Goal: Task Accomplishment & Management: Complete application form

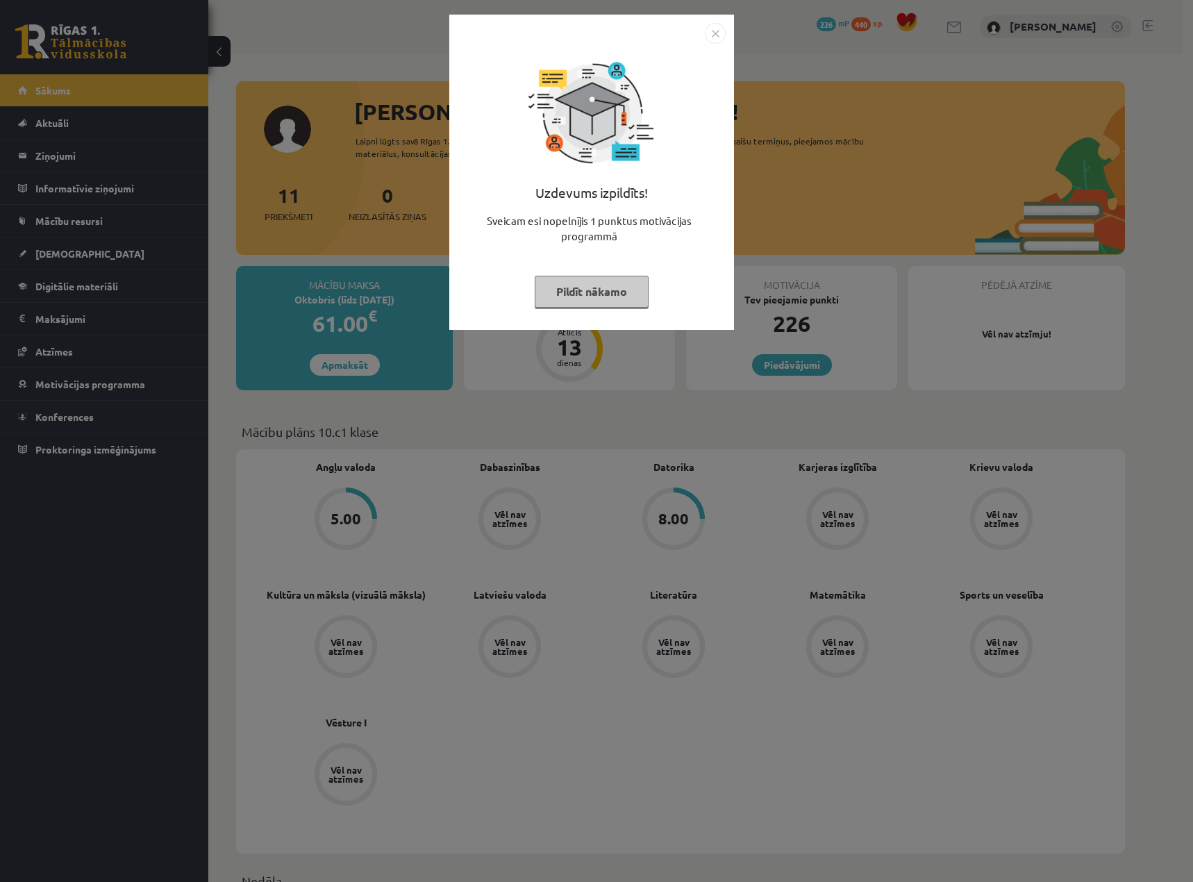
click at [615, 291] on button "Pildīt nākamo" at bounding box center [592, 292] width 114 height 32
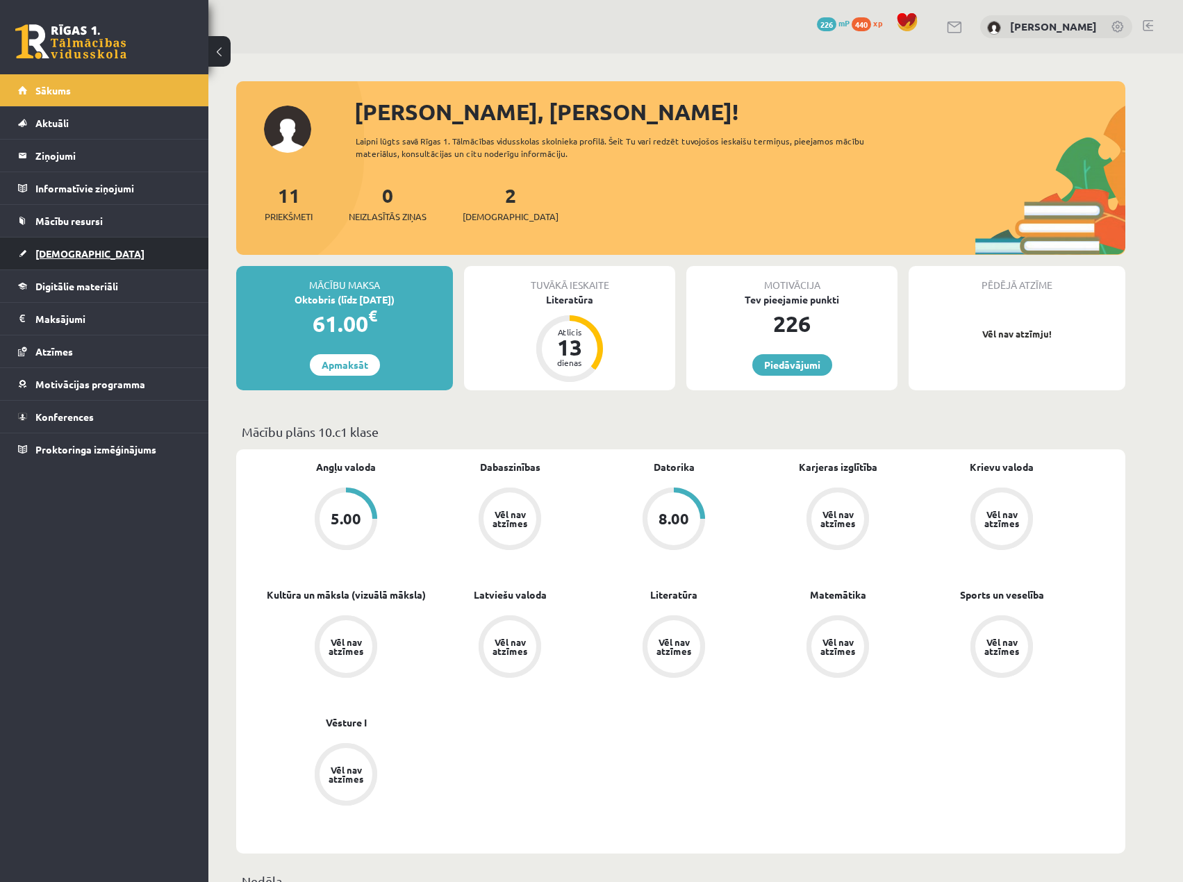
click at [76, 251] on span "[DEMOGRAPHIC_DATA]" at bounding box center [89, 253] width 109 height 13
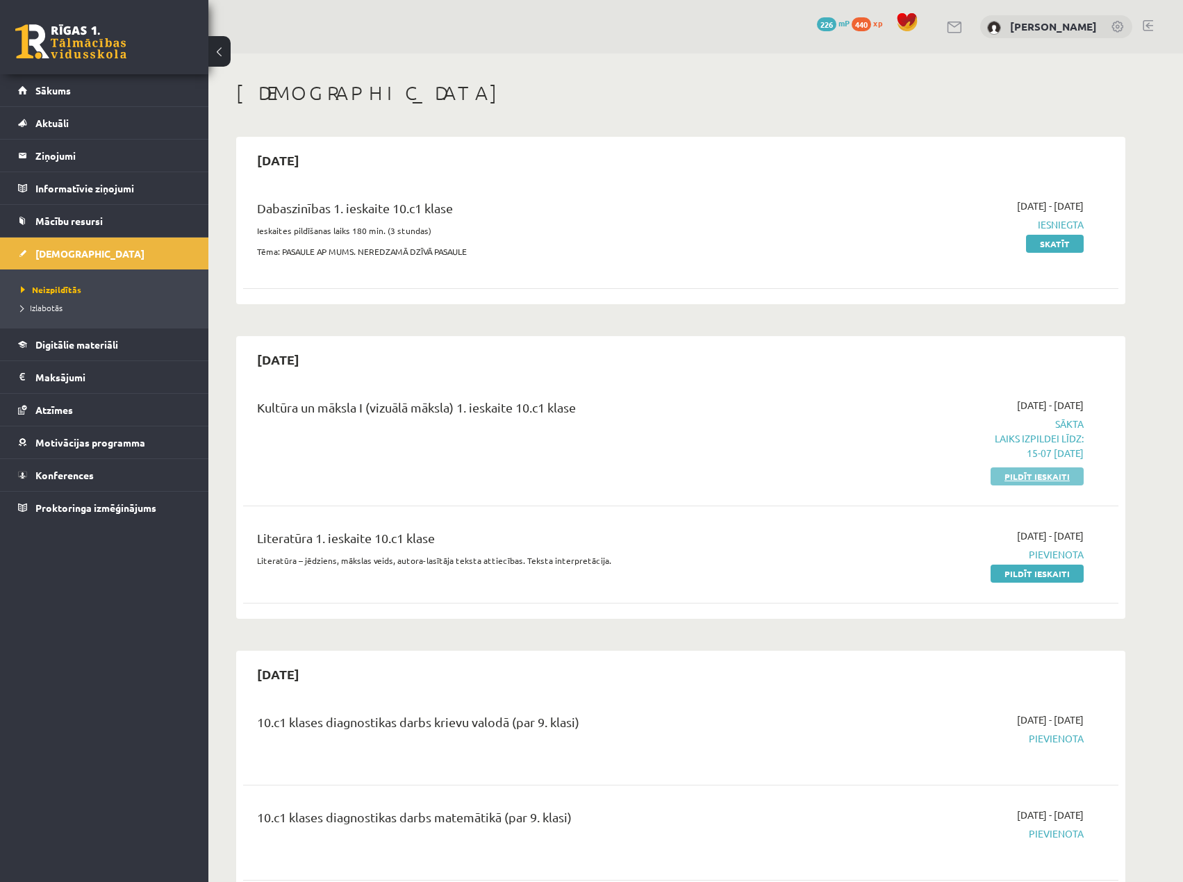
click at [1043, 476] on link "Pildīt ieskaiti" at bounding box center [1036, 476] width 93 height 18
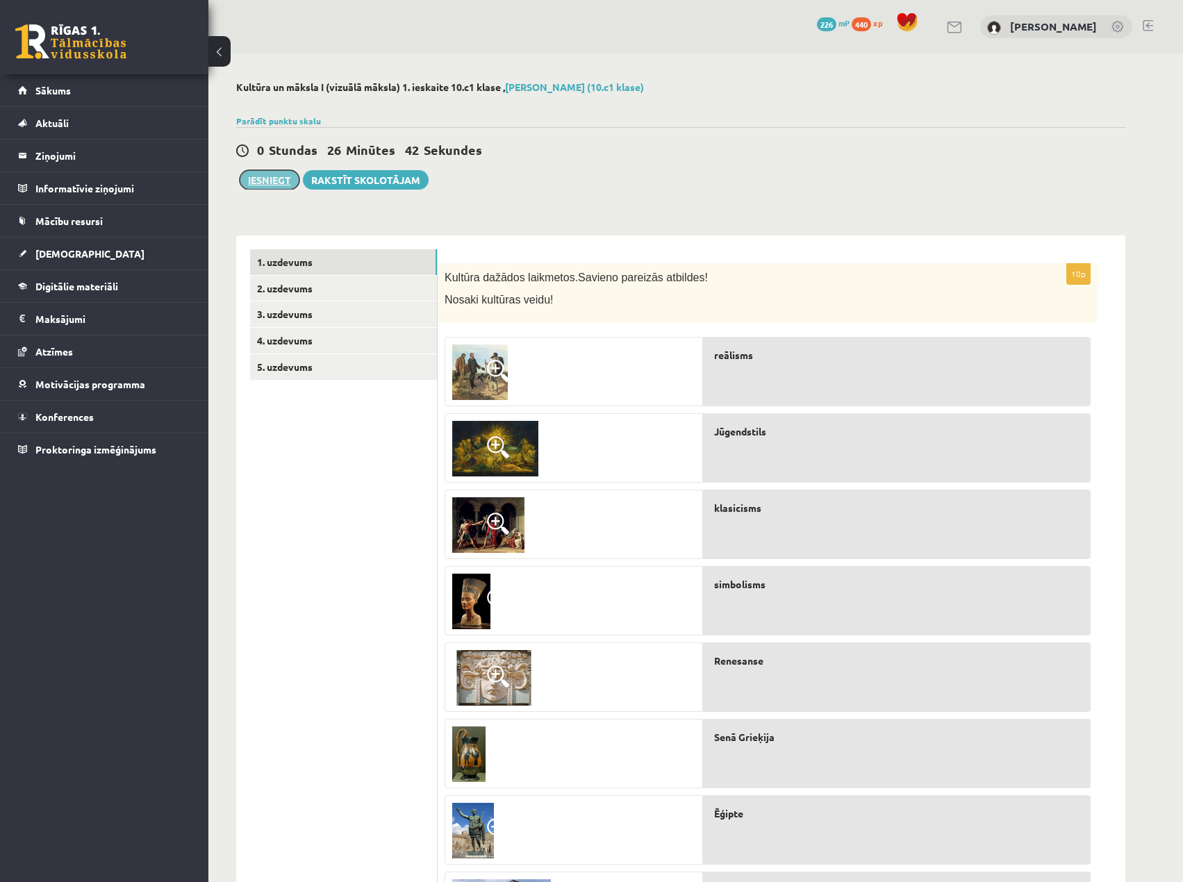
click at [260, 178] on button "Iesniegt" at bounding box center [270, 179] width 60 height 19
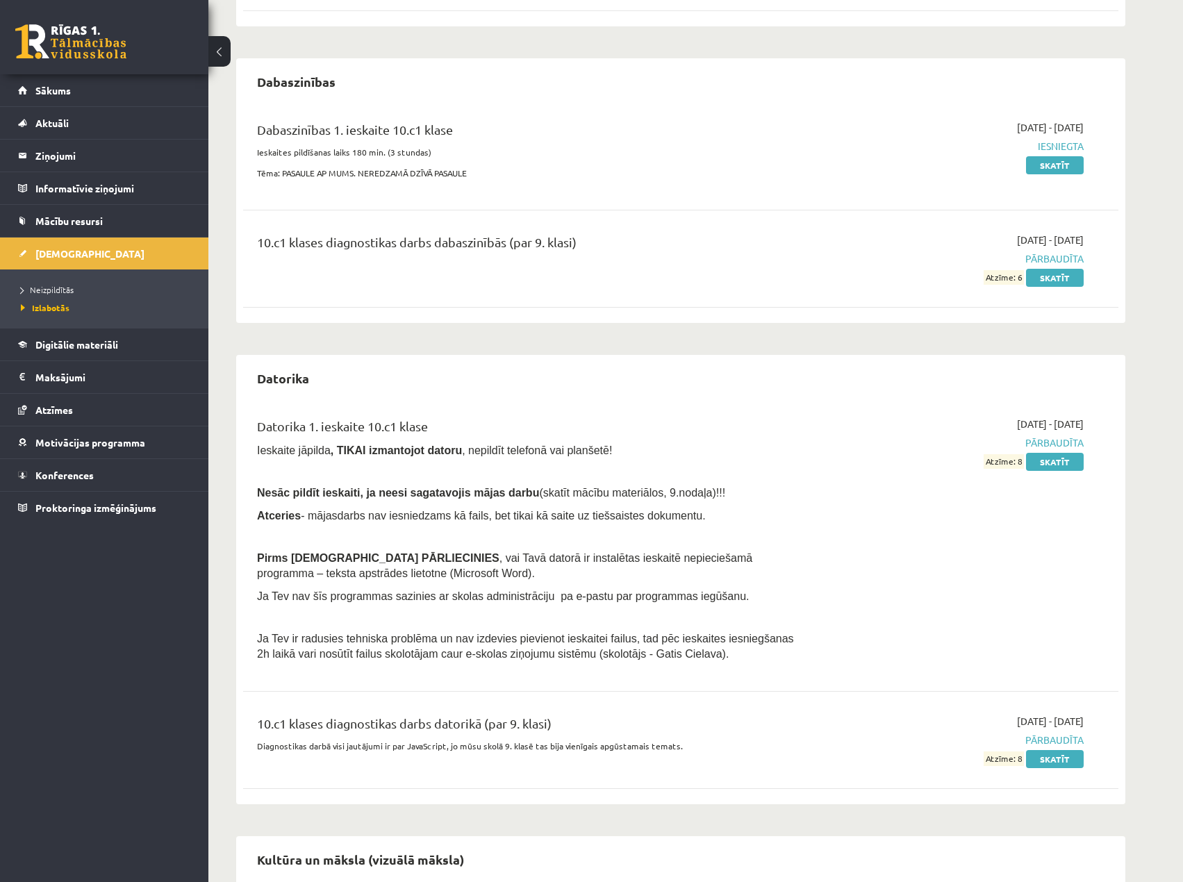
scroll to position [278, 0]
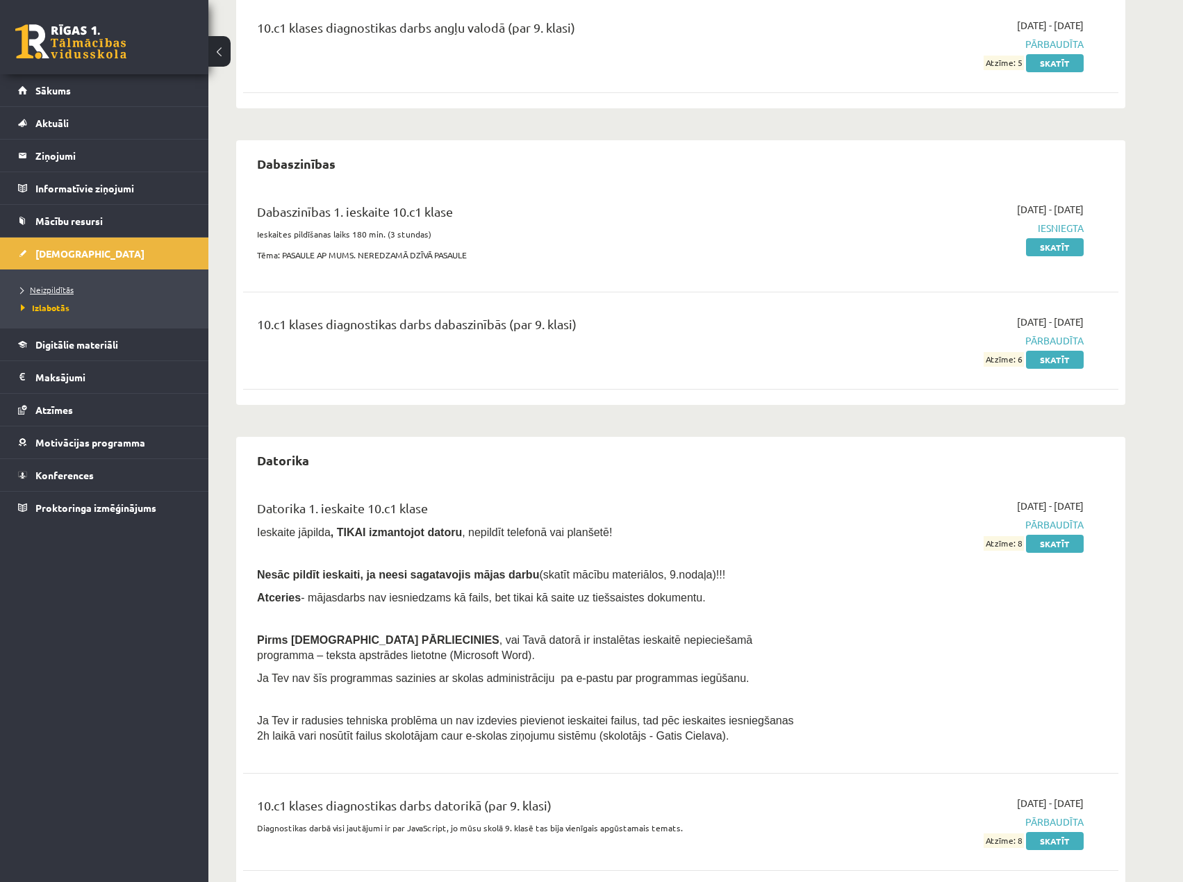
click at [60, 291] on span "Neizpildītās" at bounding box center [47, 289] width 53 height 11
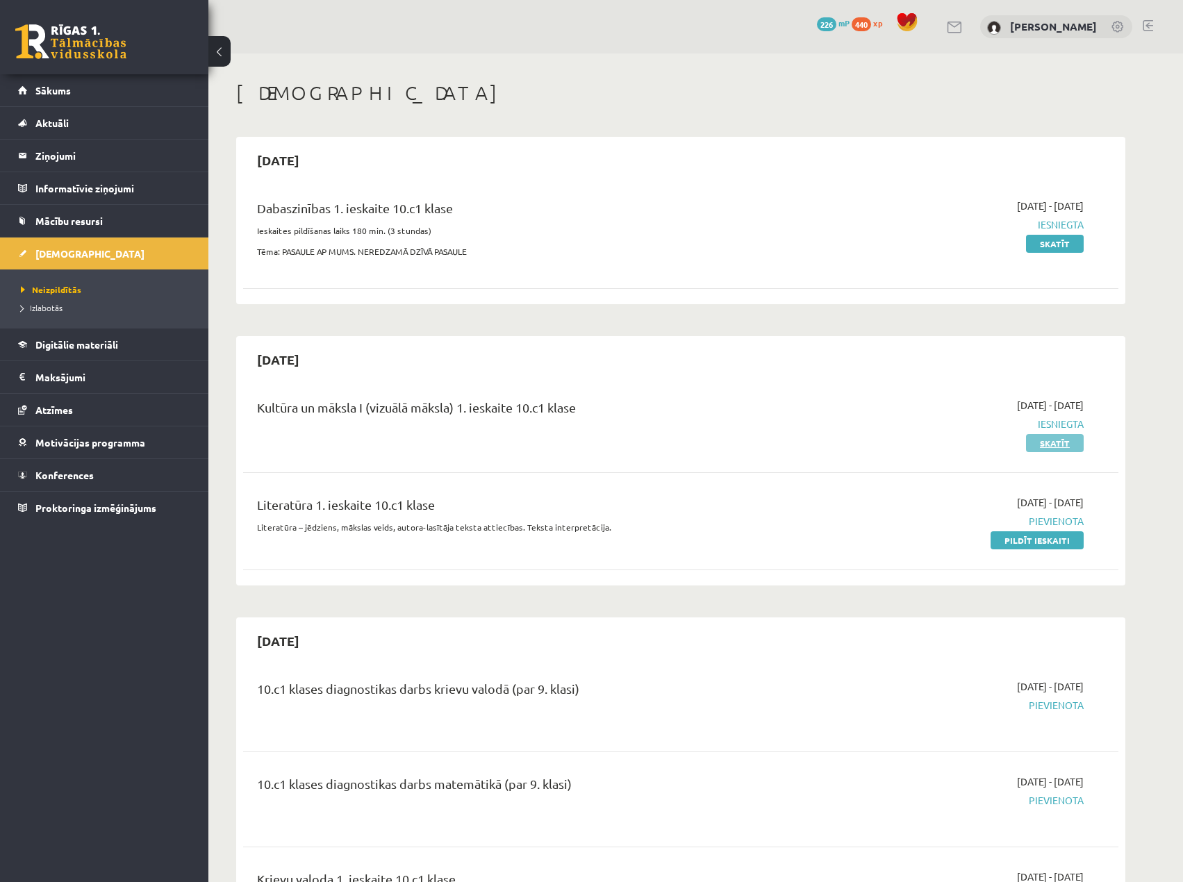
click at [1062, 448] on link "Skatīt" at bounding box center [1055, 443] width 58 height 18
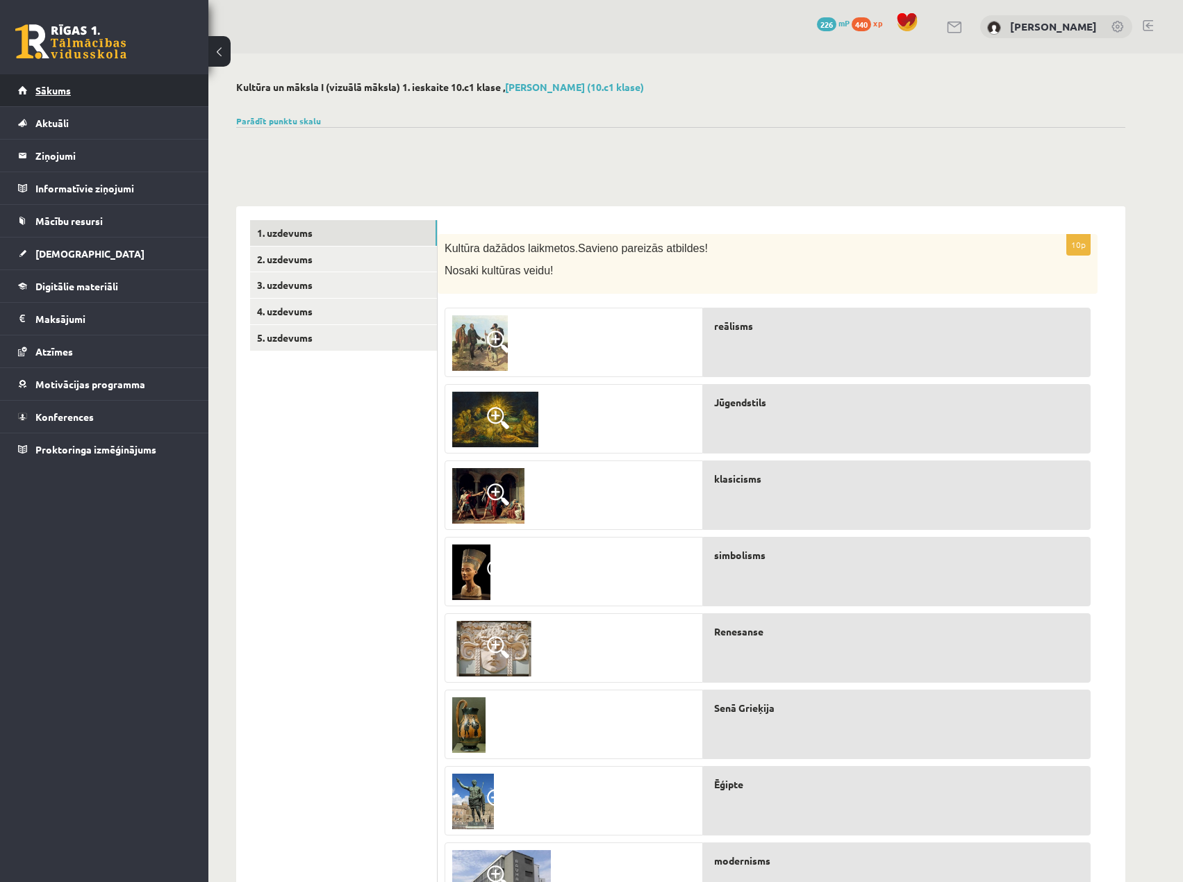
click at [70, 85] on span "Sākums" at bounding box center [52, 90] width 35 height 13
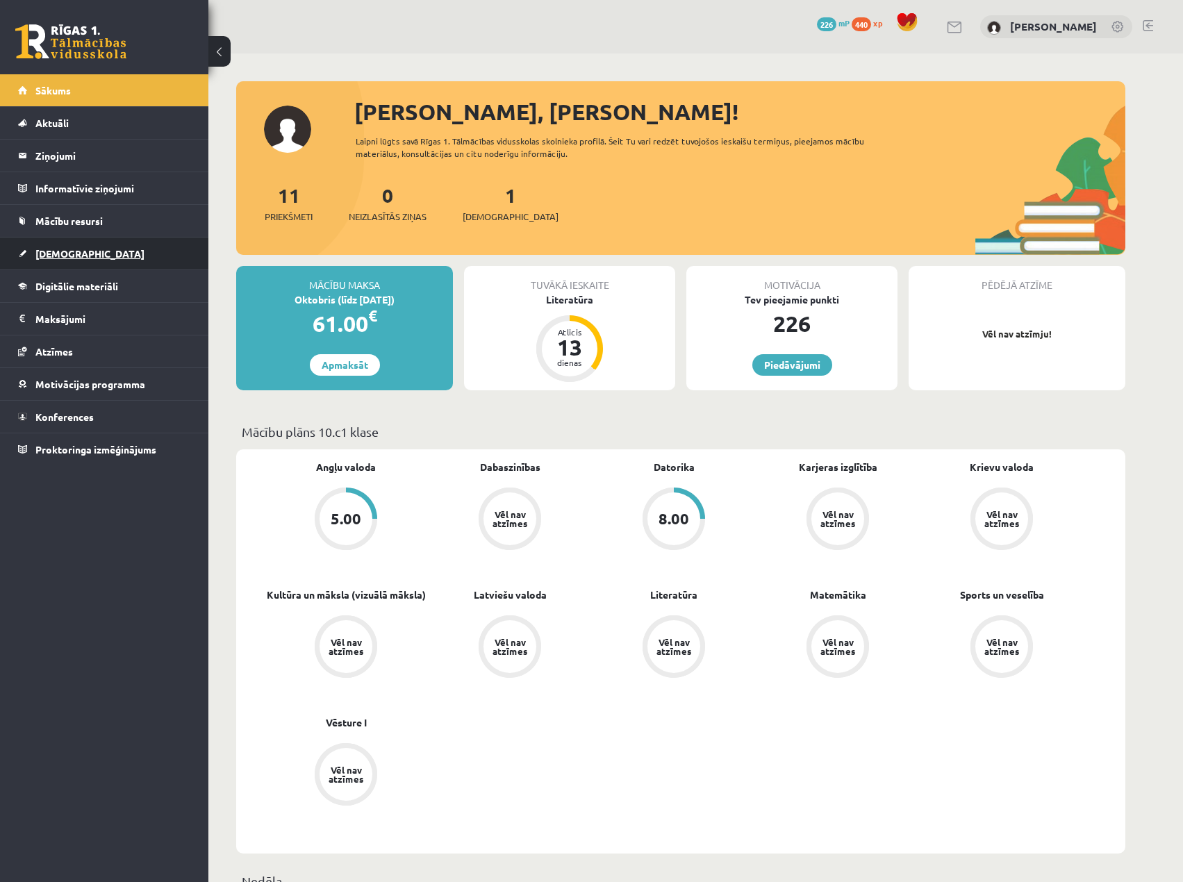
click at [90, 253] on link "[DEMOGRAPHIC_DATA]" at bounding box center [104, 254] width 173 height 32
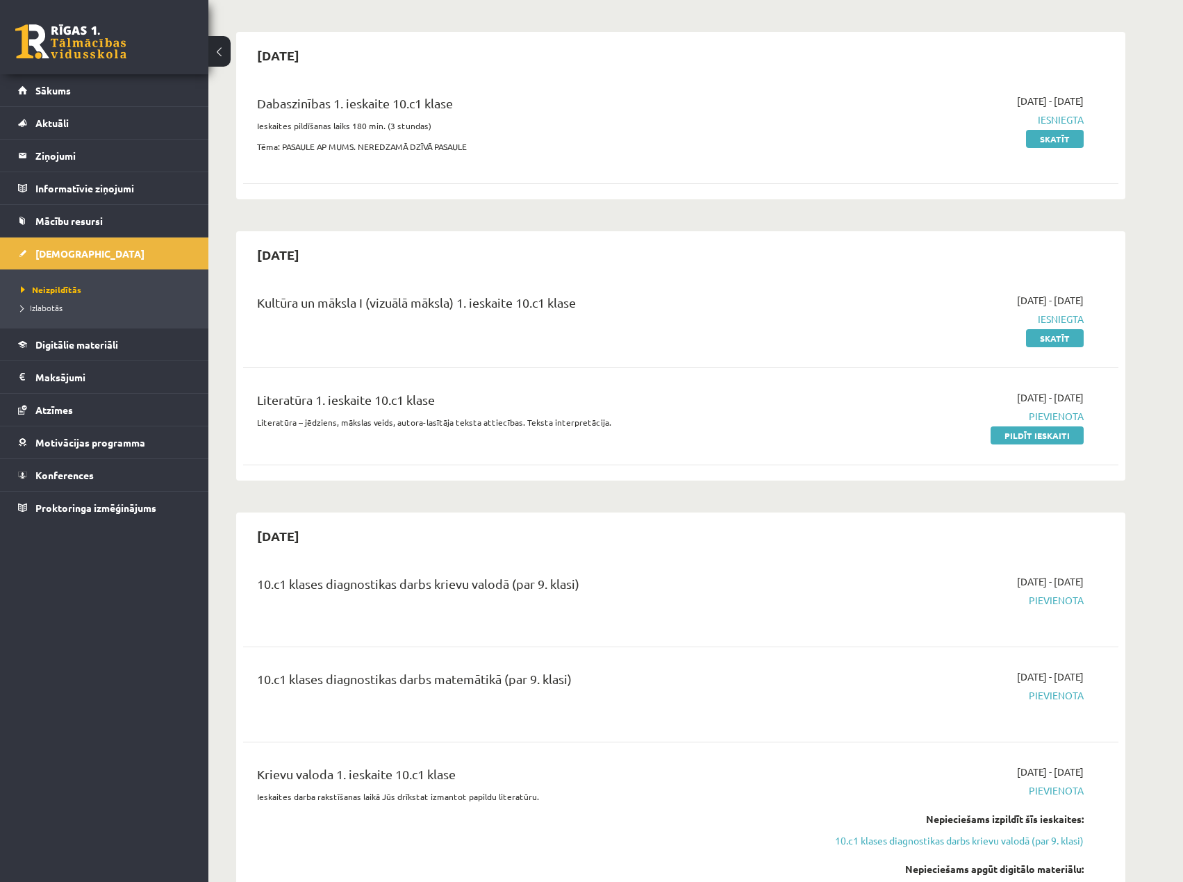
scroll to position [208, 0]
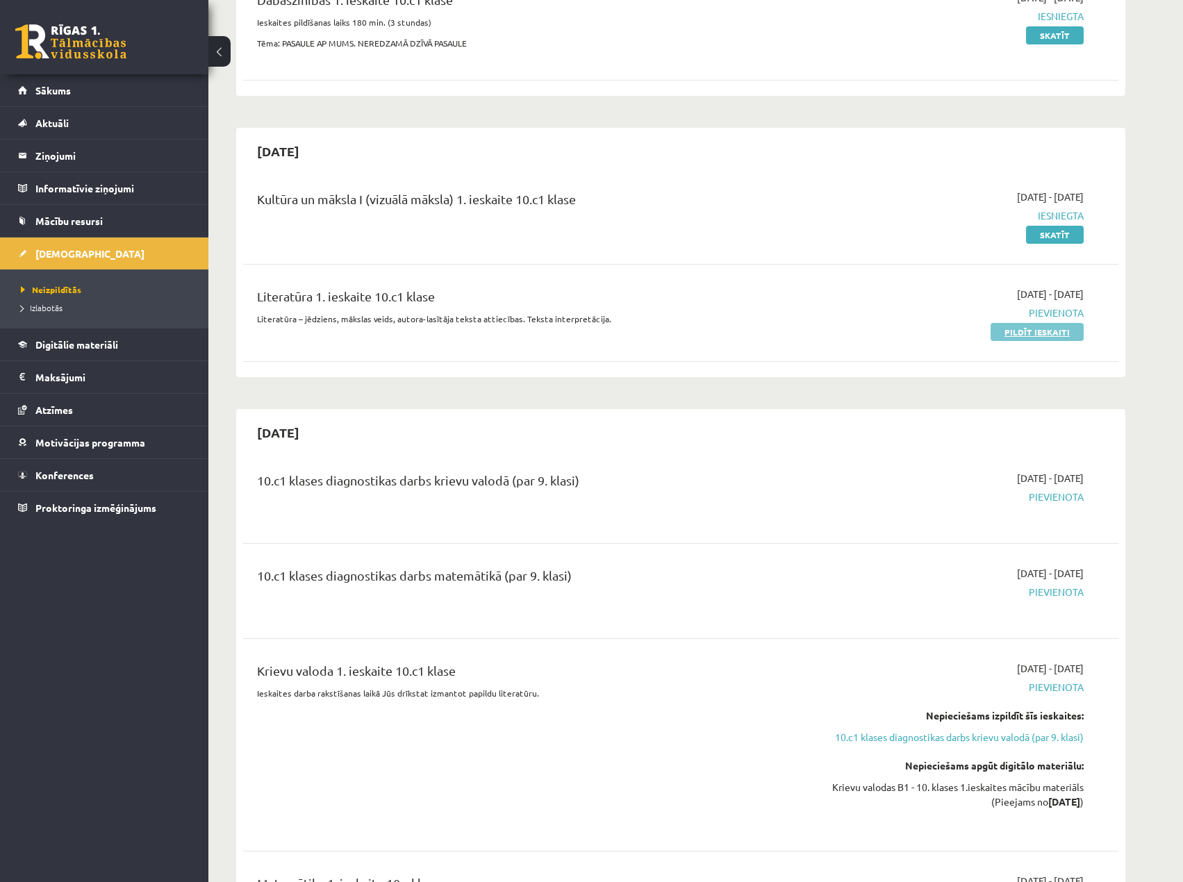
click at [1061, 333] on link "Pildīt ieskaiti" at bounding box center [1036, 332] width 93 height 18
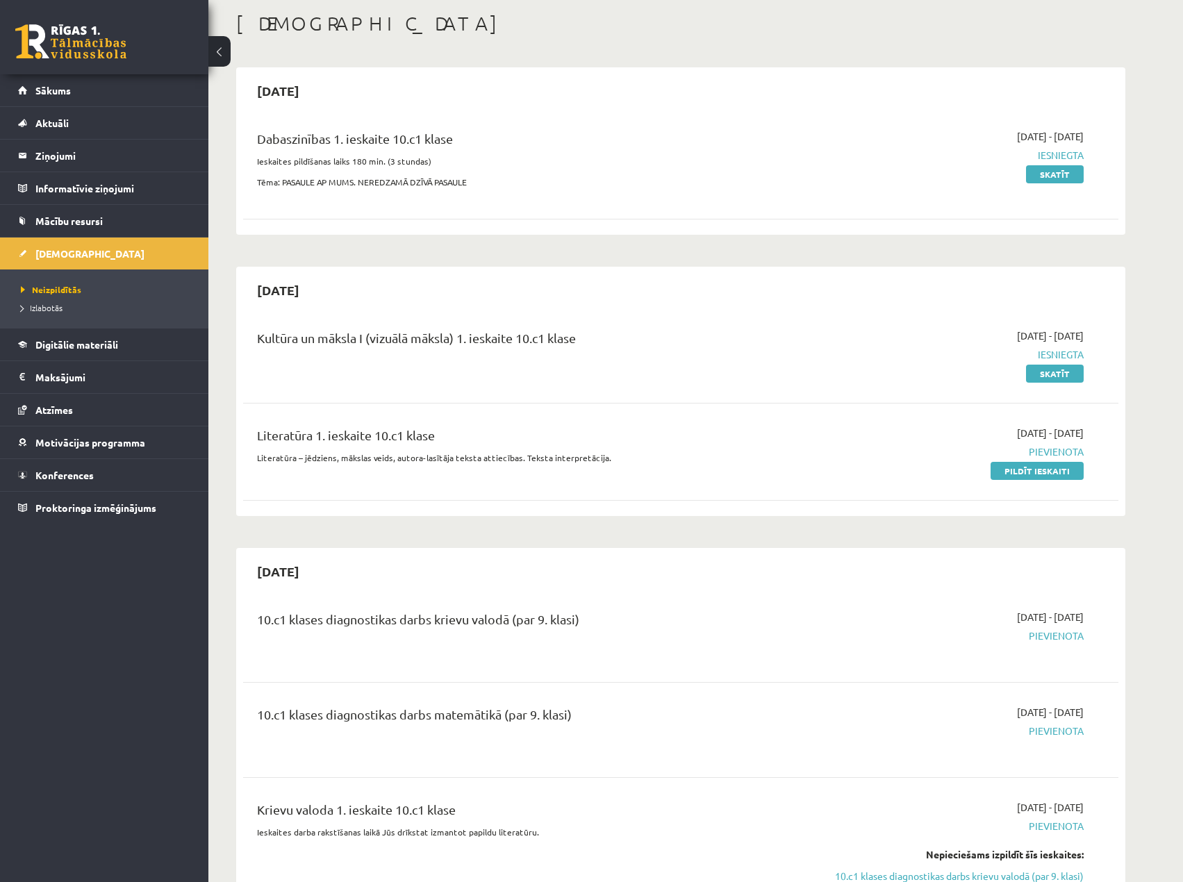
scroll to position [0, 0]
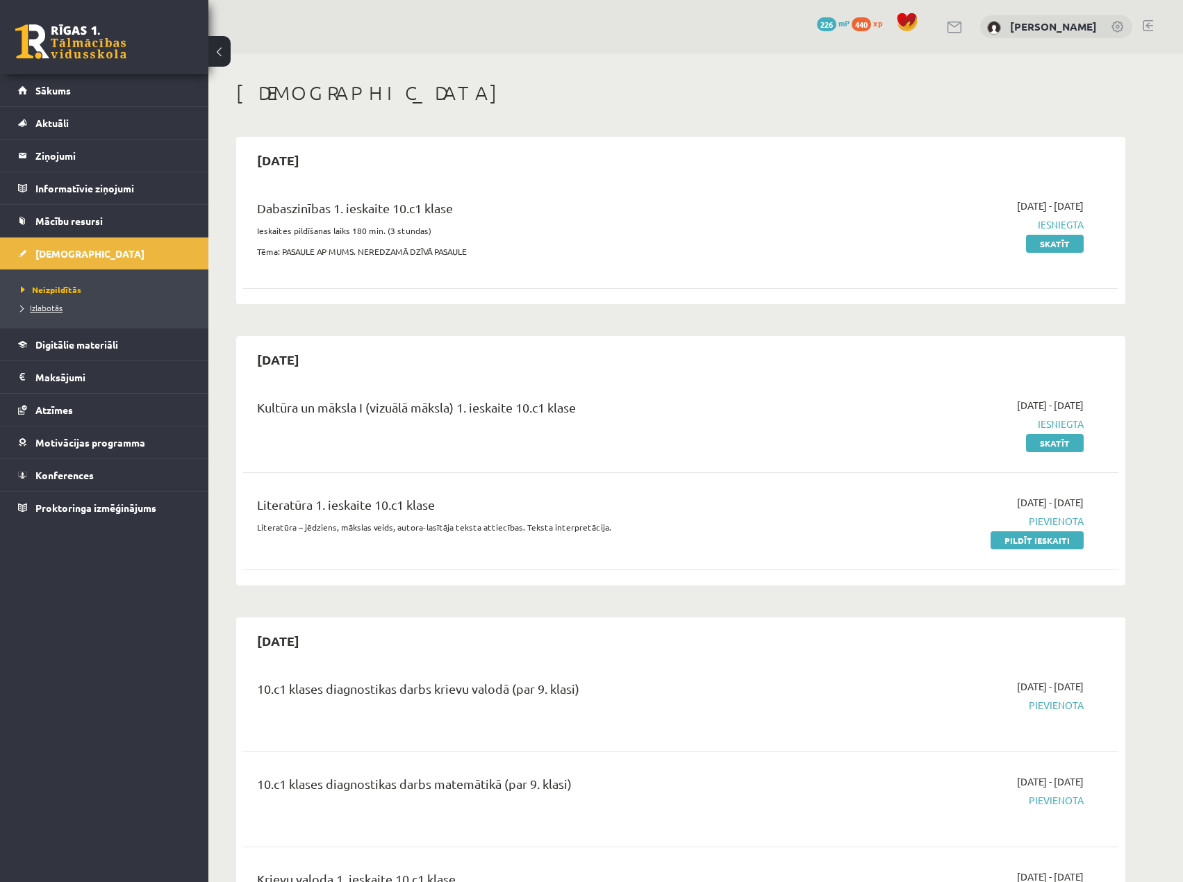
click at [60, 308] on span "Izlabotās" at bounding box center [42, 307] width 42 height 11
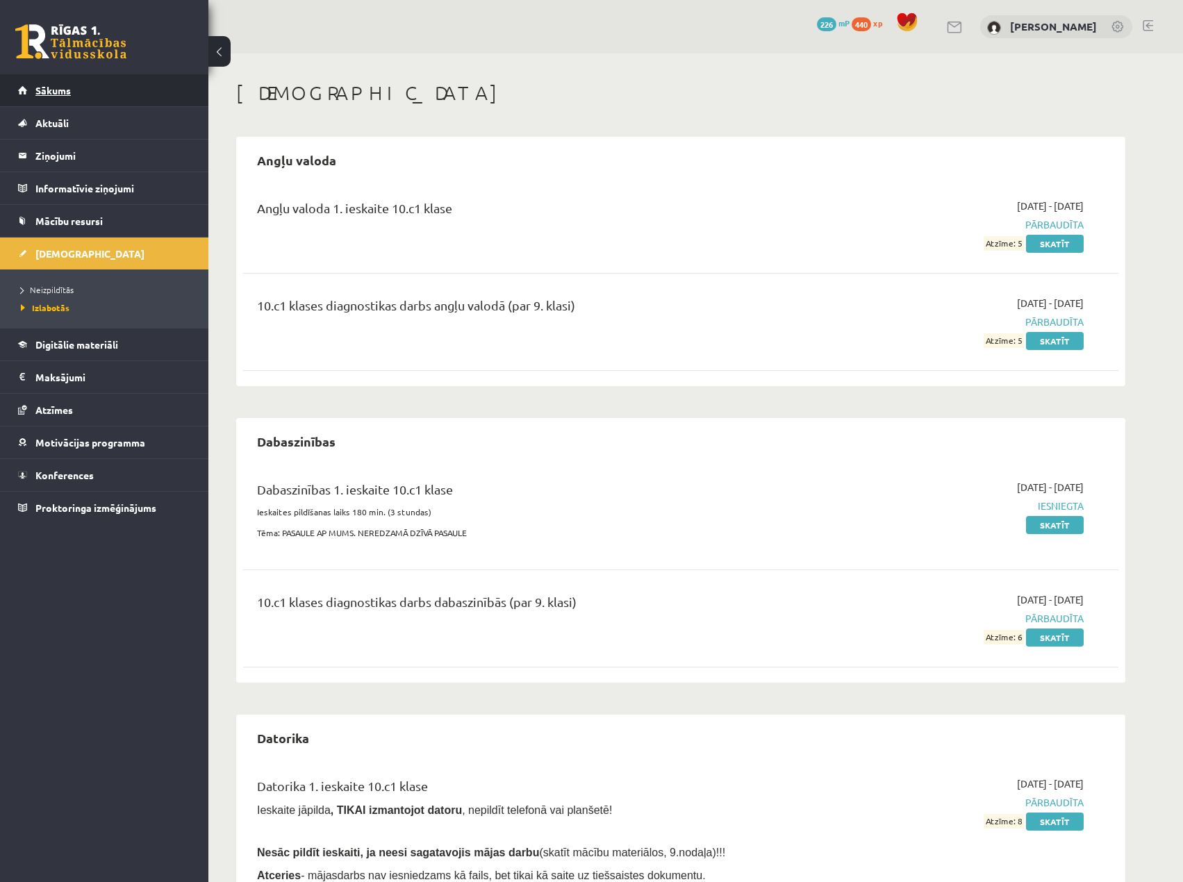
click at [76, 81] on link "Sākums" at bounding box center [104, 90] width 173 height 32
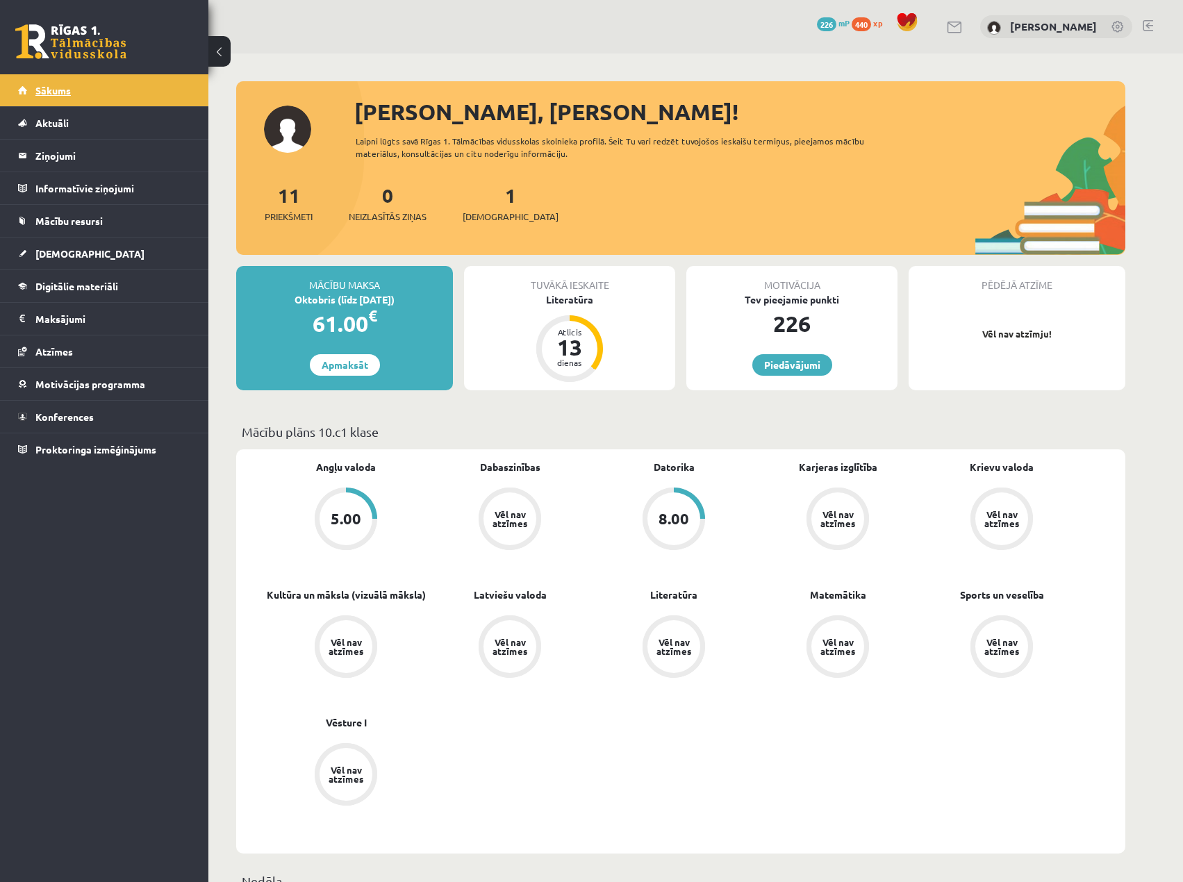
click at [54, 92] on span "Sākums" at bounding box center [52, 90] width 35 height 13
click at [77, 40] on link at bounding box center [70, 41] width 111 height 35
click at [83, 39] on link at bounding box center [70, 41] width 111 height 35
click at [93, 86] on link "Sākums" at bounding box center [104, 90] width 173 height 32
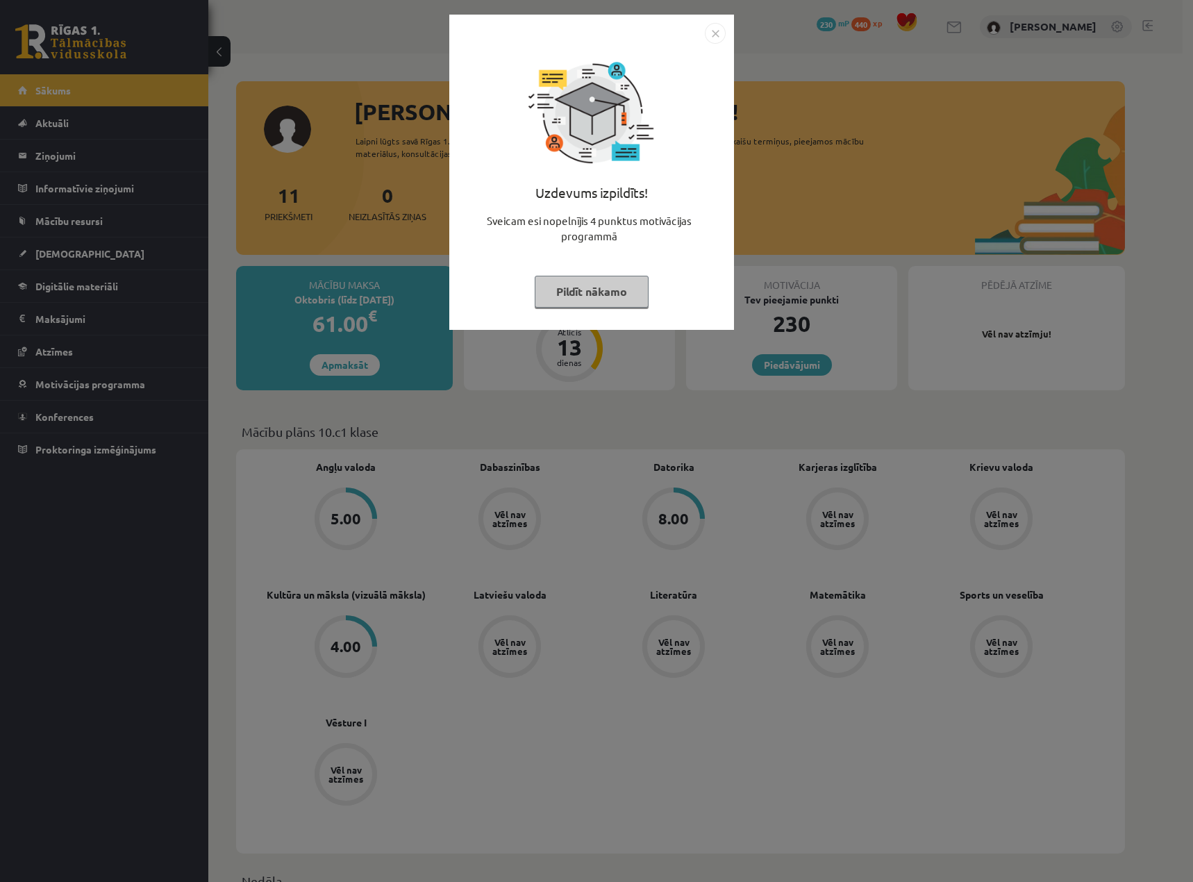
click at [624, 289] on button "Pildīt nākamo" at bounding box center [592, 292] width 114 height 32
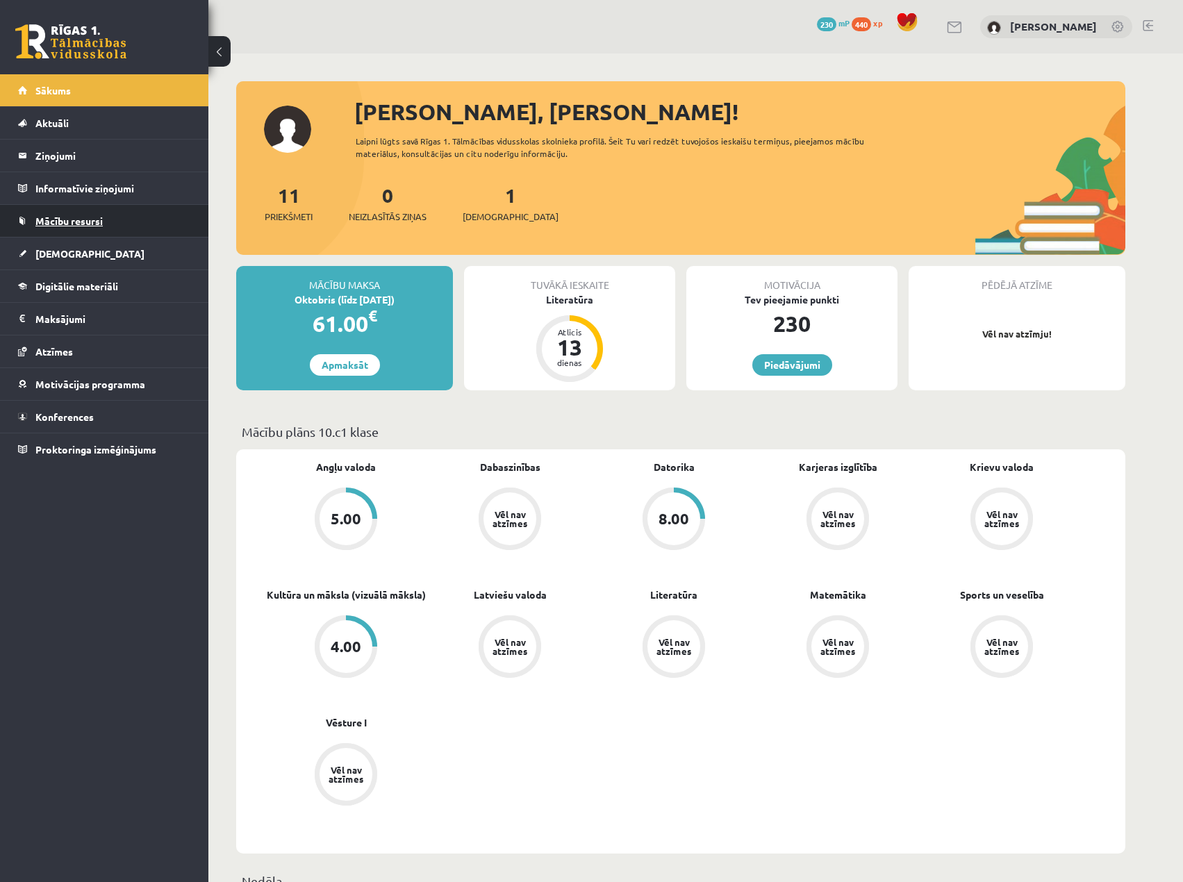
click at [96, 219] on span "Mācību resursi" at bounding box center [68, 221] width 67 height 13
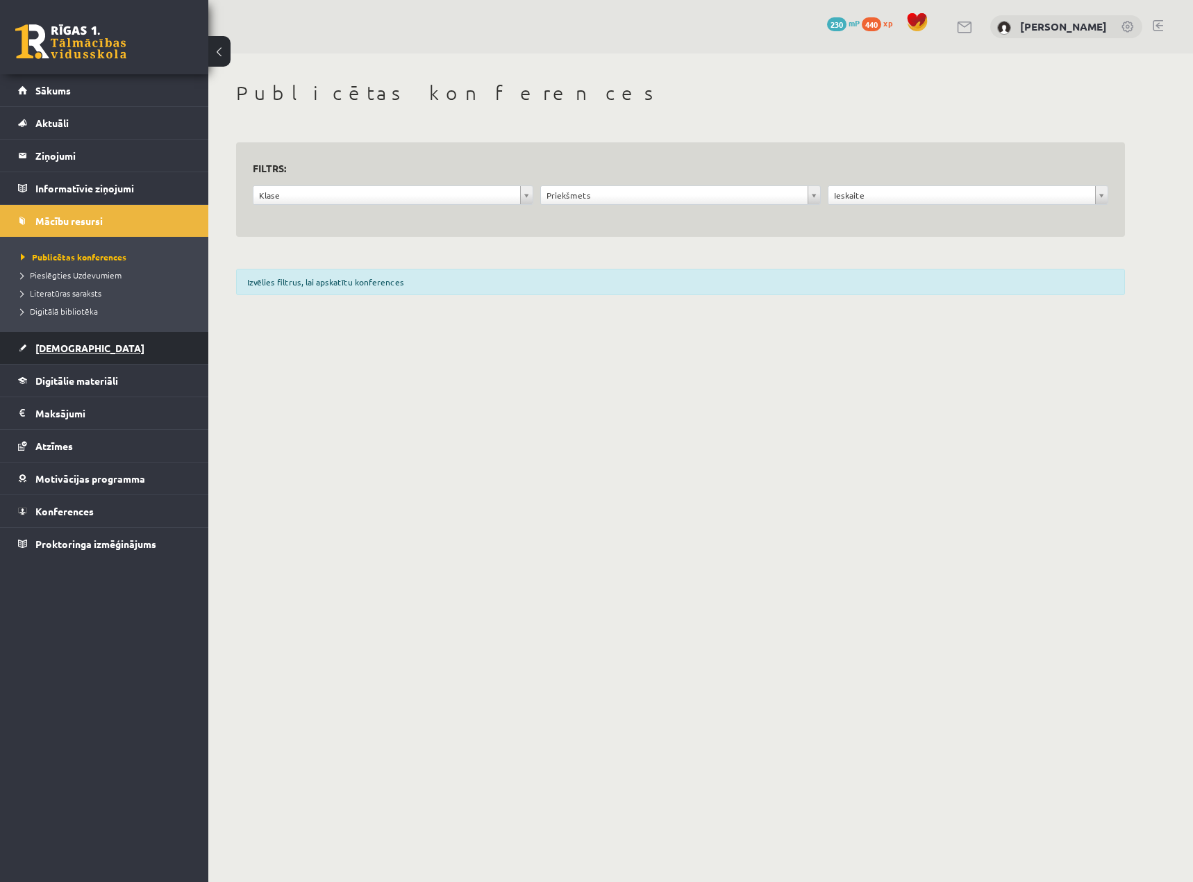
click at [53, 338] on link "[DEMOGRAPHIC_DATA]" at bounding box center [104, 348] width 173 height 32
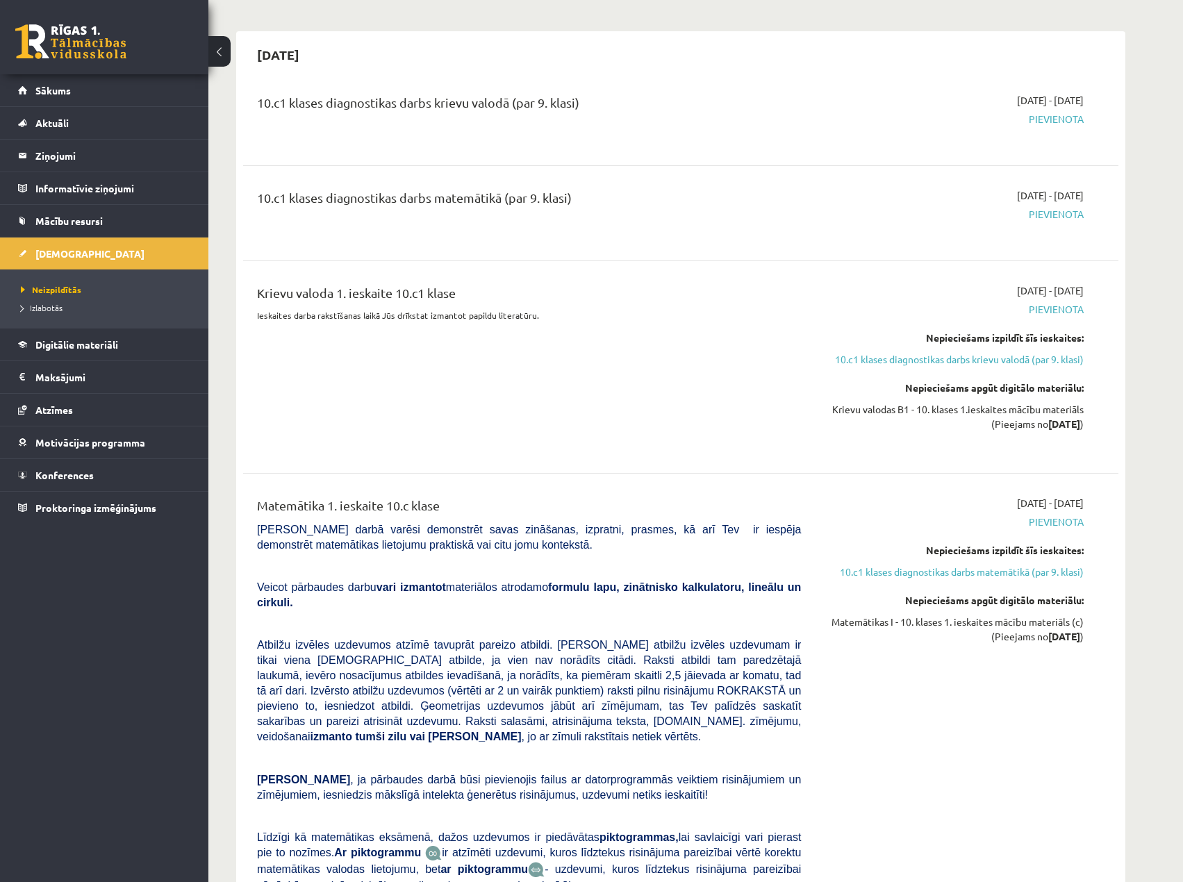
scroll to position [486, 0]
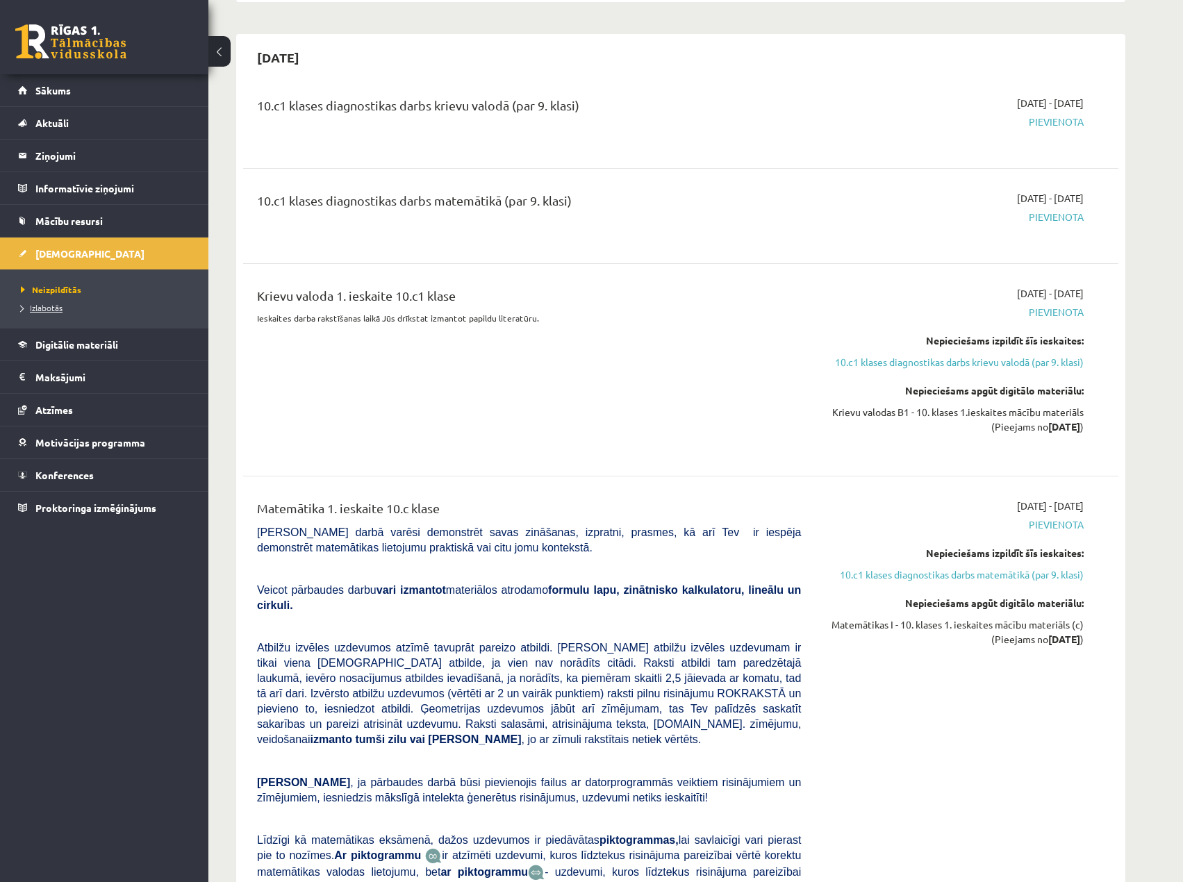
click at [83, 308] on link "Izlabotās" at bounding box center [108, 307] width 174 height 13
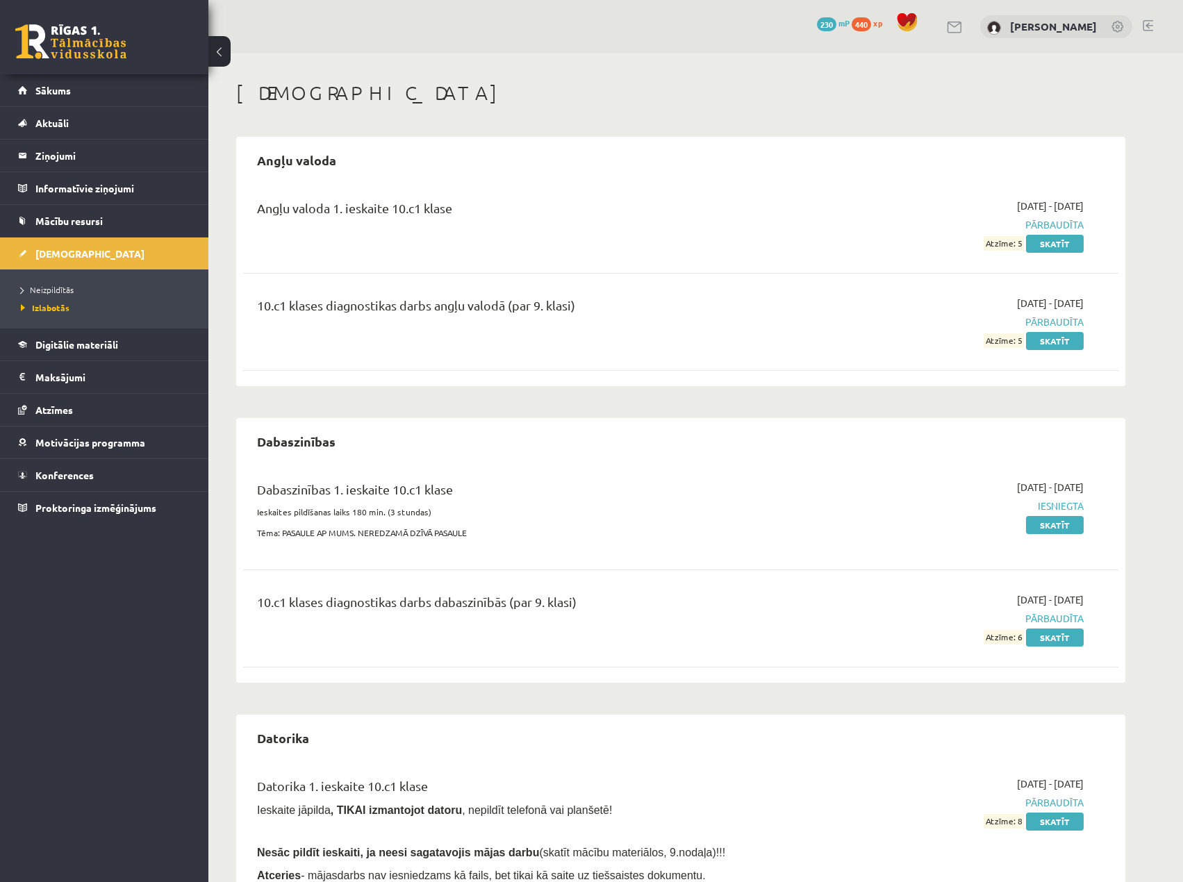
click at [65, 282] on li "Neizpildītās" at bounding box center [108, 290] width 174 height 18
click at [55, 292] on span "Neizpildītās" at bounding box center [51, 289] width 60 height 11
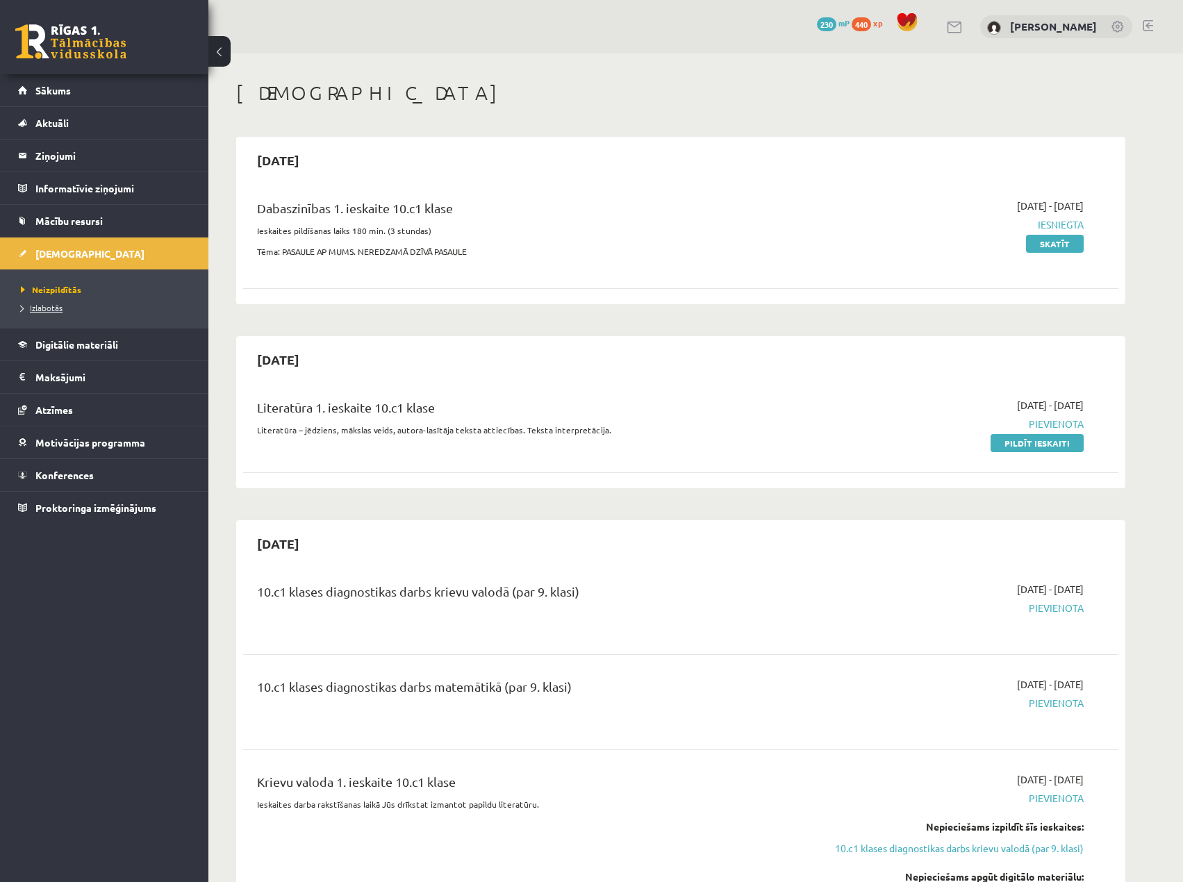
click at [67, 304] on link "Izlabotās" at bounding box center [108, 307] width 174 height 13
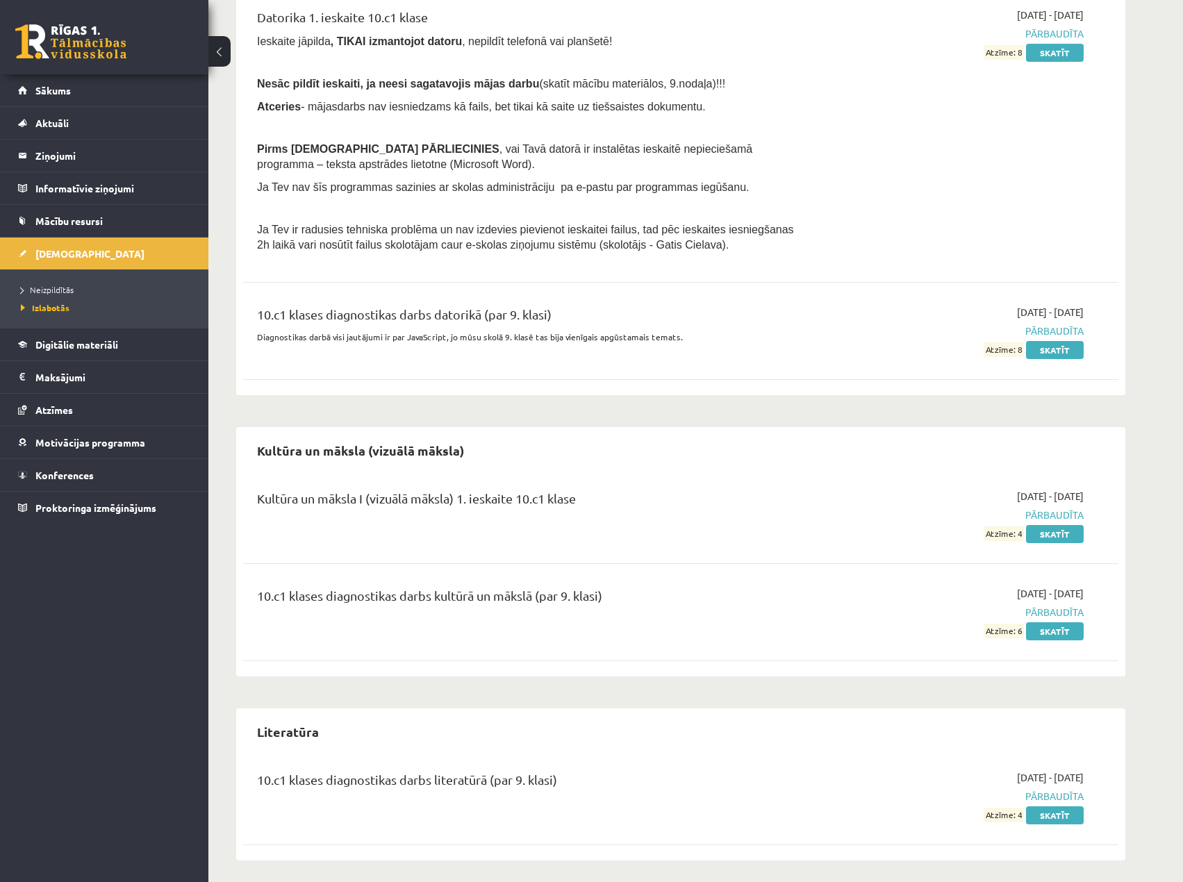
scroll to position [775, 0]
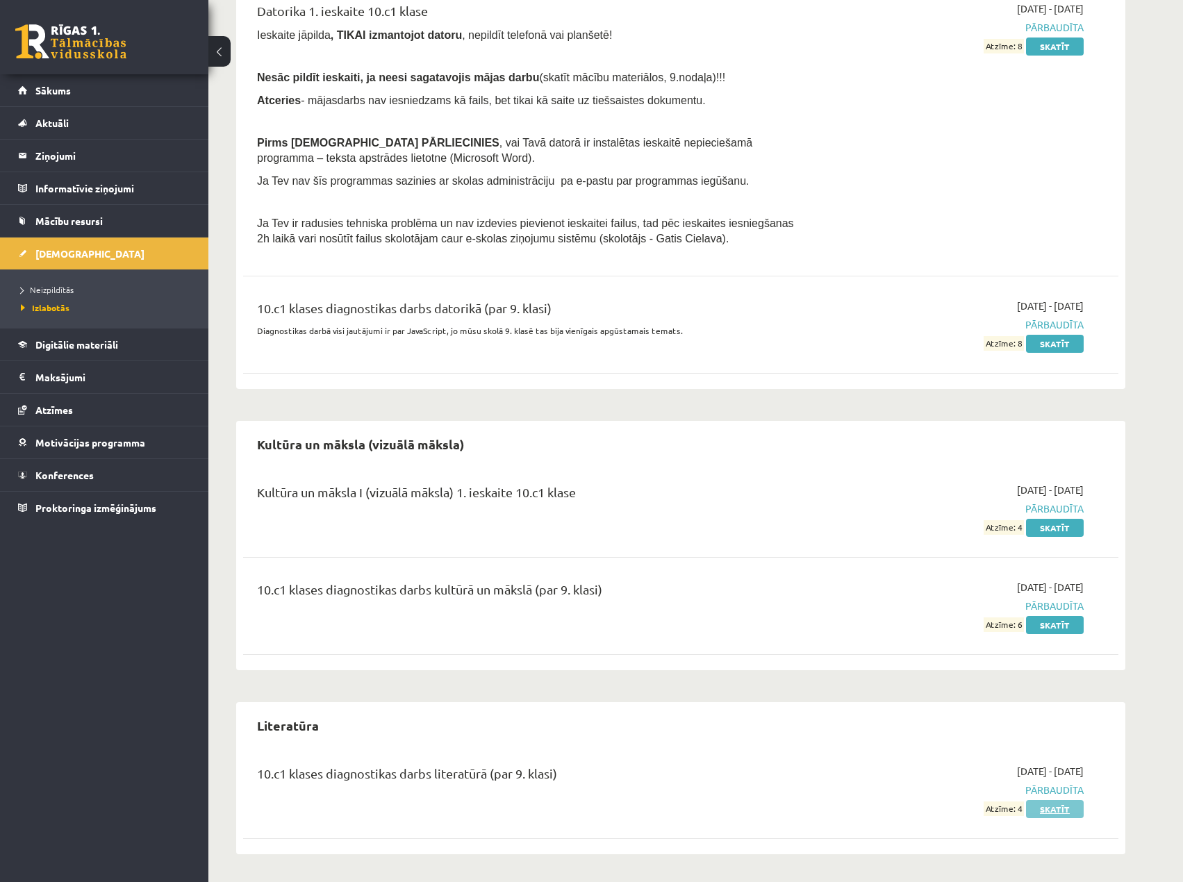
click at [1061, 810] on link "Skatīt" at bounding box center [1055, 809] width 58 height 18
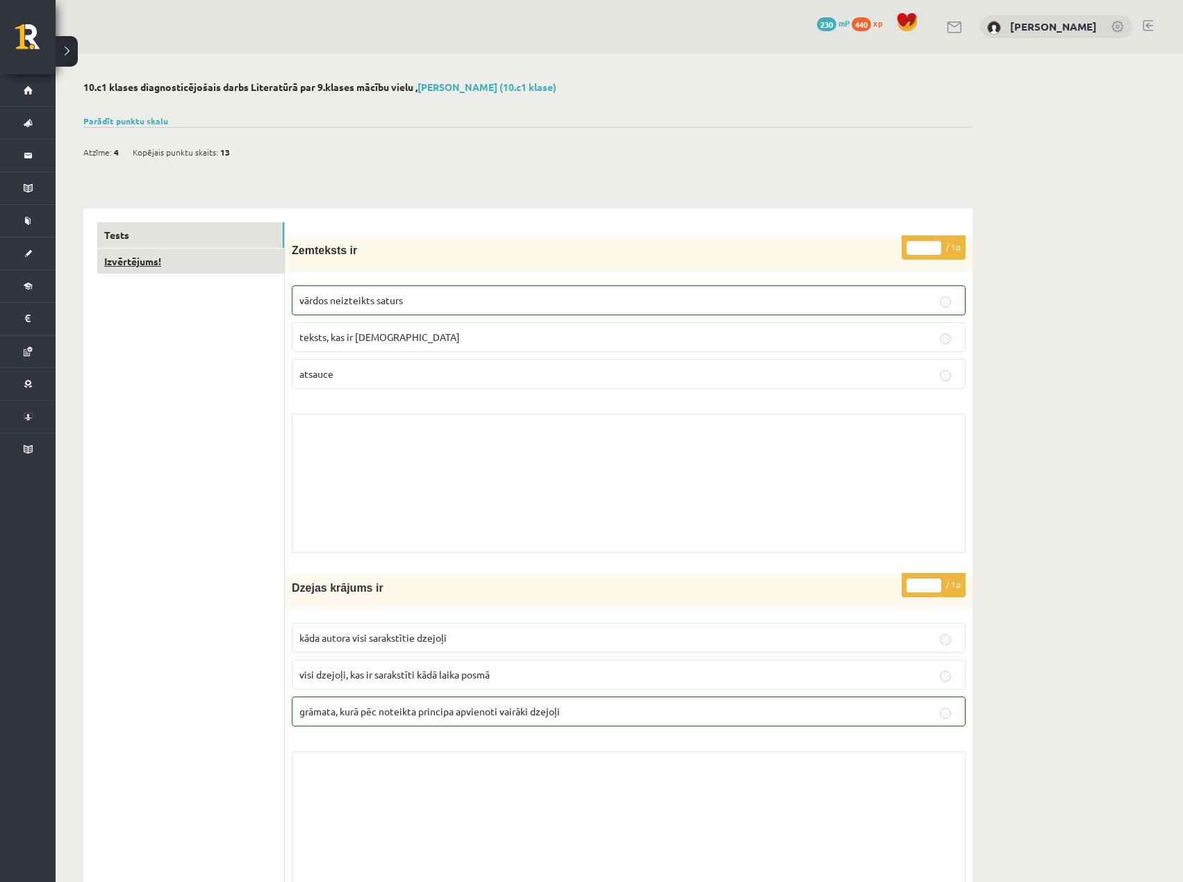
click at [124, 265] on link "Izvērtējums!" at bounding box center [190, 262] width 187 height 26
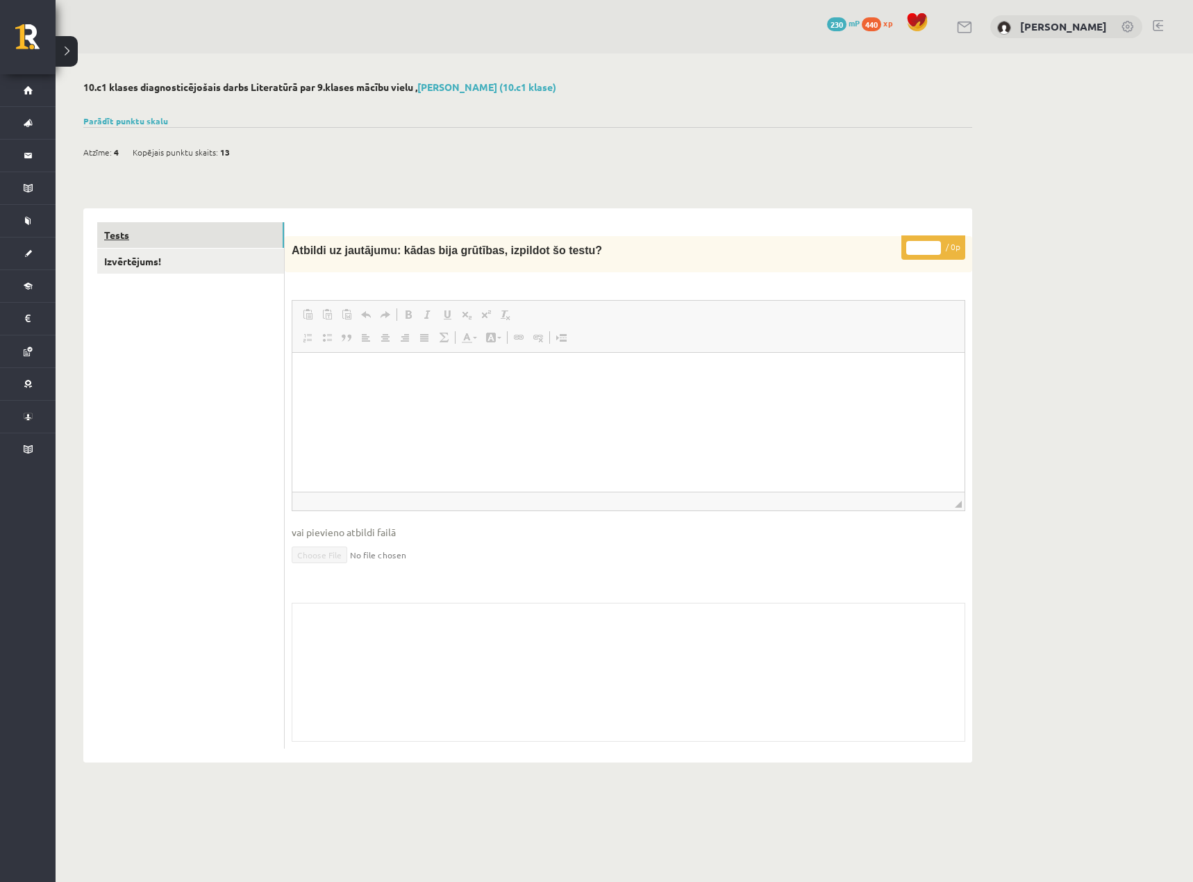
click at [111, 230] on link "Tests" at bounding box center [190, 235] width 187 height 26
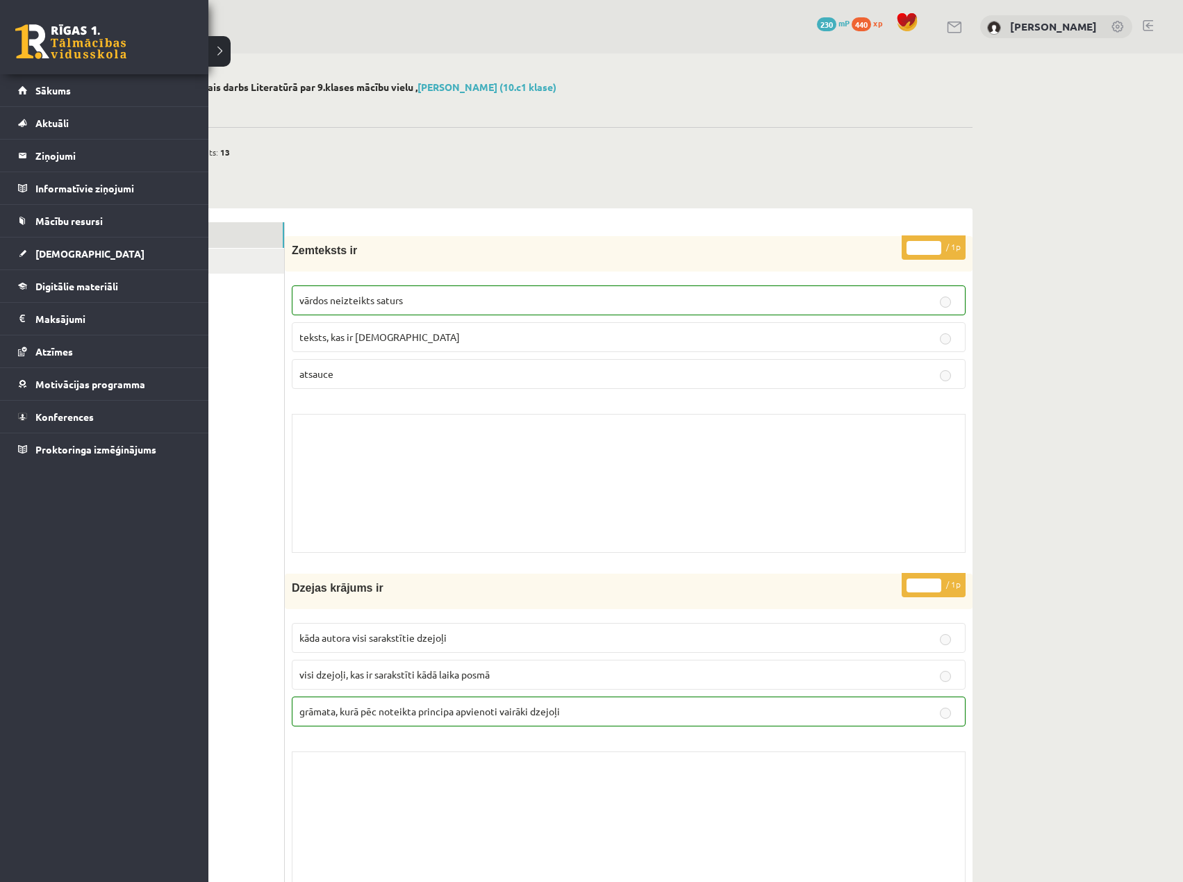
click at [37, 41] on link at bounding box center [70, 41] width 111 height 35
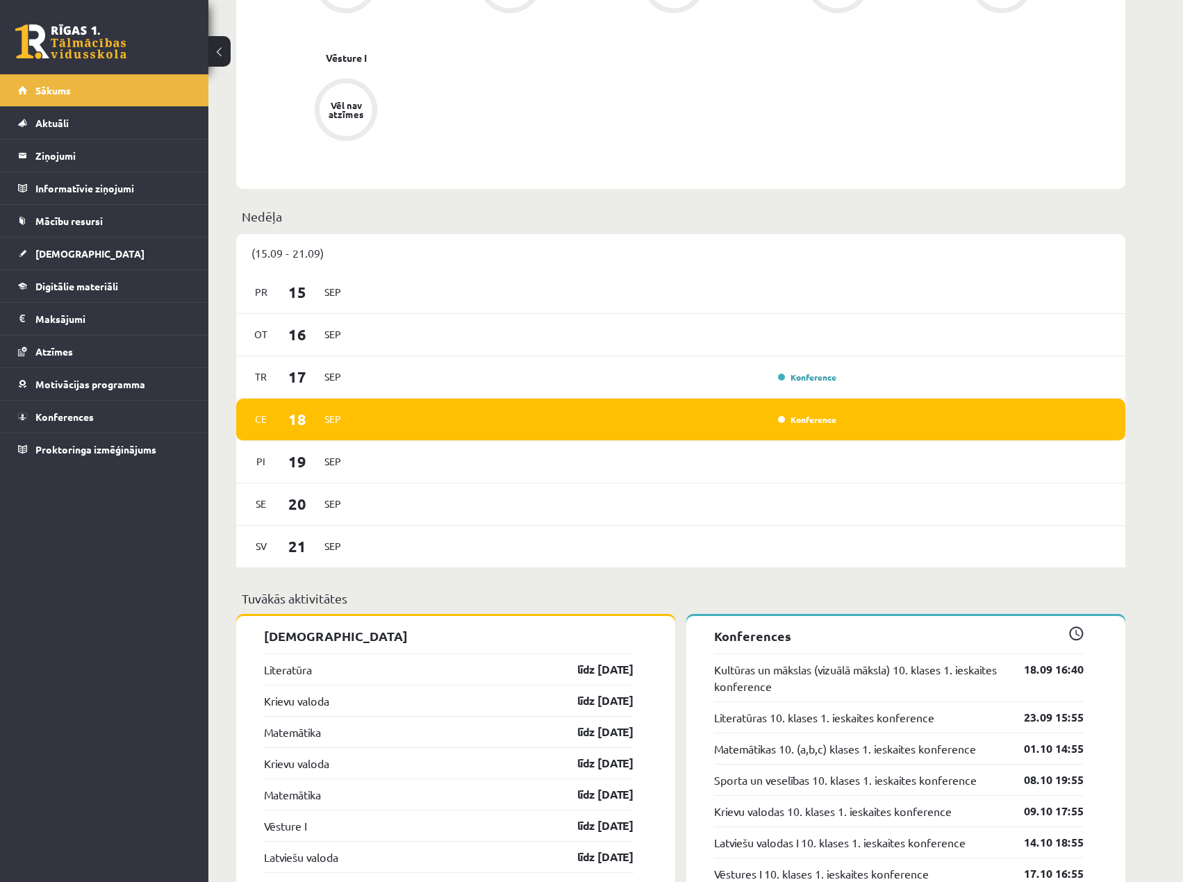
scroll to position [417, 0]
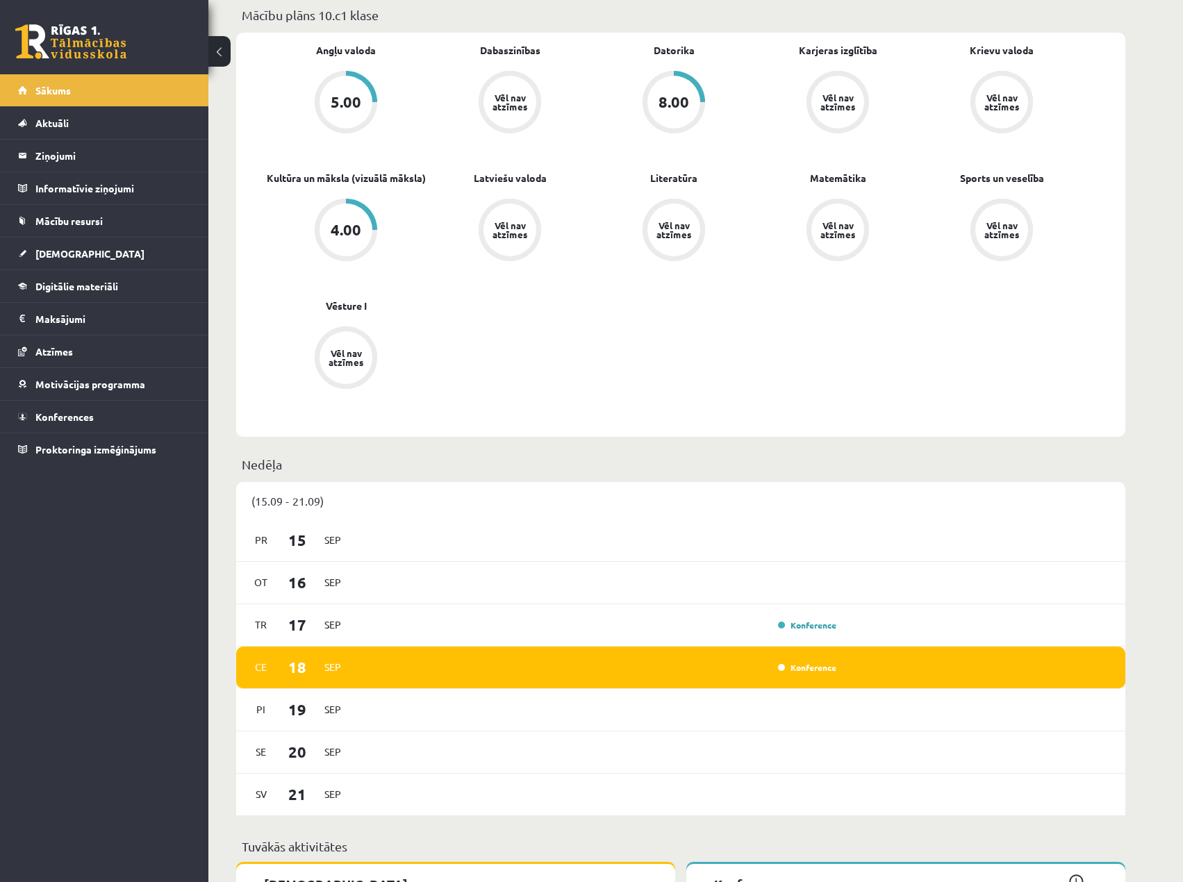
click at [80, 33] on link at bounding box center [70, 41] width 111 height 35
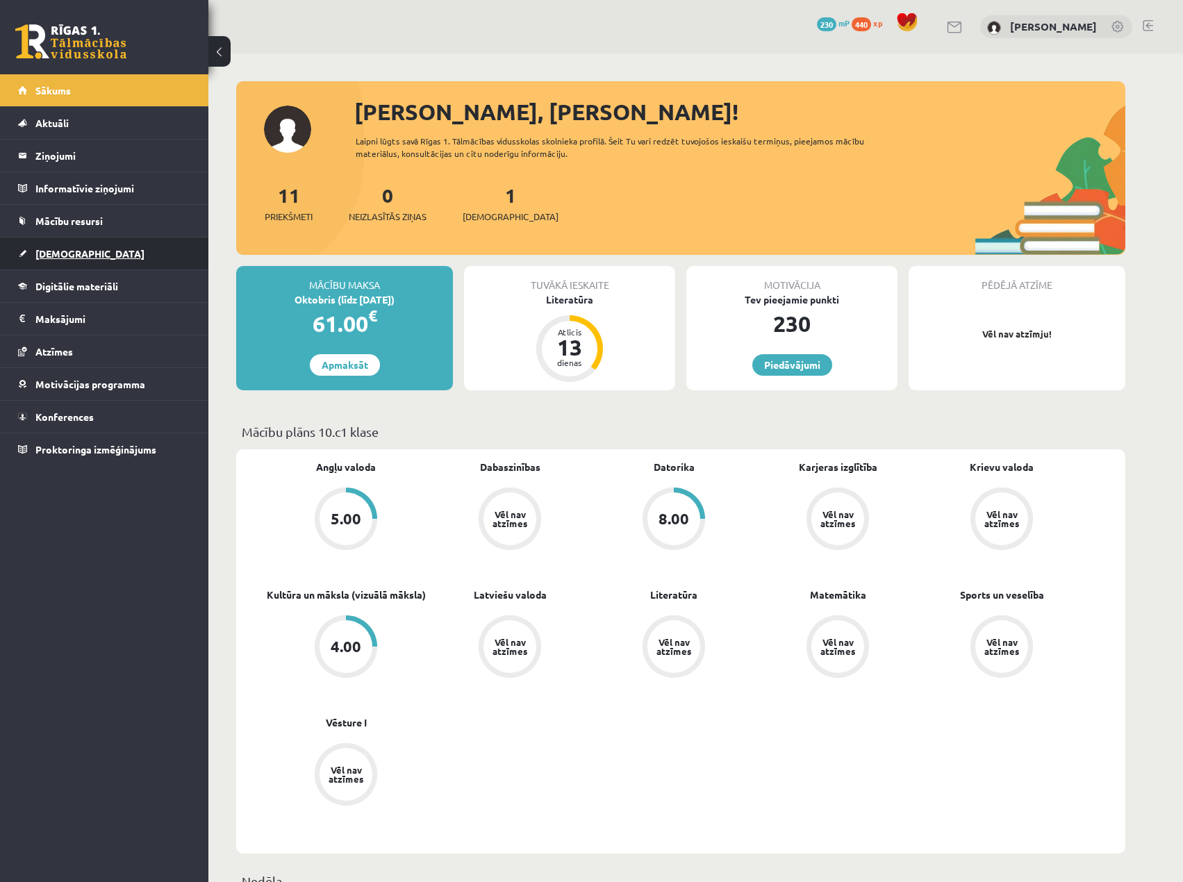
click at [53, 252] on span "[DEMOGRAPHIC_DATA]" at bounding box center [89, 253] width 109 height 13
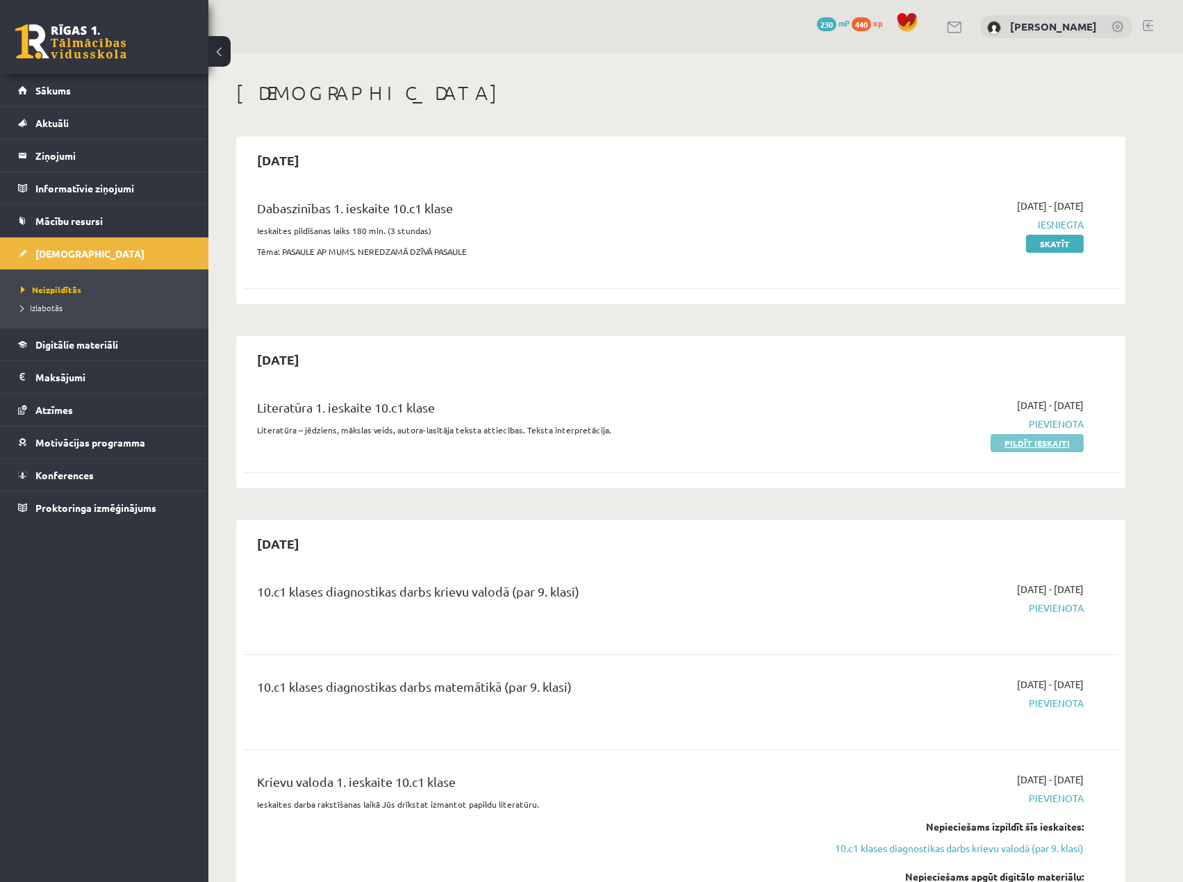
click at [1056, 444] on link "Pildīt ieskaiti" at bounding box center [1036, 443] width 93 height 18
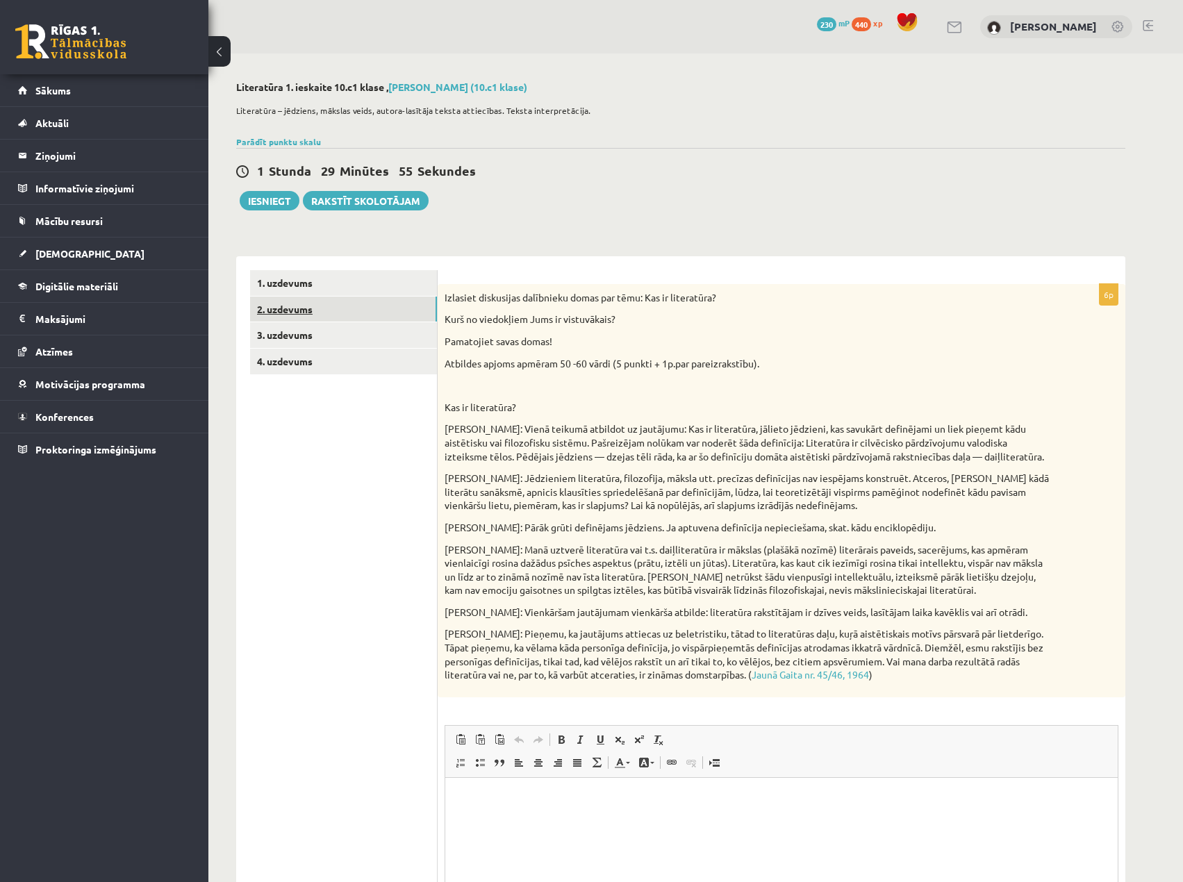
click at [310, 302] on link "2. uzdevums" at bounding box center [343, 310] width 187 height 26
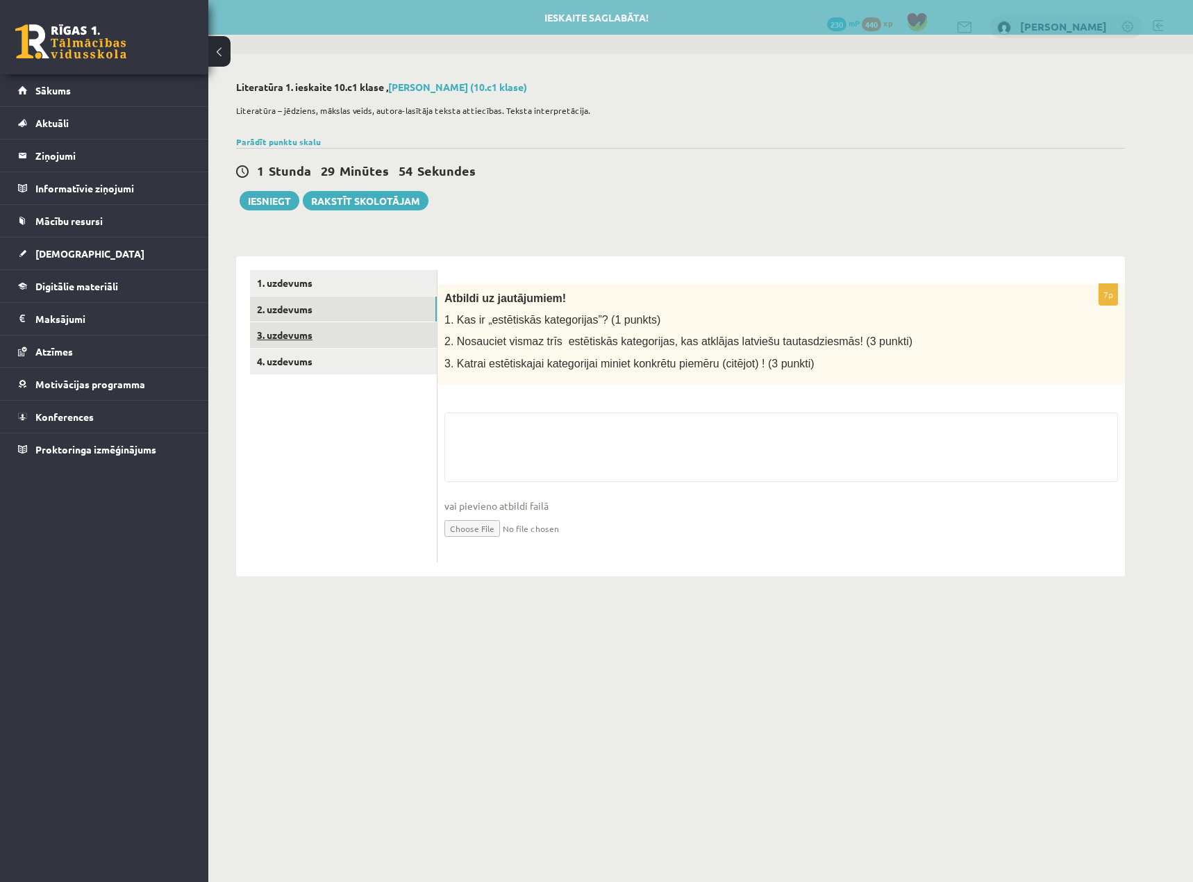
click at [270, 329] on link "3. uzdevums" at bounding box center [343, 335] width 187 height 26
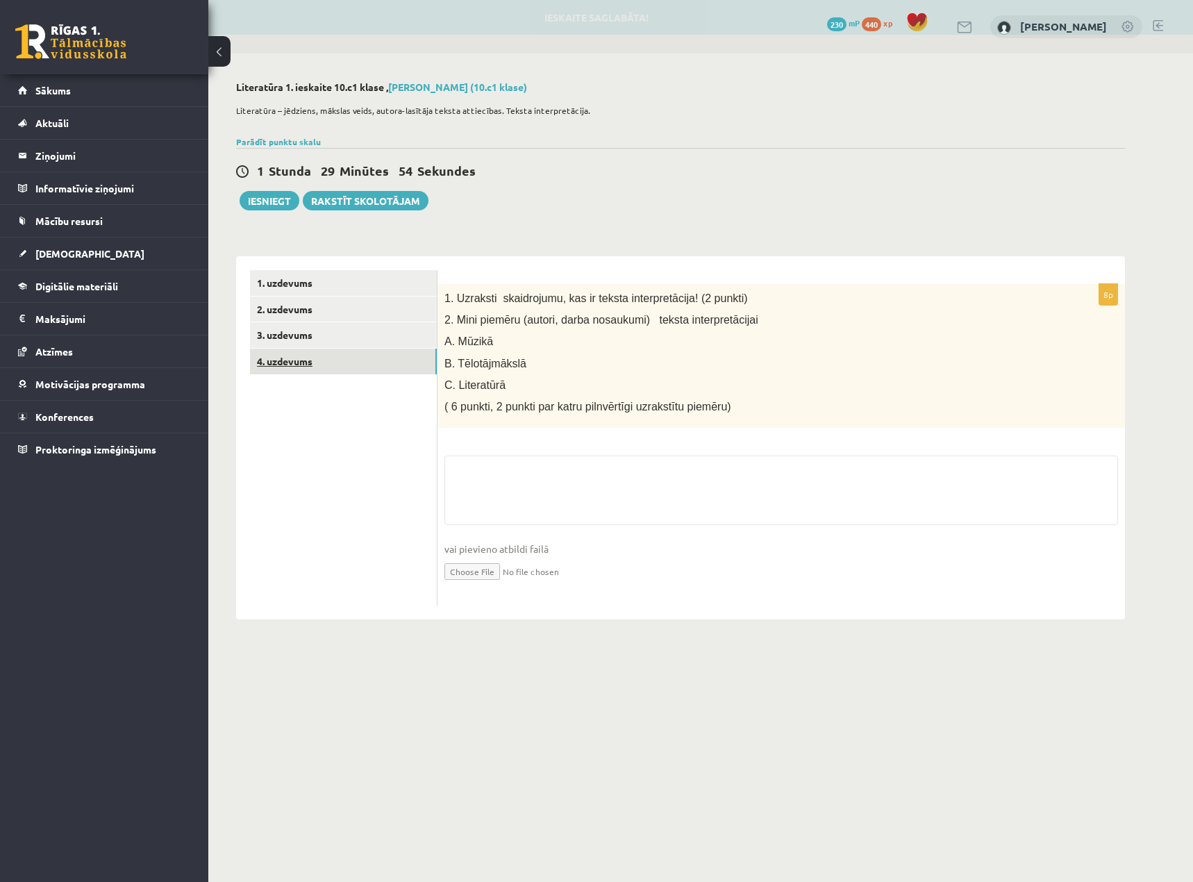
click at [294, 360] on link "4. uzdevums" at bounding box center [343, 362] width 187 height 26
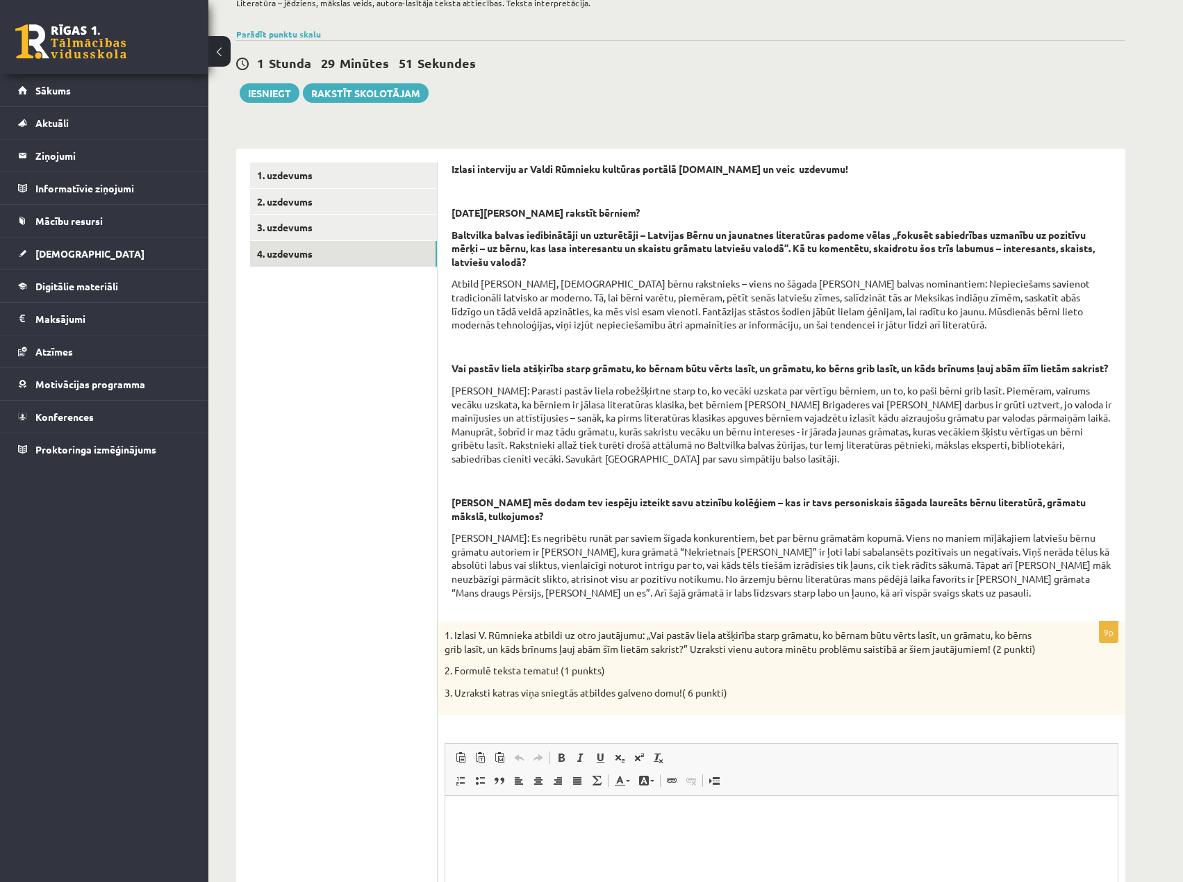
scroll to position [106, 0]
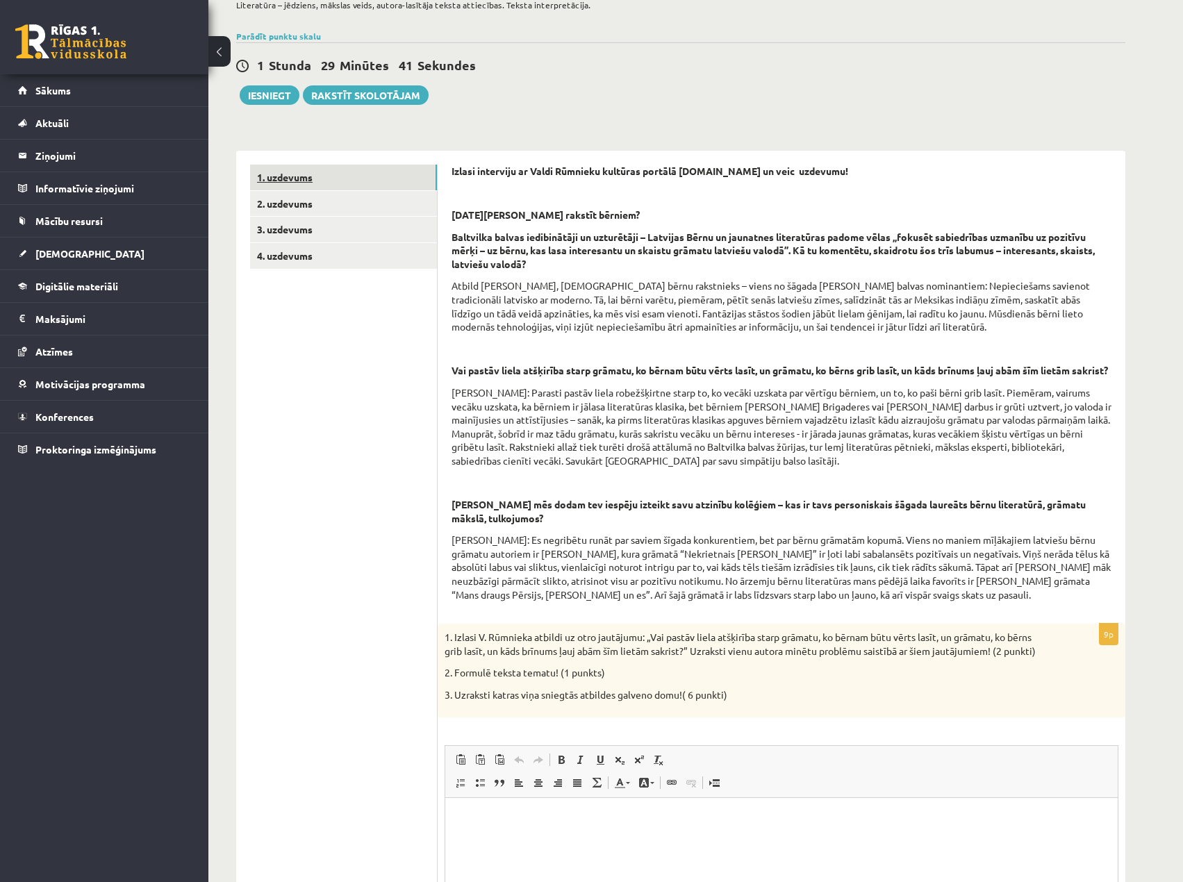
click at [292, 182] on link "1. uzdevums" at bounding box center [343, 178] width 187 height 26
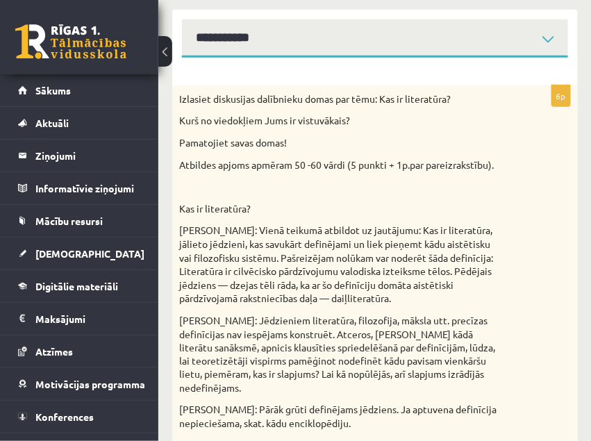
scroll to position [243, 0]
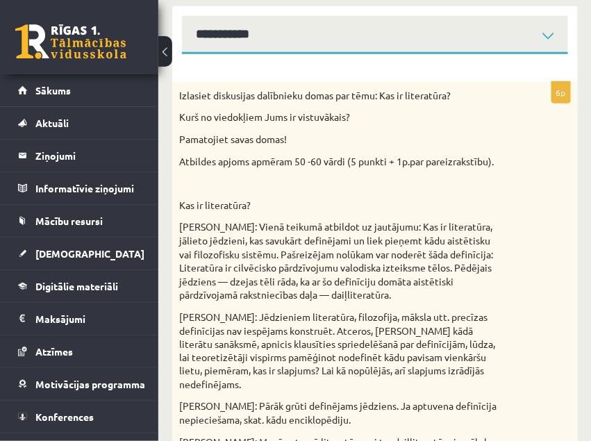
click at [481, 240] on p "[PERSON_NAME]: Vienā teikumā atbildot uz jautājumu: Kas ir literatūra, jālieto …" at bounding box center [340, 261] width 322 height 82
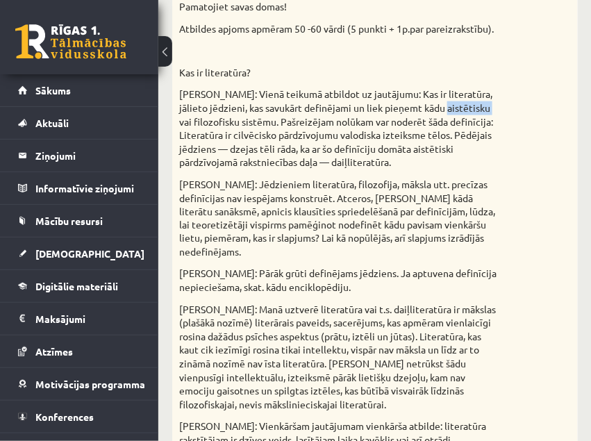
scroll to position [382, 0]
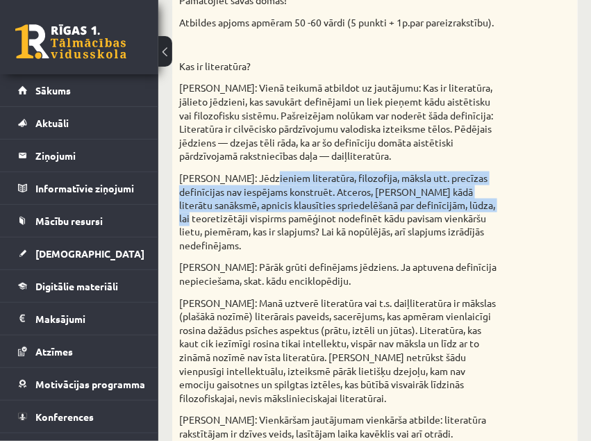
drag, startPoint x: 254, startPoint y: 177, endPoint x: 492, endPoint y: 201, distance: 238.7
click at [492, 201] on p "[PERSON_NAME]: Jēdzieniem literatūra, filozofija, māksla utt. precīzas definīci…" at bounding box center [340, 213] width 322 height 82
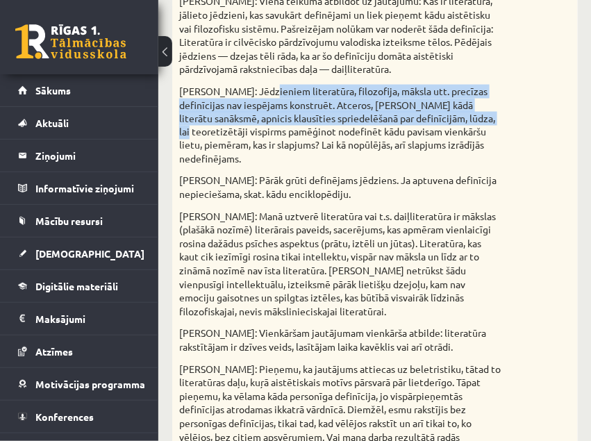
scroll to position [486, 0]
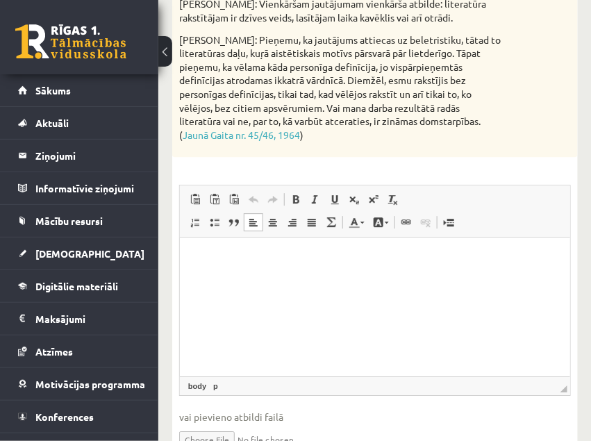
click at [271, 271] on html at bounding box center [374, 259] width 390 height 42
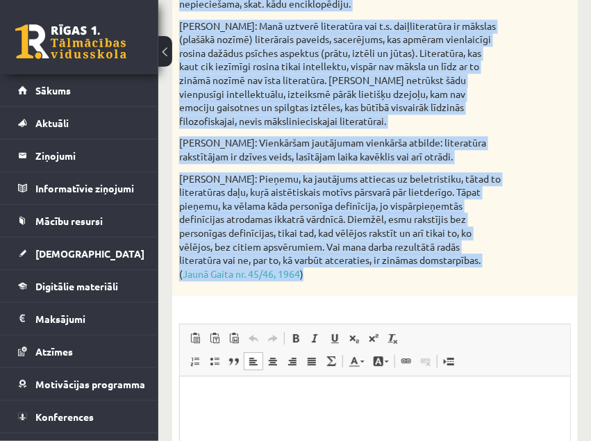
scroll to position [0, 0]
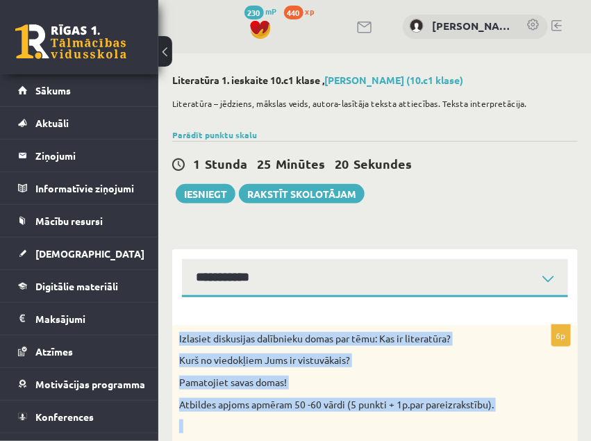
drag, startPoint x: 205, startPoint y: 155, endPoint x: 180, endPoint y: 335, distance: 182.3
copy div "Loremips dolorsitam consectetu adipi eli sedd: Eiu te incididunt? Utla et dolor…"
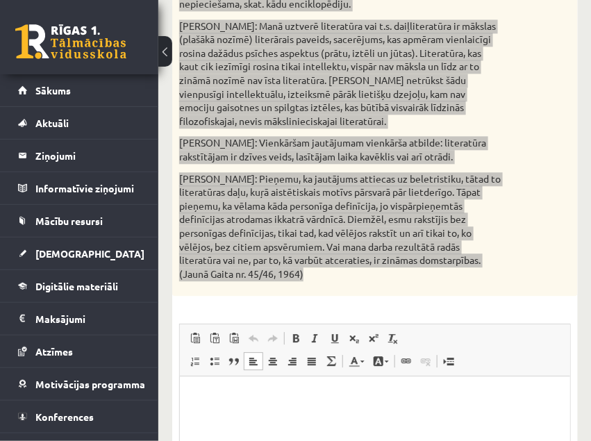
scroll to position [868, 0]
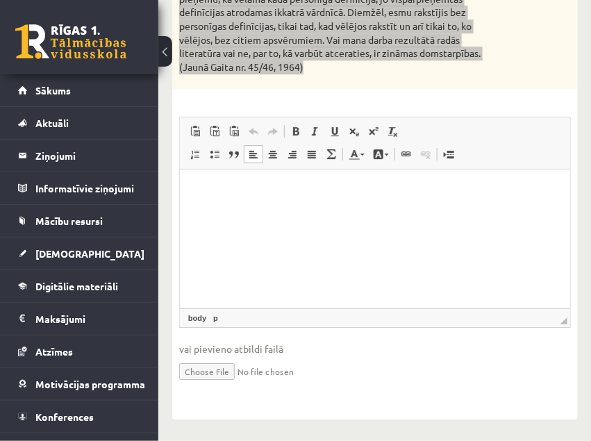
click at [265, 201] on html at bounding box center [374, 190] width 390 height 42
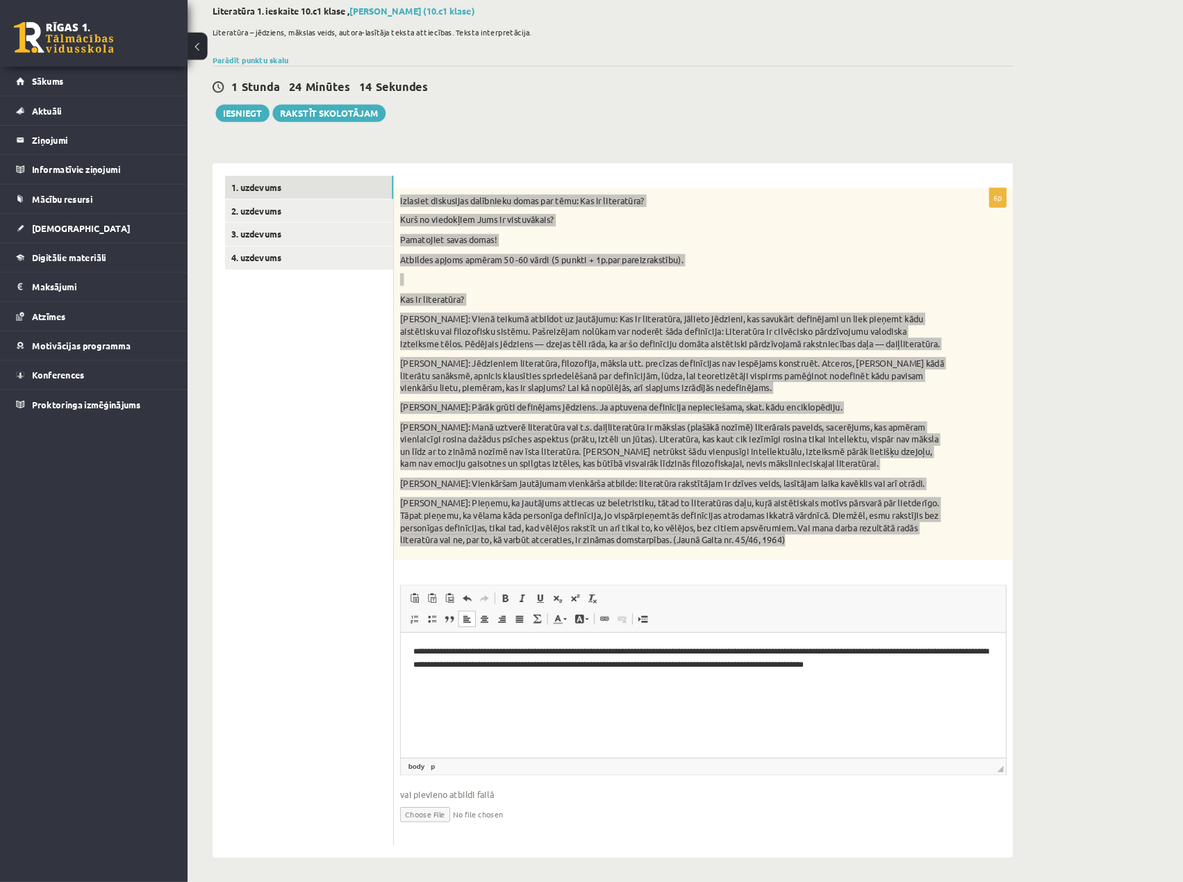
scroll to position [0, 0]
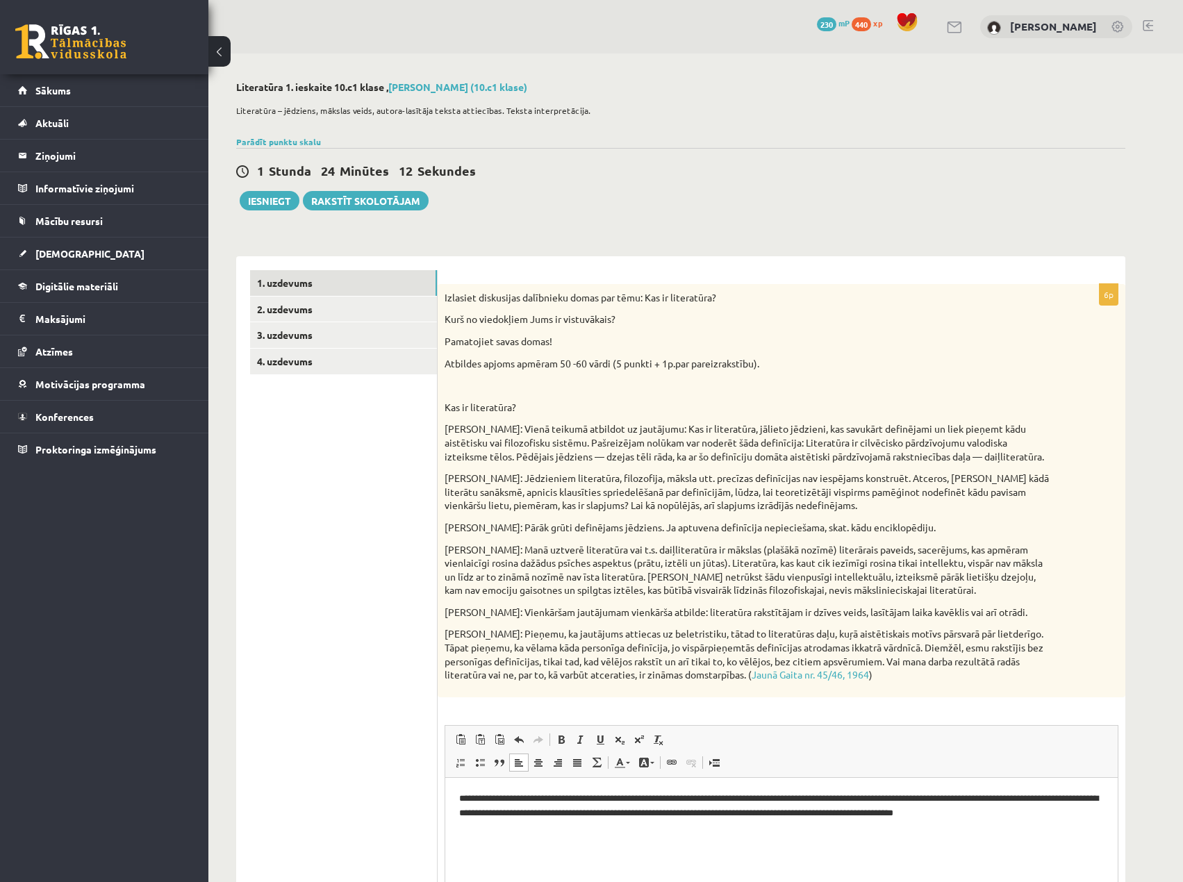
click at [349, 608] on ul "1. uzdevums 2. uzdevums 3. uzdevums 4. uzdevums" at bounding box center [344, 642] width 188 height 744
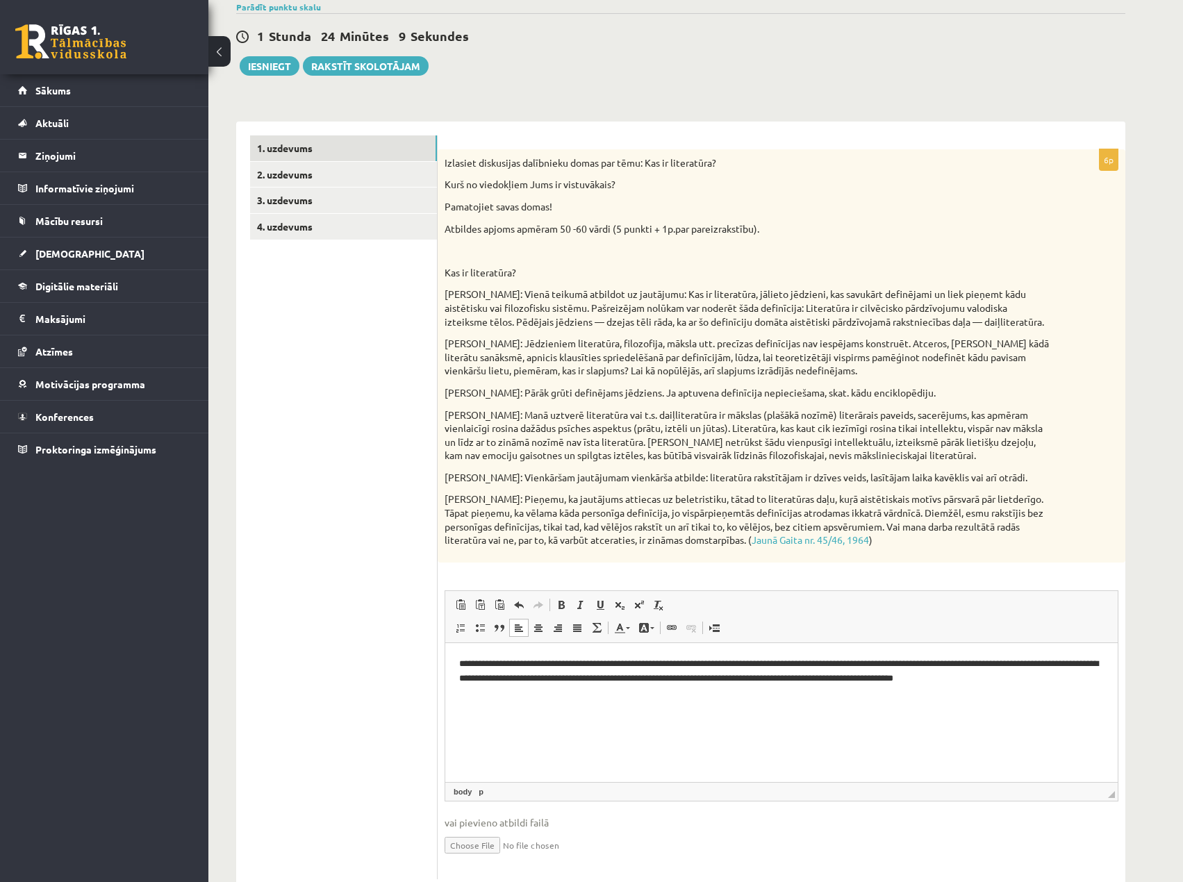
scroll to position [175, 0]
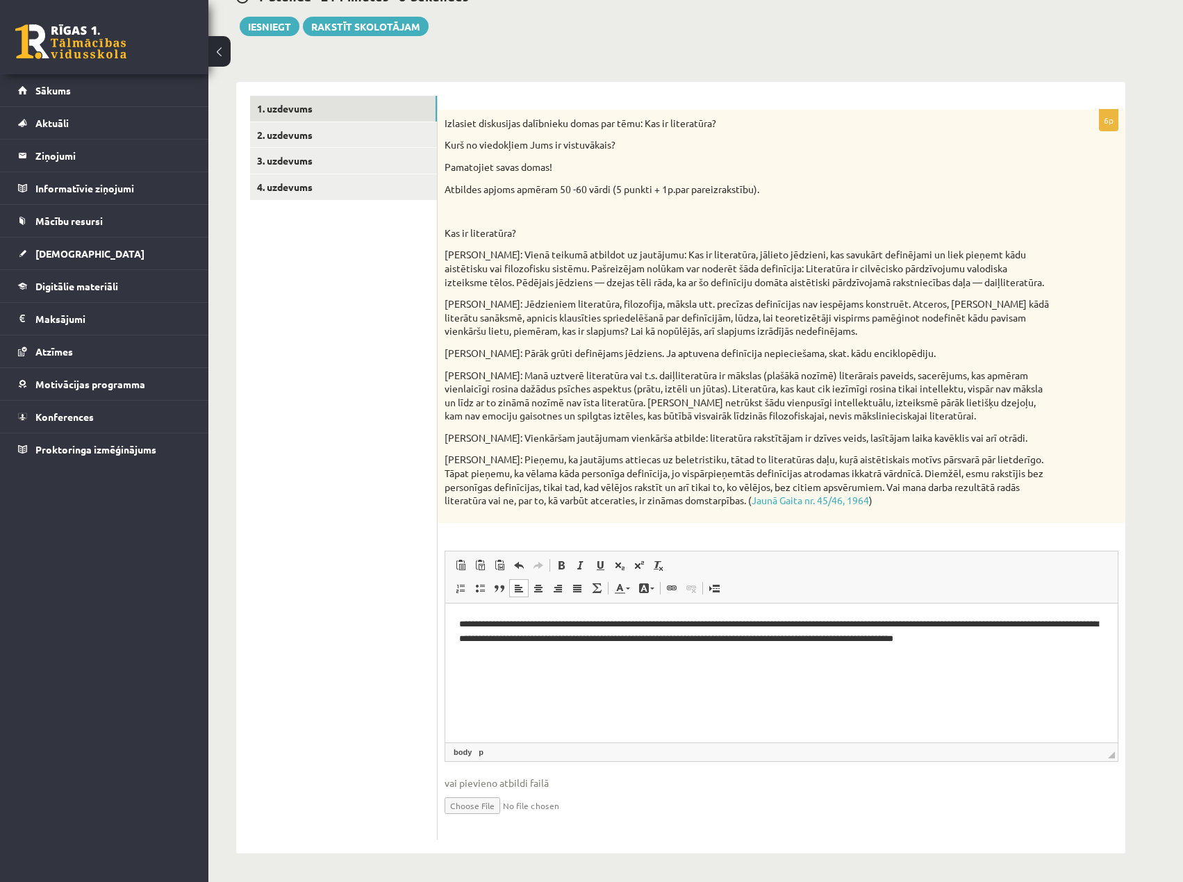
click at [617, 660] on html "**********" at bounding box center [781, 631] width 672 height 57
click at [299, 140] on link "2. uzdevums" at bounding box center [343, 135] width 187 height 26
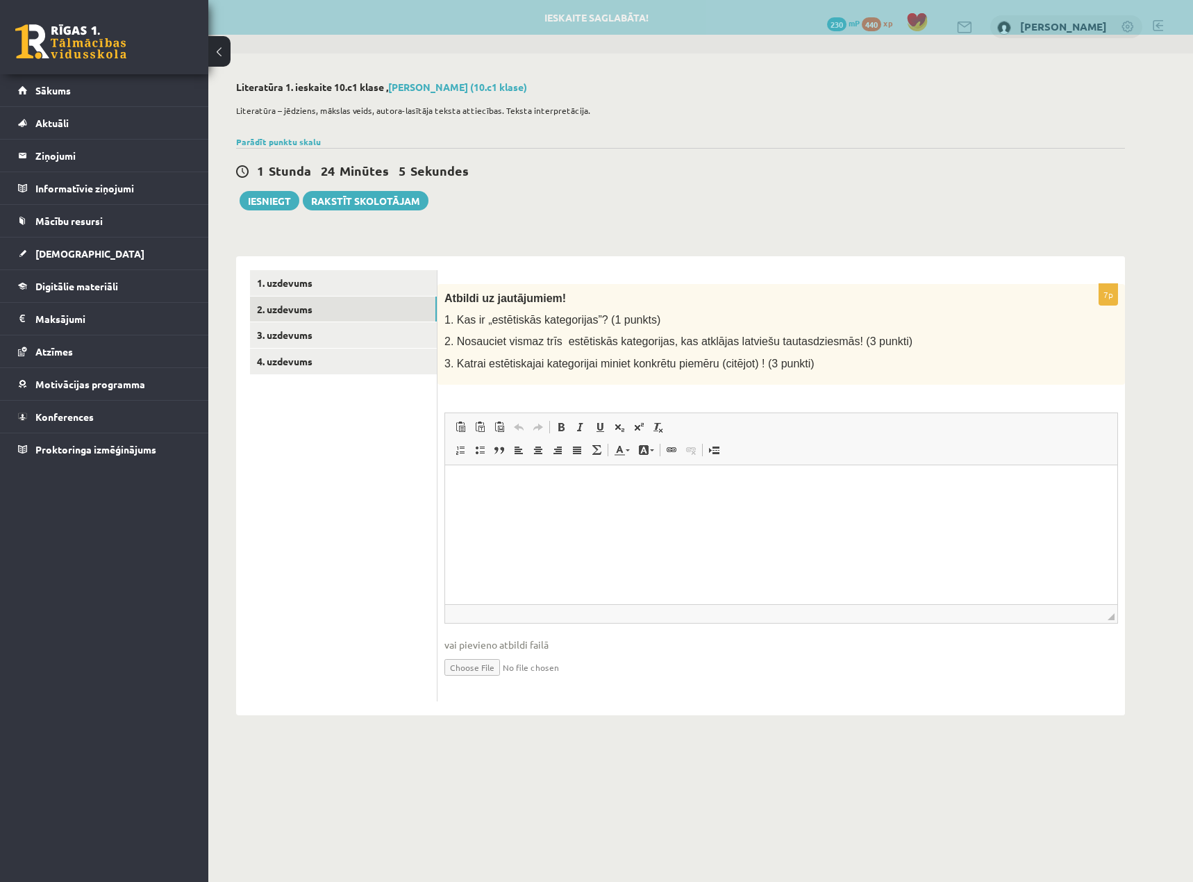
scroll to position [0, 0]
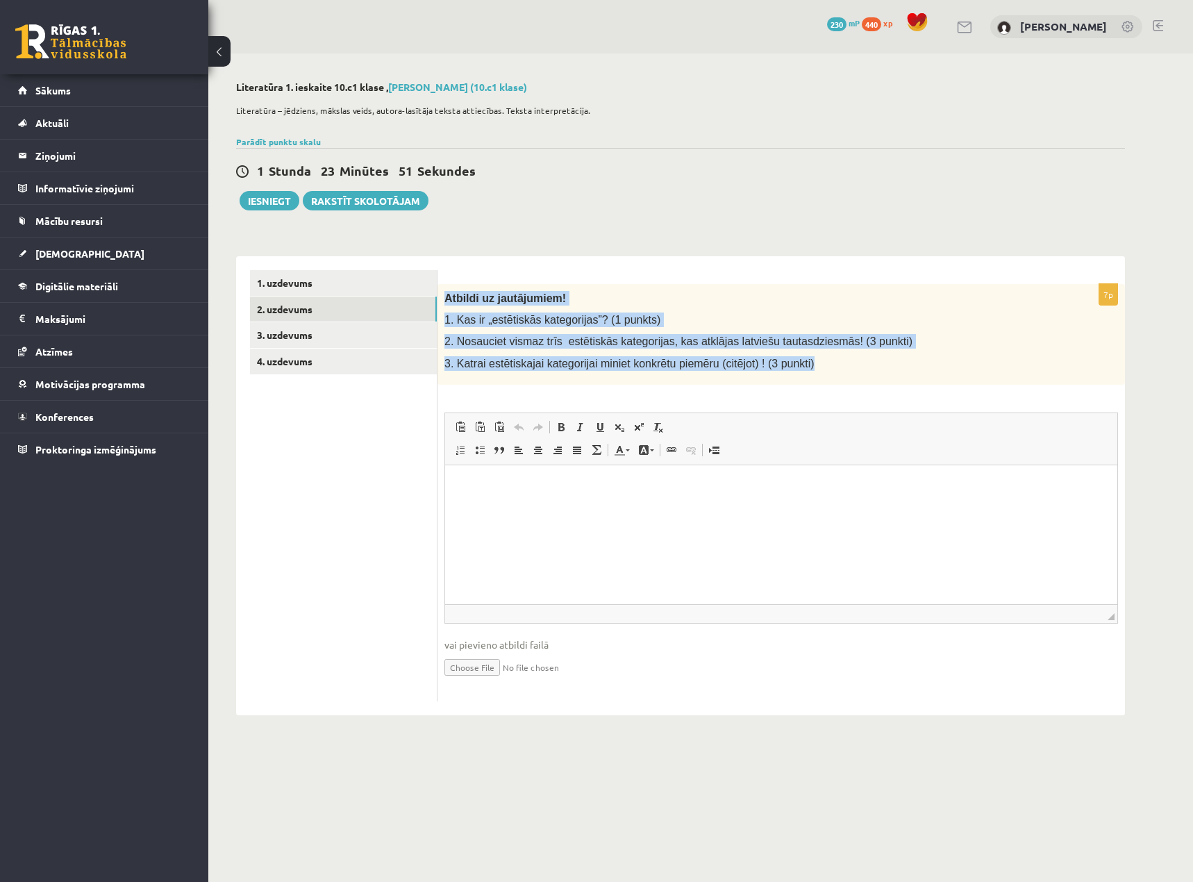
drag, startPoint x: 829, startPoint y: 367, endPoint x: 440, endPoint y: 301, distance: 394.6
click at [440, 301] on div "Atbildi uz jautājumiem! 1. Kas ir „estētiskās kategorijas”? (1 punkts) 2. Nosau…" at bounding box center [782, 334] width 688 height 101
copy div "Atbildi uz jautājumiem! 1. Kas ir „estētiskās kategorijas”? (1 punkts) 2. Nosau…"
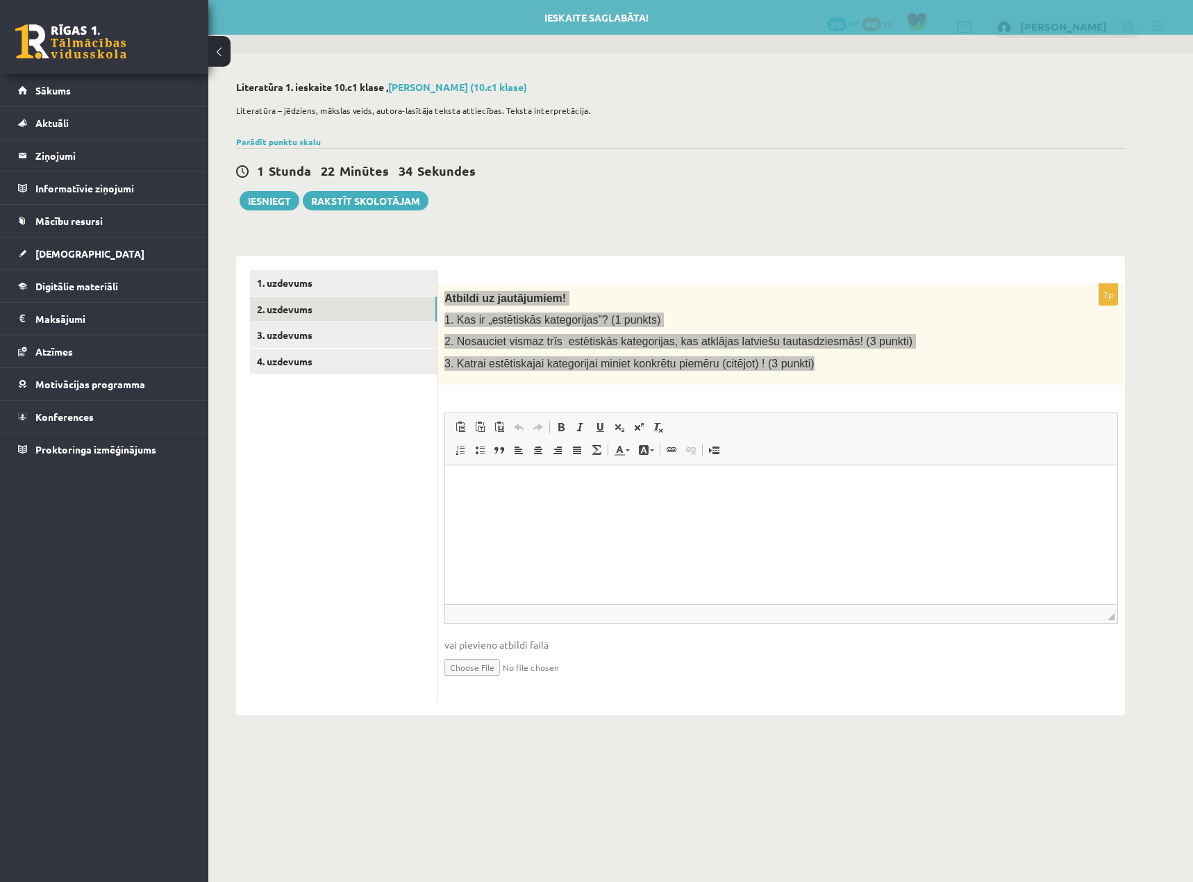
click at [625, 507] on html at bounding box center [781, 486] width 672 height 42
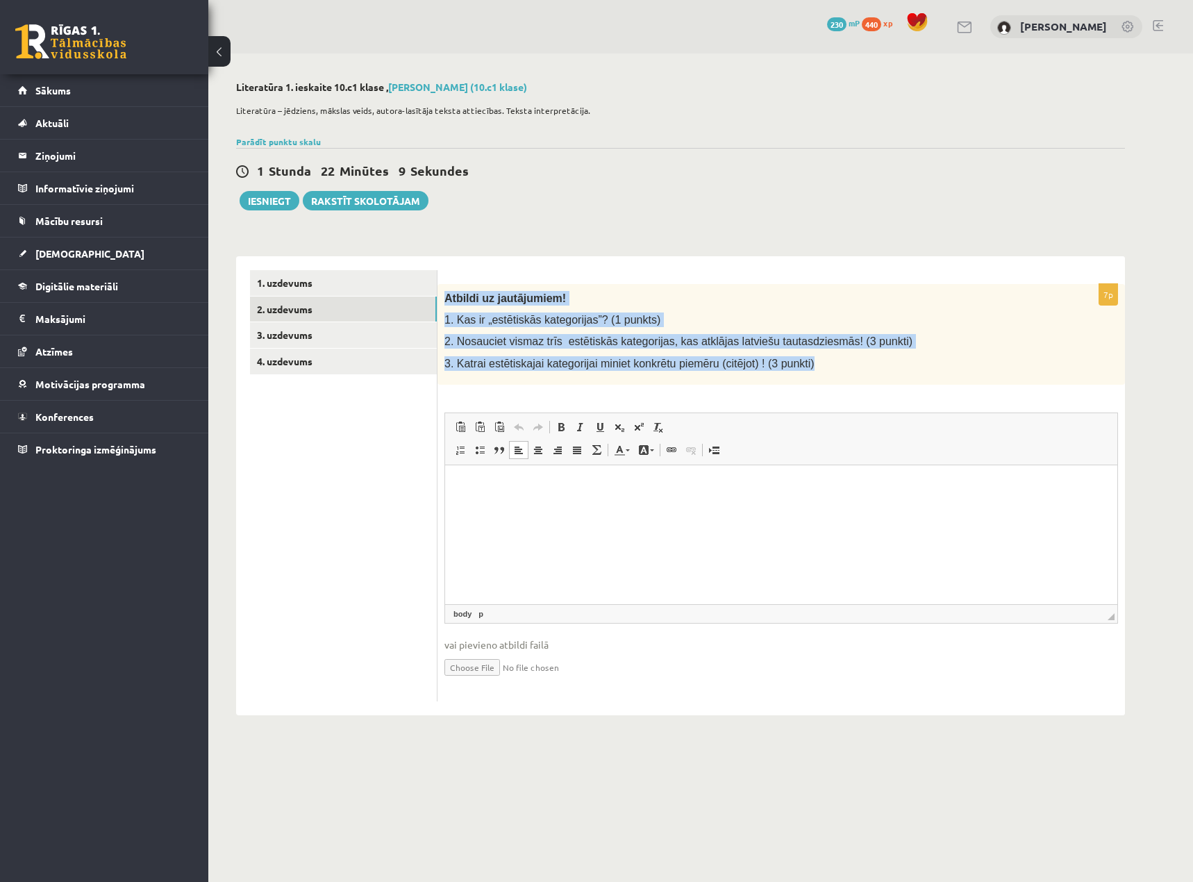
click at [547, 358] on span "3. Katrai estētiskajai kategorijai miniet konkrētu piemēru (citējot) ! (3 punkt…" at bounding box center [629, 364] width 370 height 12
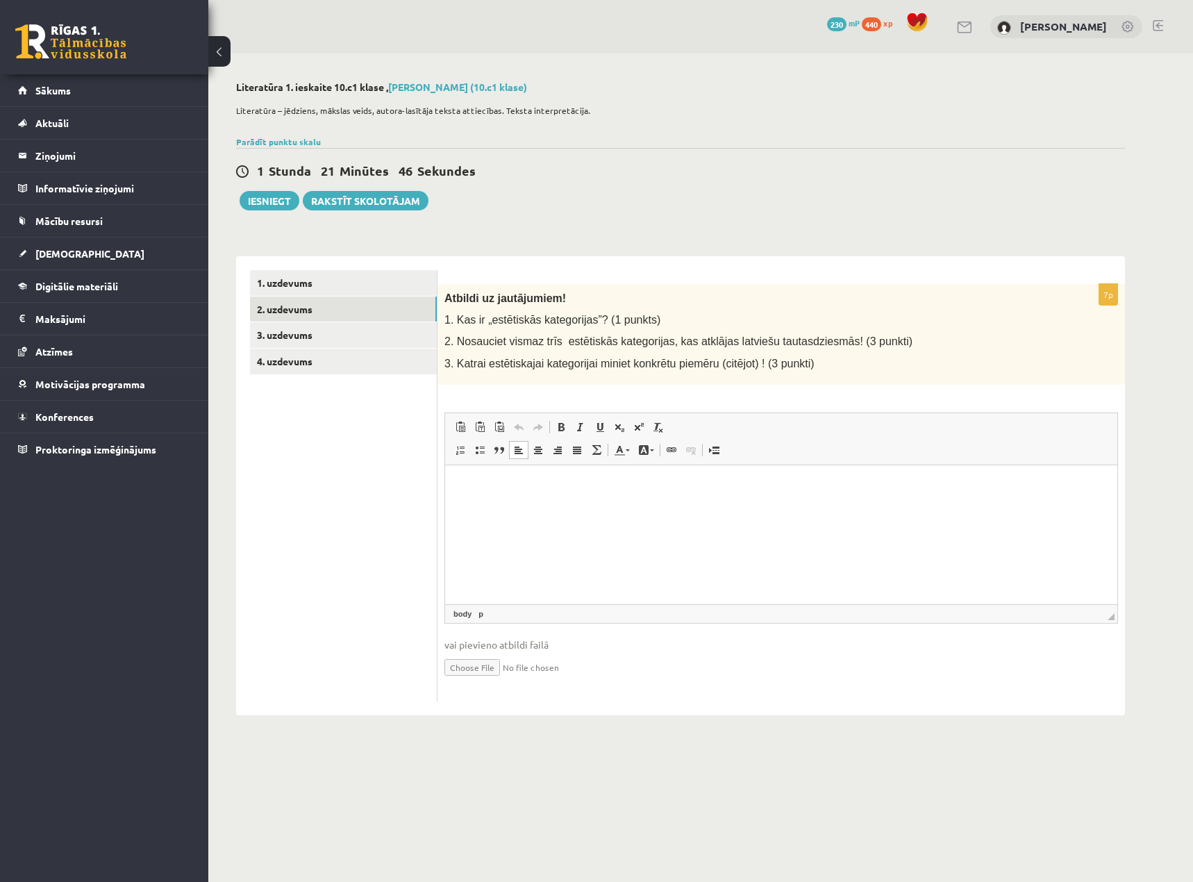
click at [517, 507] on html at bounding box center [781, 486] width 672 height 42
click at [641, 500] on html "**********" at bounding box center [781, 486] width 672 height 42
click at [574, 504] on p "**" at bounding box center [781, 509] width 645 height 15
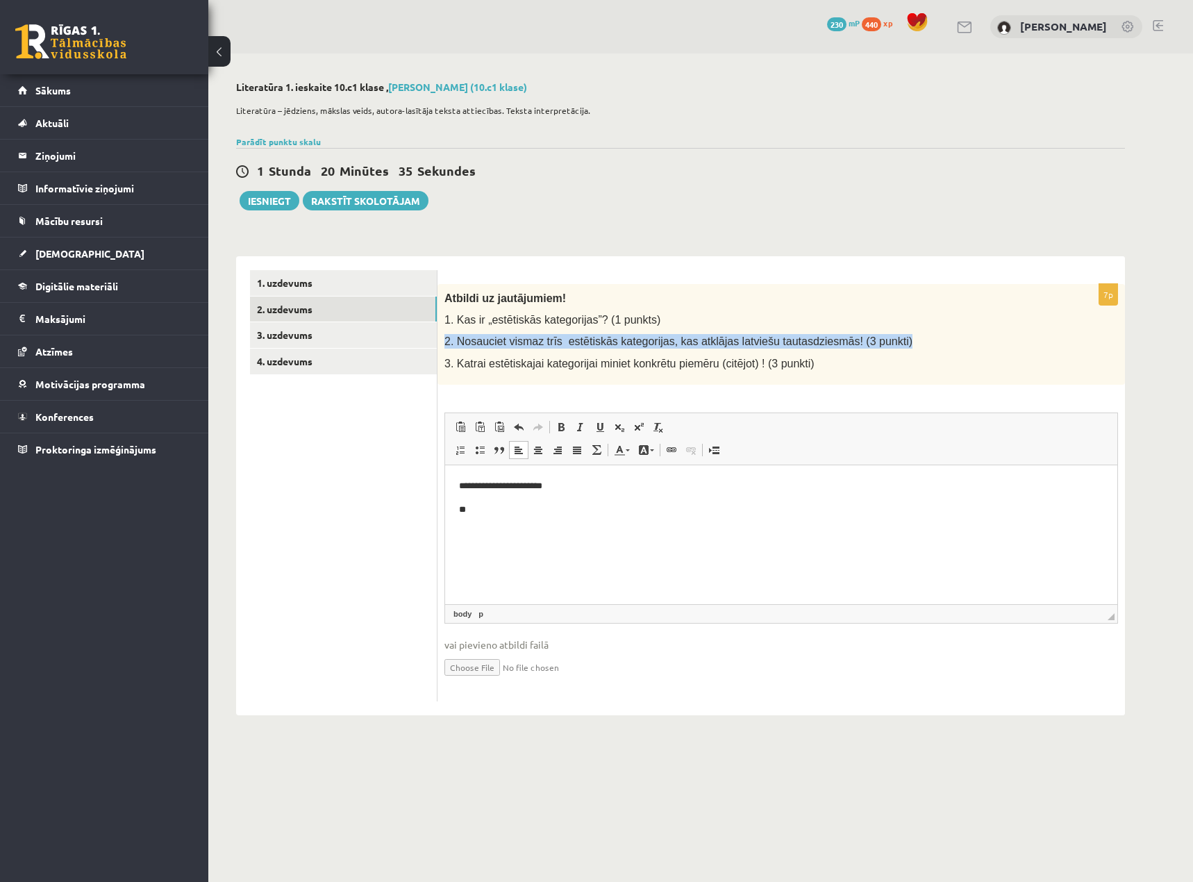
drag, startPoint x: 876, startPoint y: 340, endPoint x: 444, endPoint y: 338, distance: 431.3
click at [444, 338] on p "2. Nosauciet vismaz trīs estētiskās kategorijas, kas atklājas latviešu tautasdz…" at bounding box center [746, 341] width 604 height 15
copy span "2. Nosauciet vismaz trīs estētiskās kategorijas, kas atklājas latviešu tautasdz…"
click at [524, 516] on p "**" at bounding box center [781, 509] width 645 height 15
click at [471, 512] on p "**********" at bounding box center [781, 509] width 645 height 15
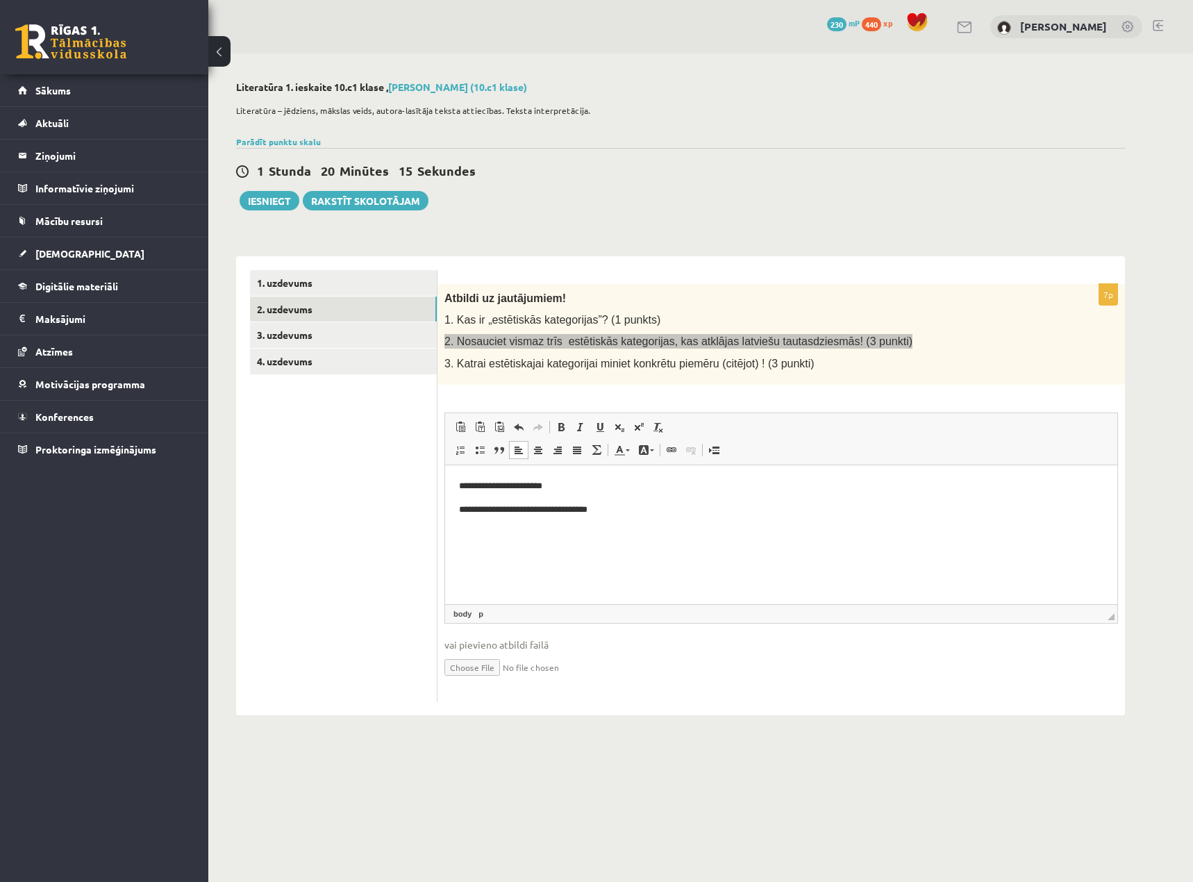
click at [565, 510] on p "**********" at bounding box center [781, 509] width 645 height 15
click at [709, 515] on p "**********" at bounding box center [781, 509] width 645 height 15
click at [829, 385] on div "**********" at bounding box center [782, 492] width 688 height 417
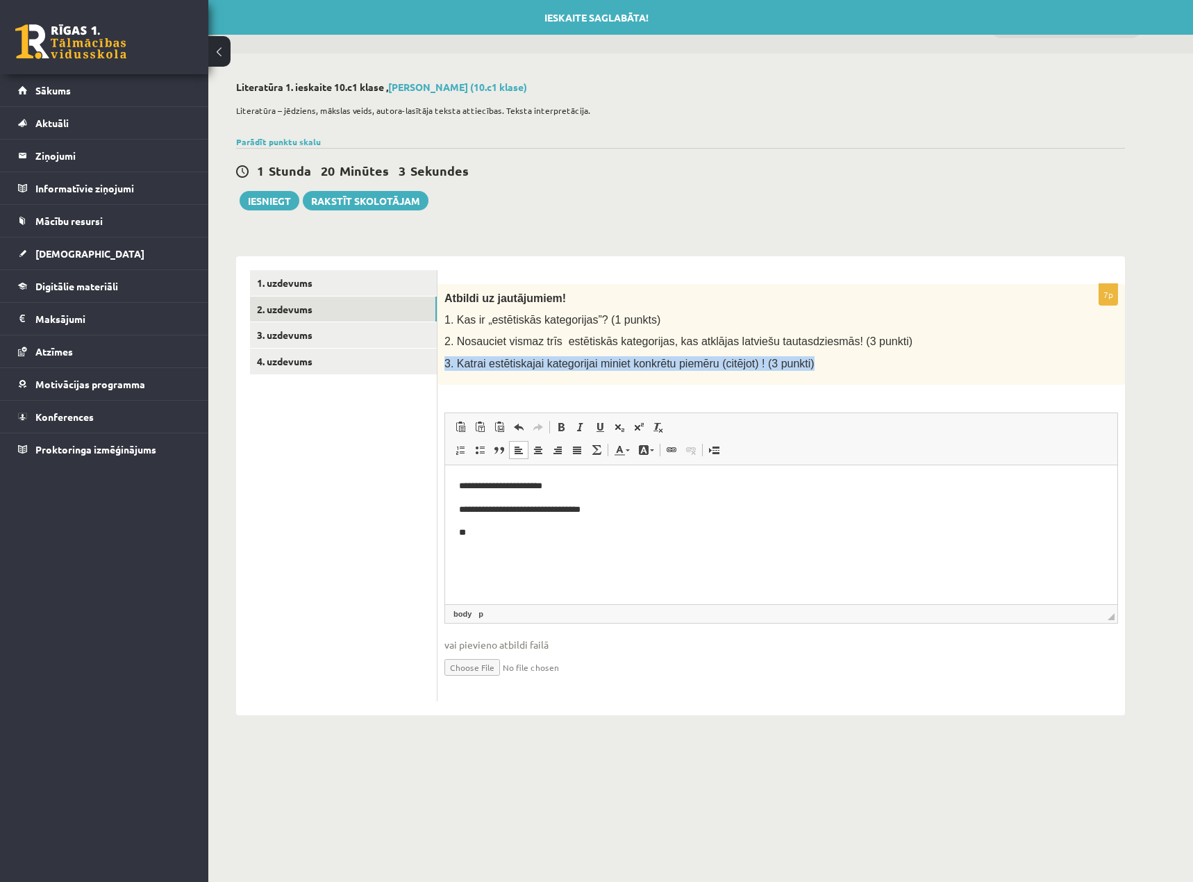
drag, startPoint x: 445, startPoint y: 363, endPoint x: 1166, endPoint y: 423, distance: 723.4
click at [911, 372] on div "Atbildi uz jautājumiem! 1. Kas ir „estētiskās kategorijas”? (1 punkts) 2. Nosau…" at bounding box center [782, 334] width 688 height 101
copy span "3. Katrai estētiskajai kategorijai miniet konkrētu piemēru (citējot) ! (3 punkt…"
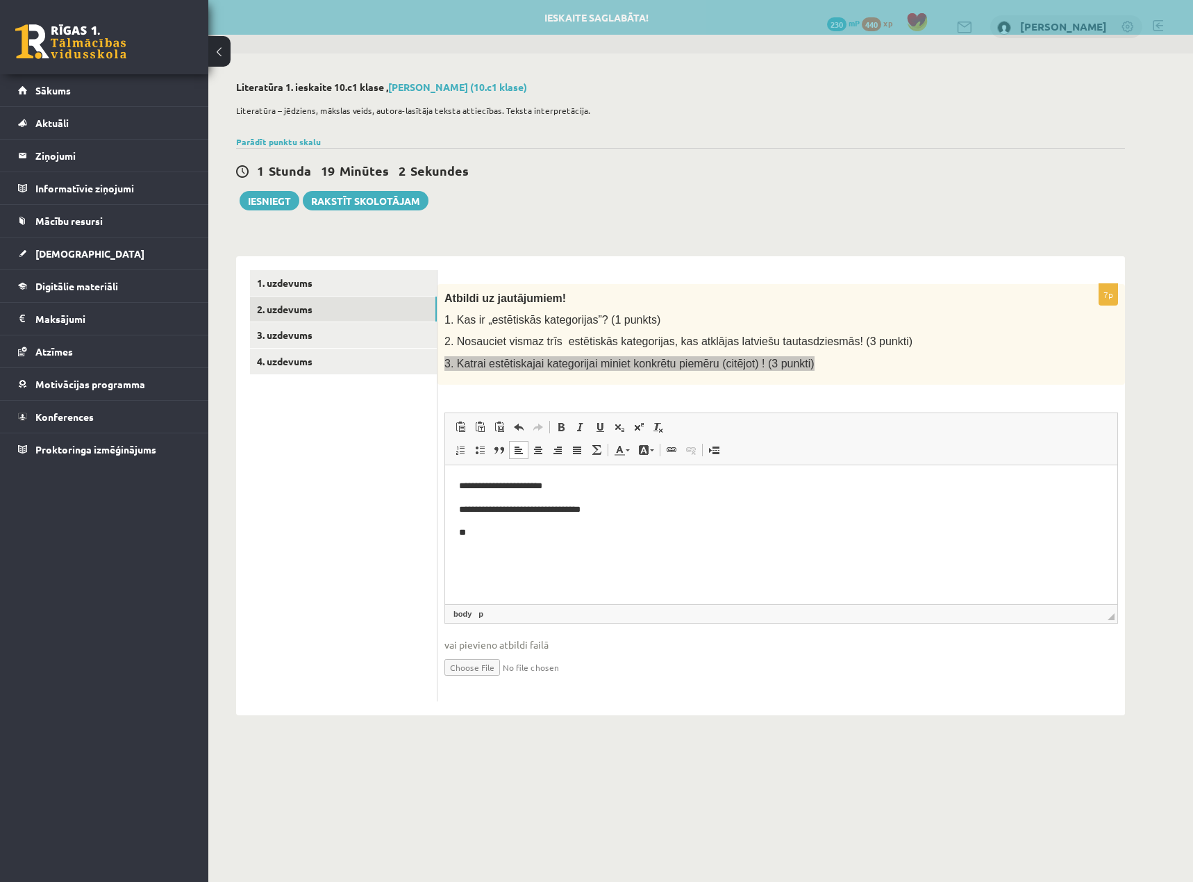
click at [652, 554] on html "**********" at bounding box center [781, 509] width 672 height 89
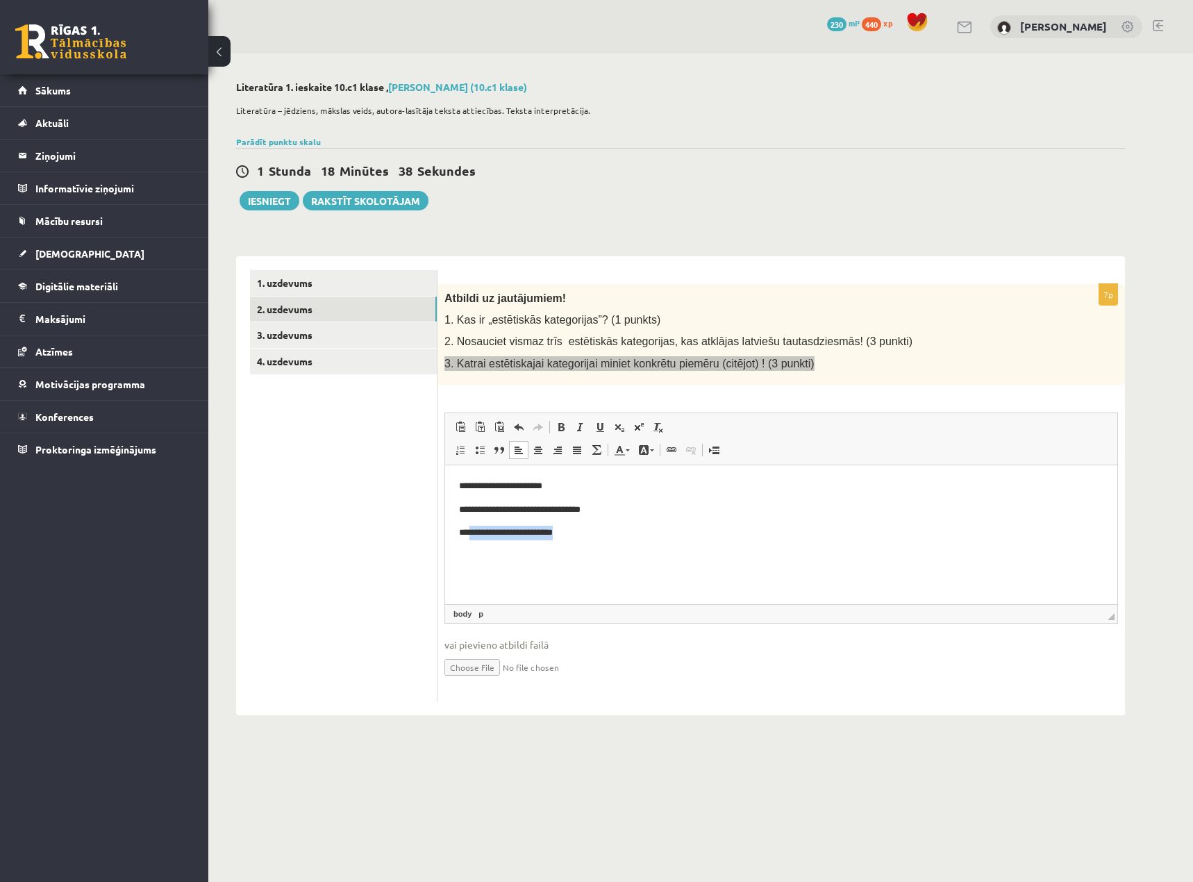
drag, startPoint x: 538, startPoint y: 535, endPoint x: 469, endPoint y: 539, distance: 69.5
click at [469, 539] on p "**********" at bounding box center [781, 532] width 645 height 15
copy p "**********"
click at [603, 554] on html "**********" at bounding box center [781, 509] width 672 height 89
click at [583, 533] on p "**********" at bounding box center [781, 532] width 645 height 15
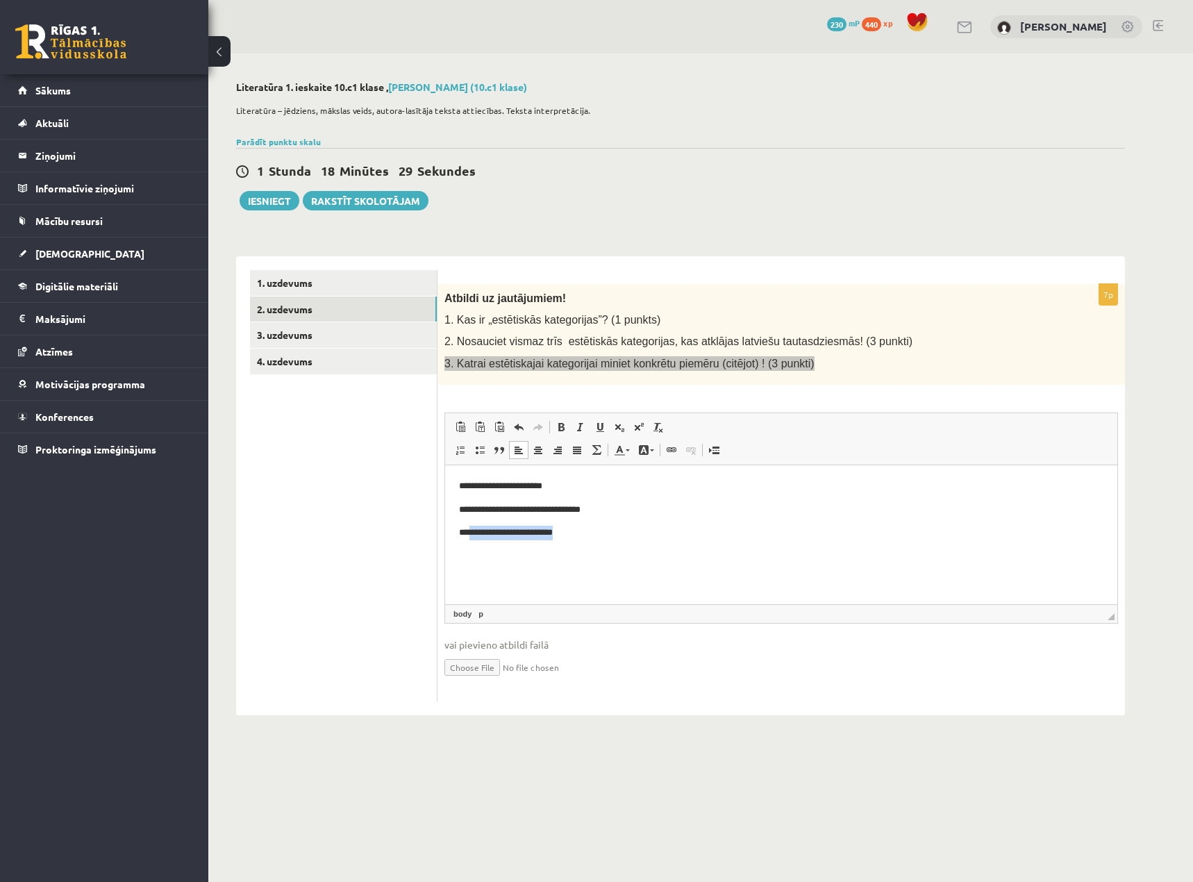
drag, startPoint x: 499, startPoint y: 533, endPoint x: 470, endPoint y: 538, distance: 29.5
click at [470, 538] on p "**********" at bounding box center [781, 532] width 645 height 15
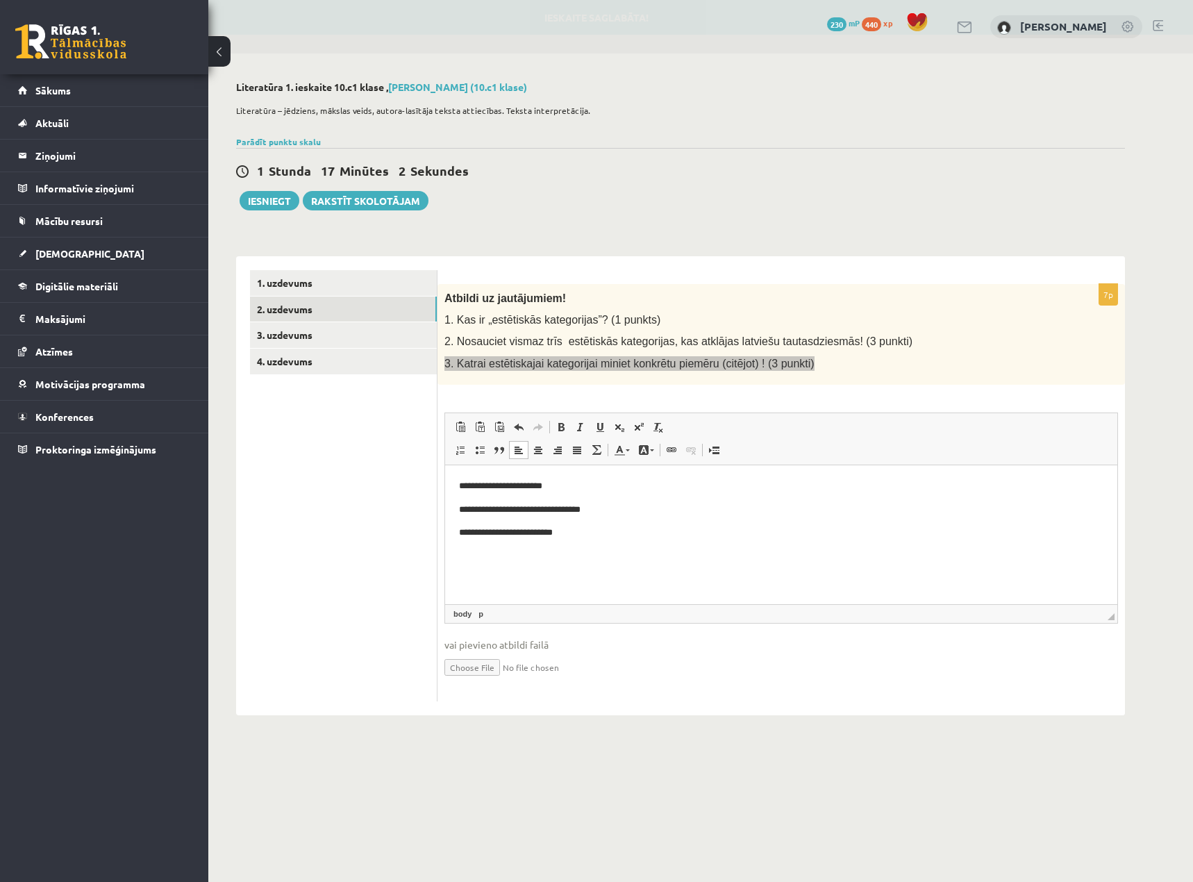
click at [497, 549] on p "Bagātinātā teksta redaktors, wiswyg-editor-user-answer-47024903710560" at bounding box center [781, 556] width 645 height 15
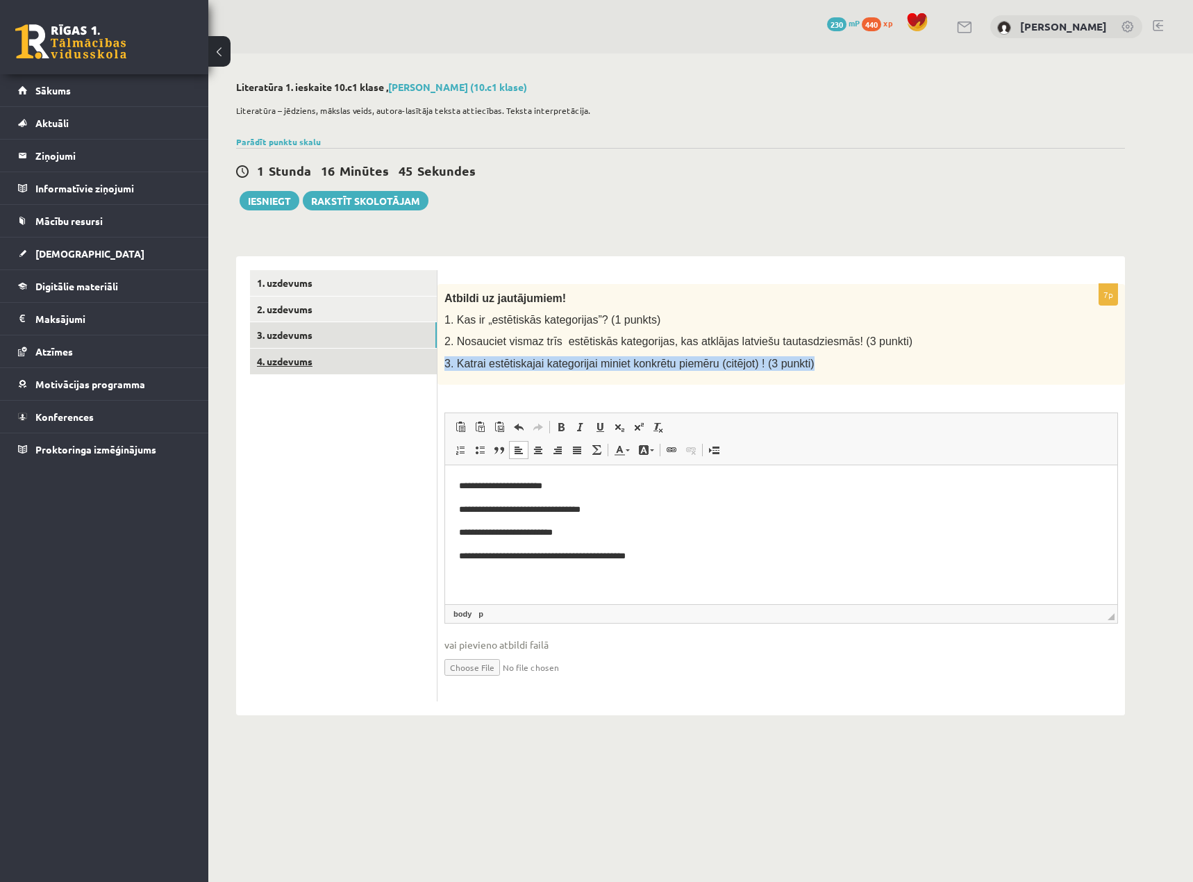
drag, startPoint x: 316, startPoint y: 339, endPoint x: 379, endPoint y: 356, distance: 64.9
click at [317, 338] on link "3. uzdevums" at bounding box center [343, 335] width 187 height 26
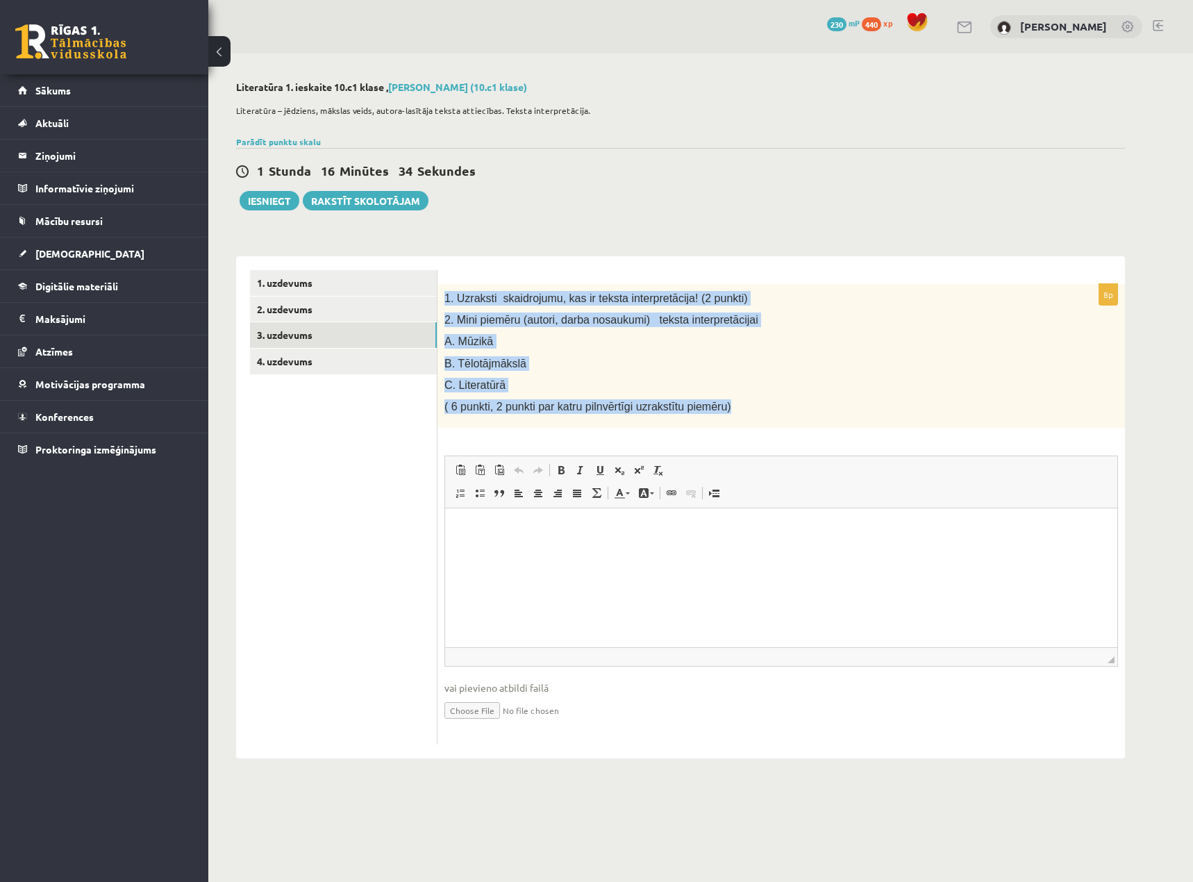
drag, startPoint x: 676, startPoint y: 397, endPoint x: 442, endPoint y: 299, distance: 253.3
click at [442, 299] on div "1. Uzraksti skaidrojumu, kas ir teksta interpretācija! (2 punkti) 2. Mini piemē…" at bounding box center [782, 356] width 688 height 144
drag, startPoint x: 594, startPoint y: 424, endPoint x: 567, endPoint y: 406, distance: 32.9
click at [593, 424] on div "1. Uzraksti skaidrojumu, kas ir teksta interpretācija! (2 punkti) 2. Mini piemē…" at bounding box center [782, 356] width 688 height 144
click at [538, 379] on p "C. Literatūrā" at bounding box center [746, 385] width 604 height 15
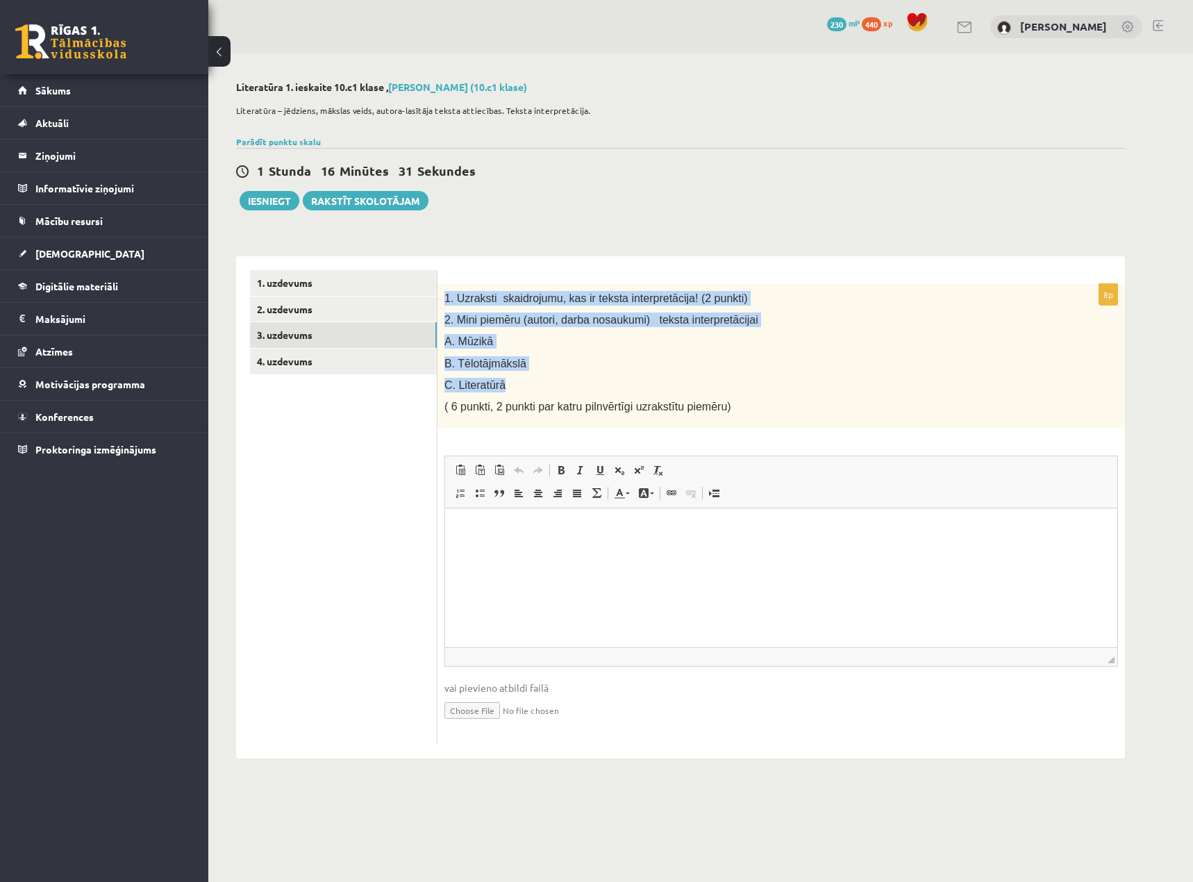
drag, startPoint x: 510, startPoint y: 386, endPoint x: 440, endPoint y: 297, distance: 113.8
click at [440, 297] on div "1. Uzraksti skaidrojumu, kas ir teksta interpretācija! (2 punkti) 2. Mini piemē…" at bounding box center [782, 356] width 688 height 144
copy div "1. Uzraksti skaidrojumu, kas ir teksta interpretācija! (2 punkti) 2. Mini piemē…"
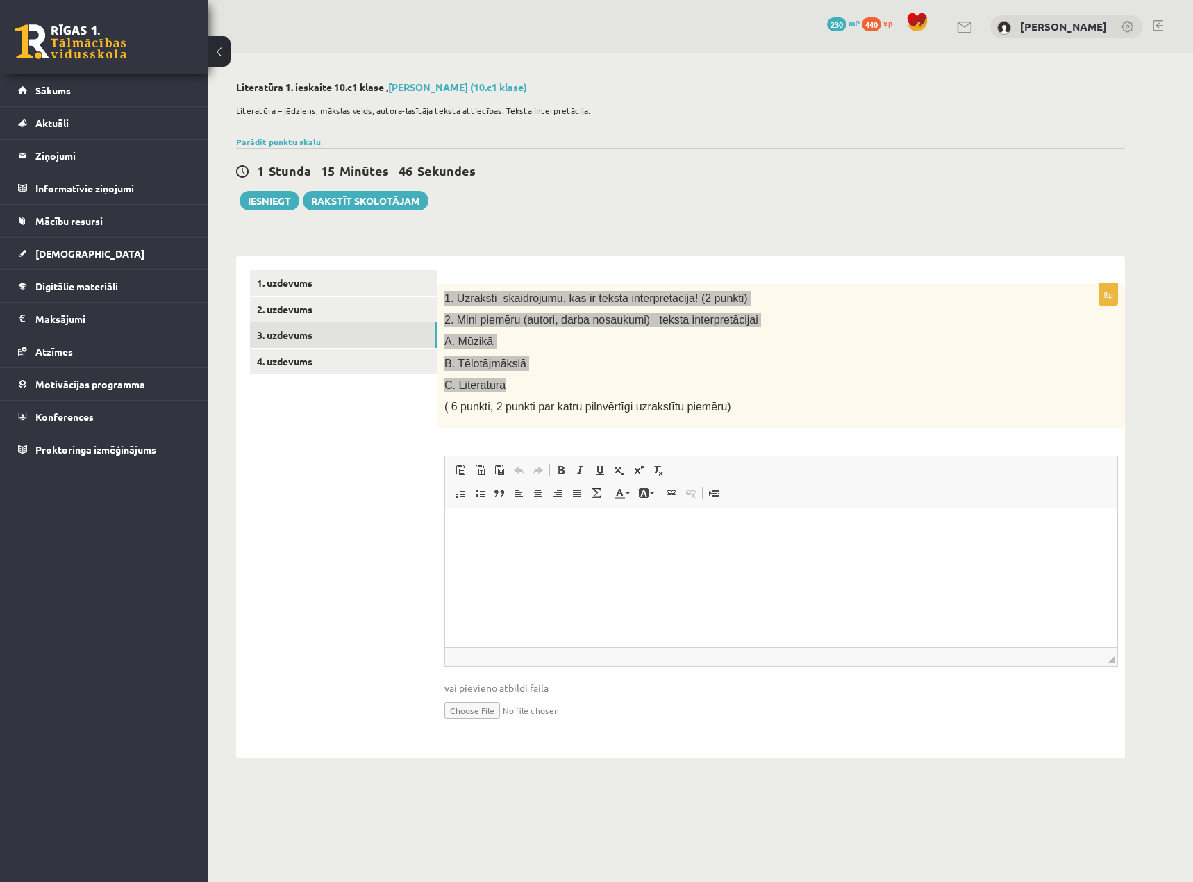
click at [568, 551] on html at bounding box center [781, 529] width 672 height 42
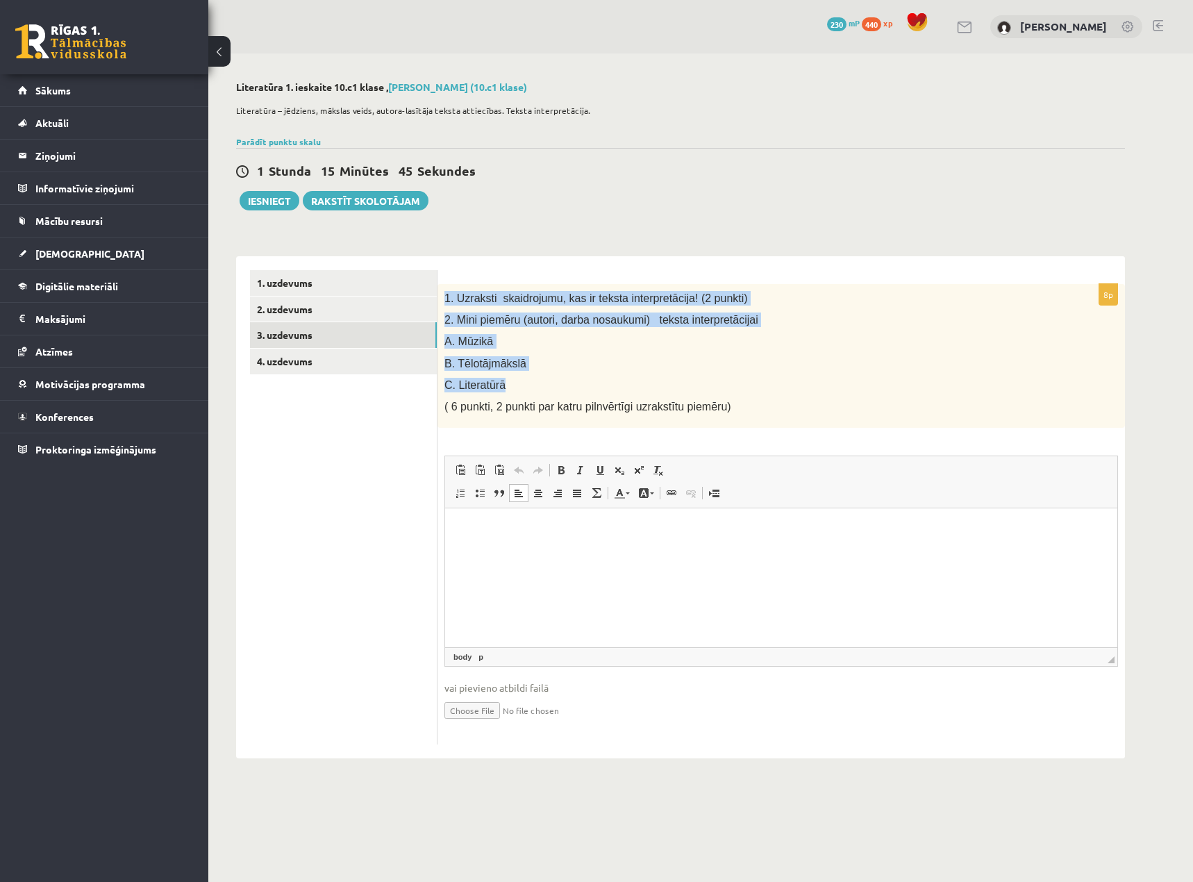
click at [620, 350] on div "1. Uzraksti skaidrojumu, kas ir teksta interpretācija! (2 punkti) 2. Mini piemē…" at bounding box center [782, 356] width 688 height 144
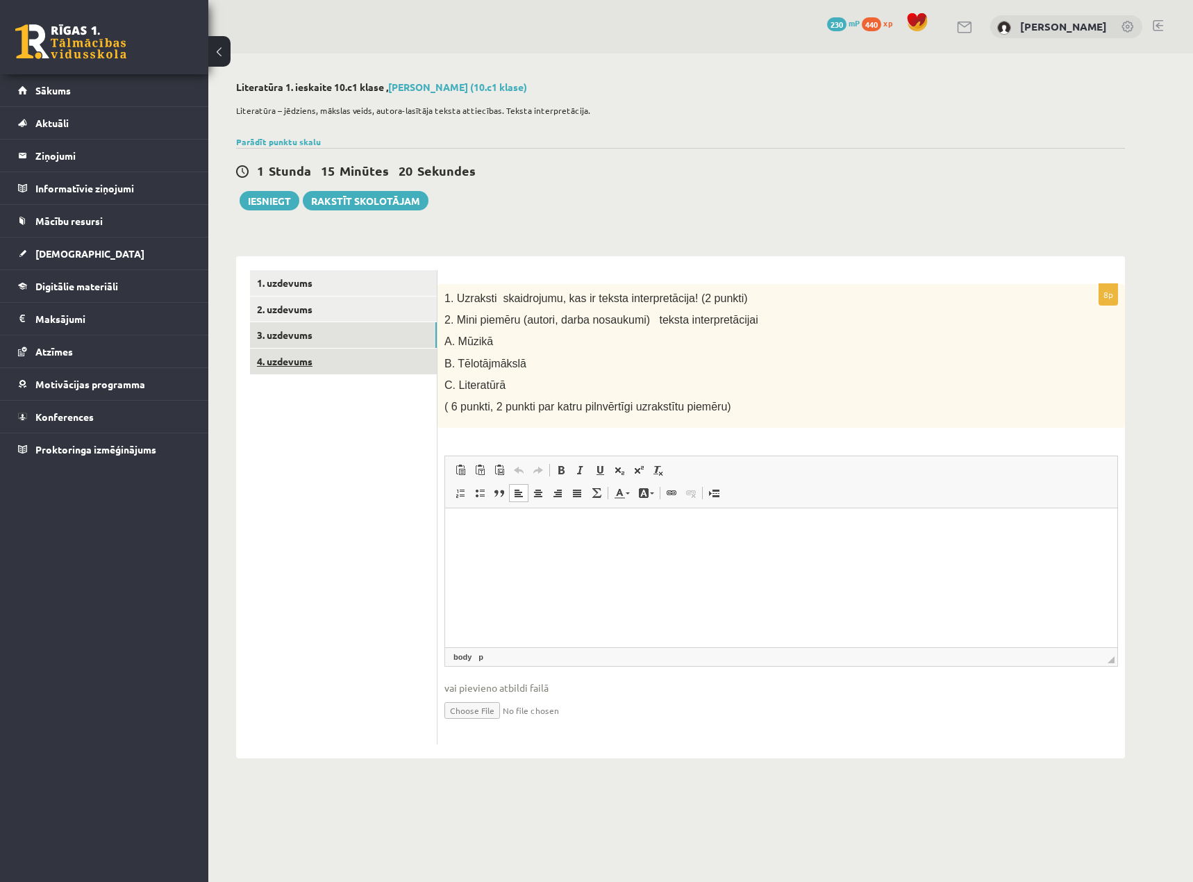
click at [280, 371] on link "4. uzdevums" at bounding box center [343, 362] width 187 height 26
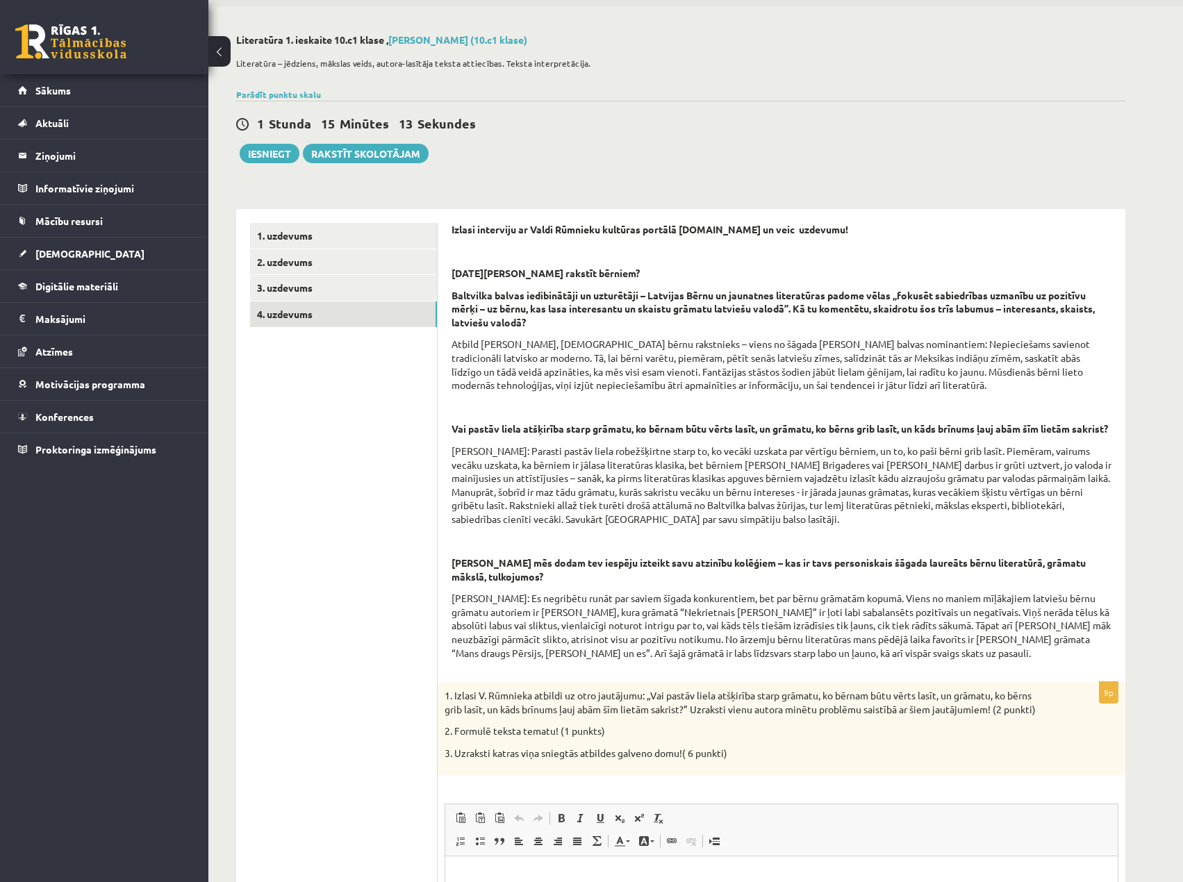
scroll to position [139, 0]
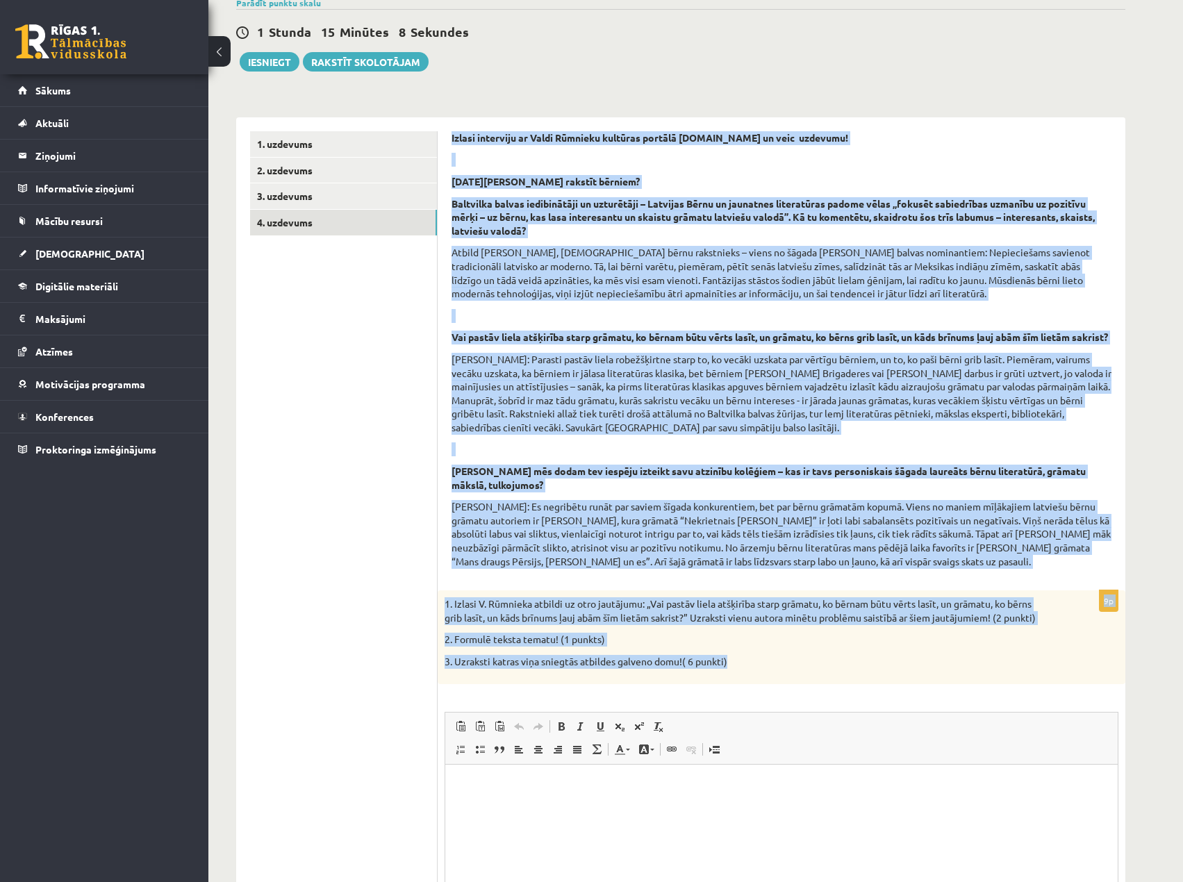
drag, startPoint x: 752, startPoint y: 676, endPoint x: 447, endPoint y: 139, distance: 617.4
click at [447, 139] on div "Izlasi interviju ar Valdi Rūmnieku kultūras portālā www.satori.lv un veic uzdev…" at bounding box center [782, 565] width 688 height 897
copy form "Izlasi interviju ar Valdi Rūmnieku kultūras portālā www.satori.lv un veic uzdev…"
click at [799, 668] on div "1. Izlasi V. Rūmnieka atbildi uz otro jautājumu: „Vai pastāv liela atšķirība st…" at bounding box center [782, 636] width 688 height 93
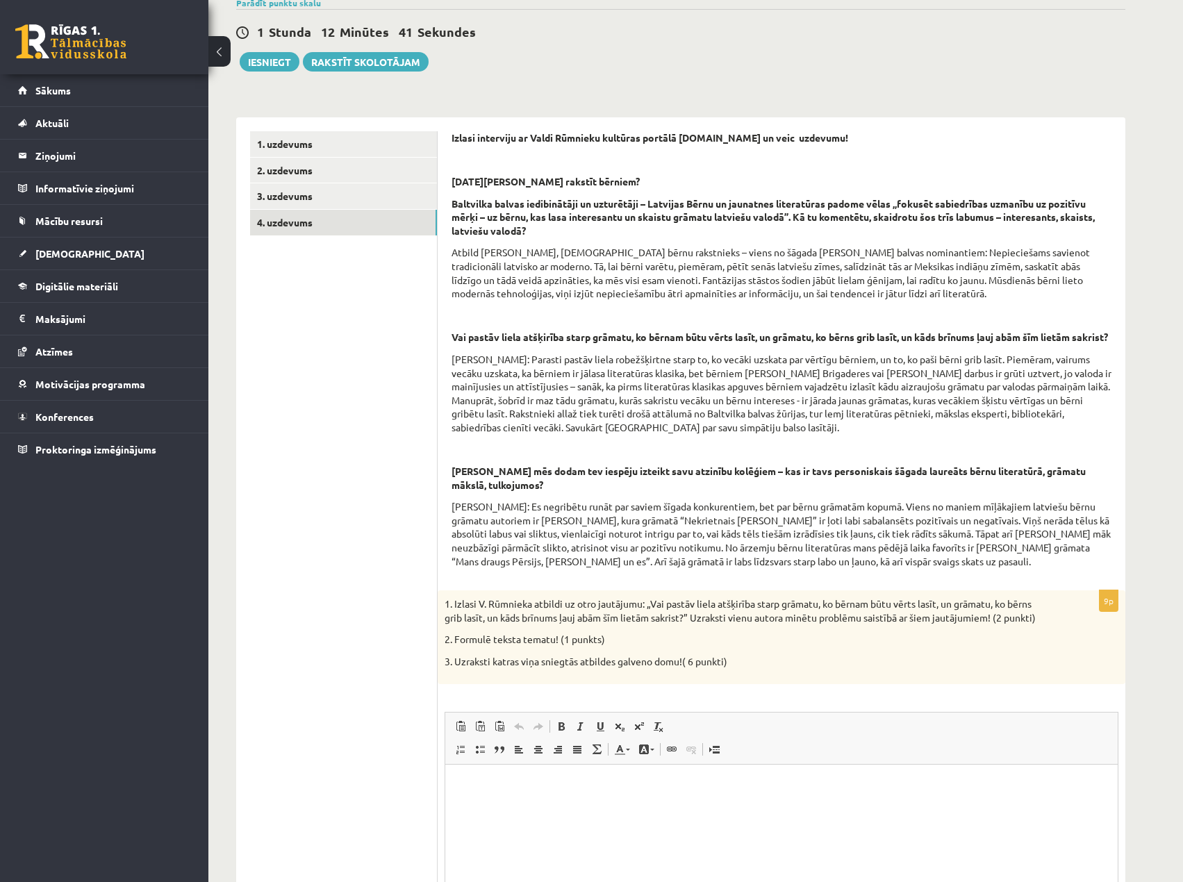
drag, startPoint x: 473, startPoint y: 797, endPoint x: 513, endPoint y: 787, distance: 41.4
click at [474, 794] on html at bounding box center [781, 785] width 672 height 42
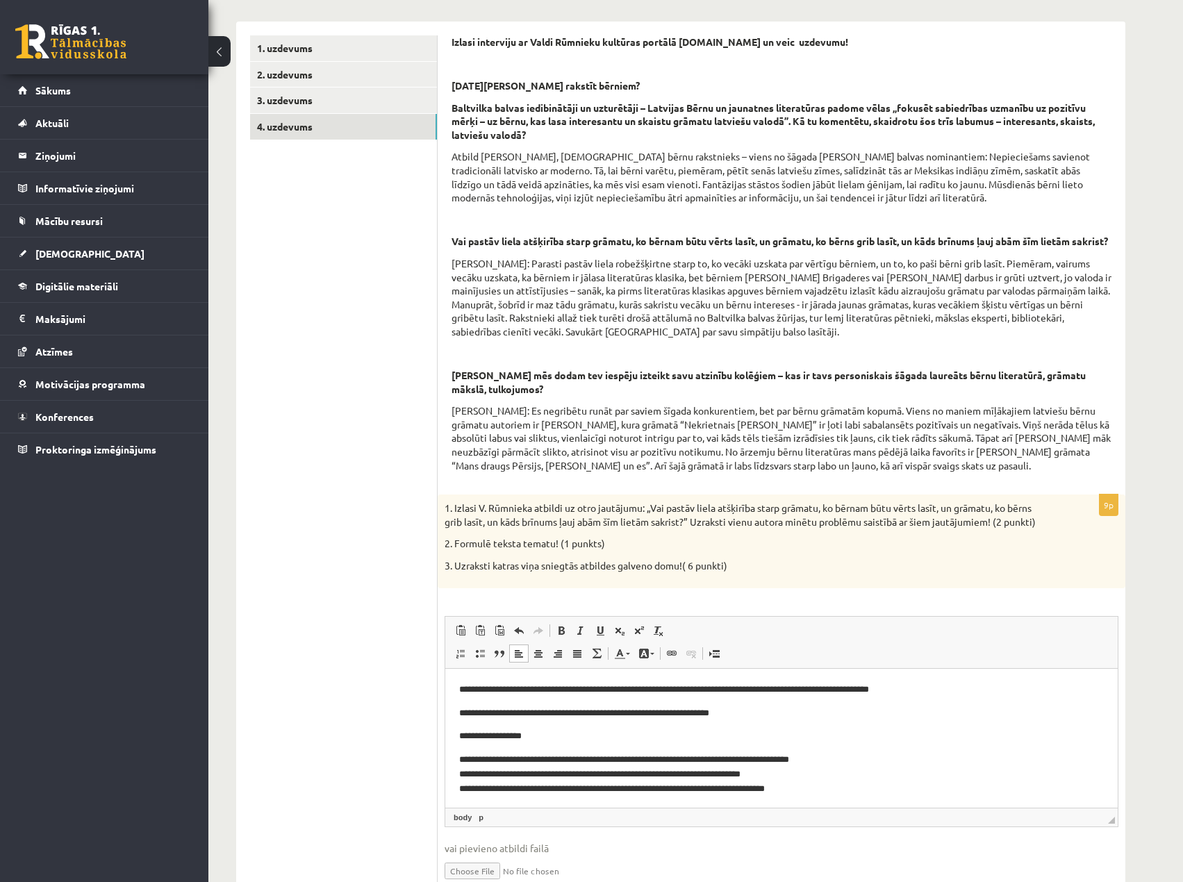
scroll to position [36, 0]
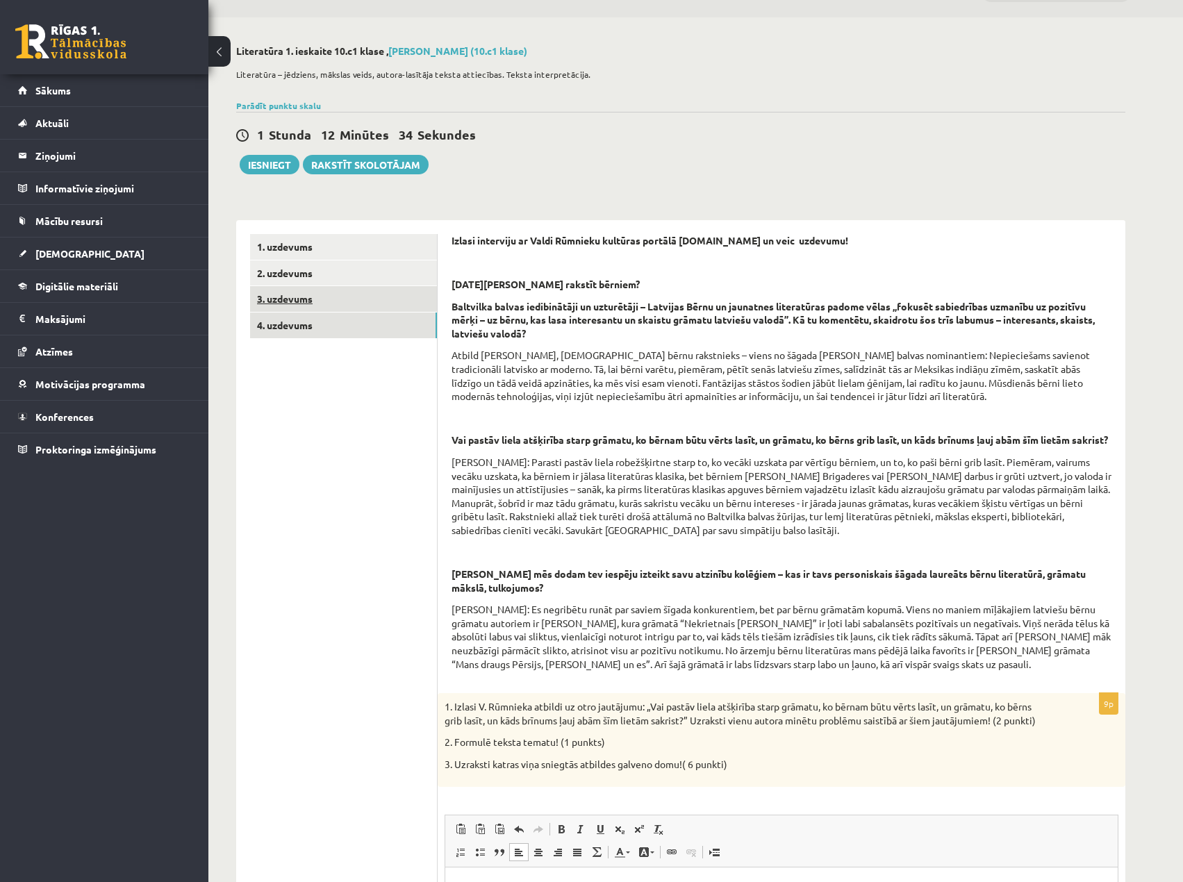
click at [302, 297] on link "3. uzdevums" at bounding box center [343, 299] width 187 height 26
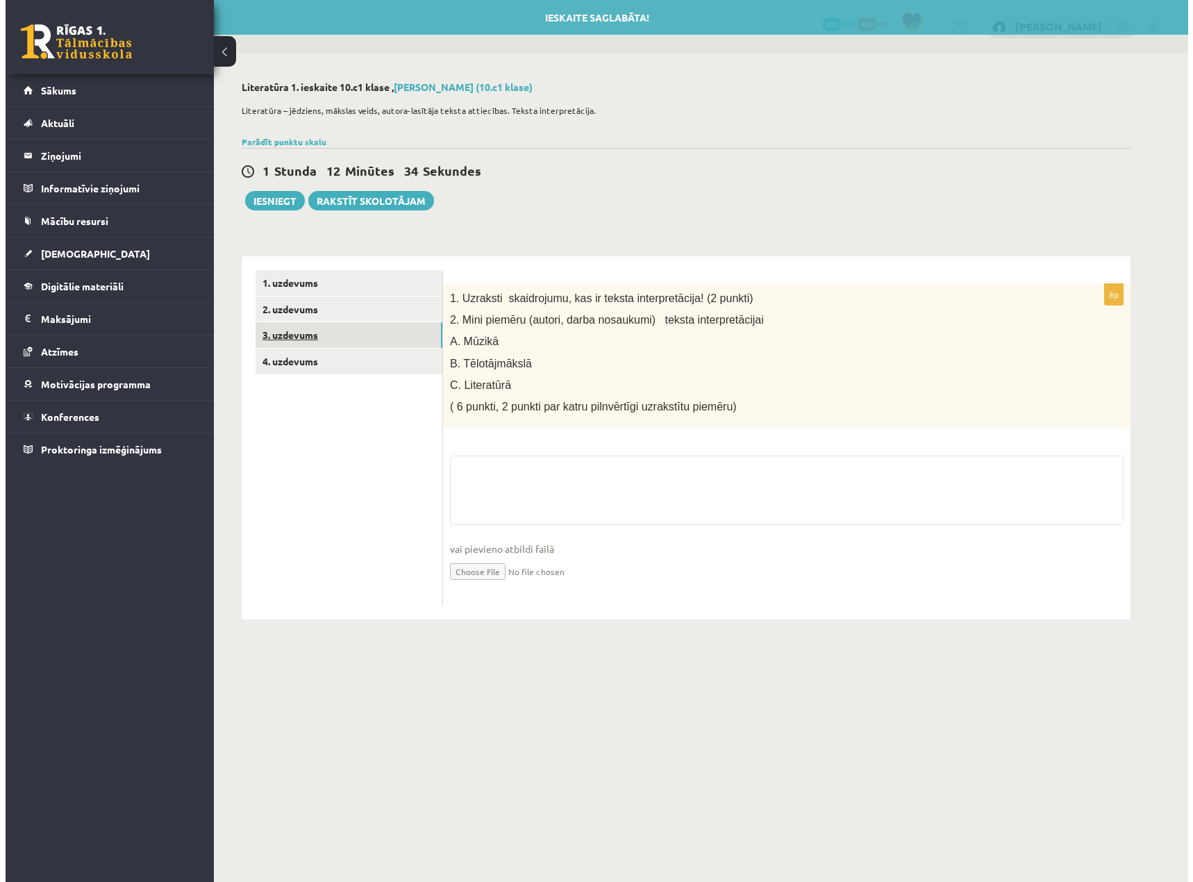
scroll to position [0, 0]
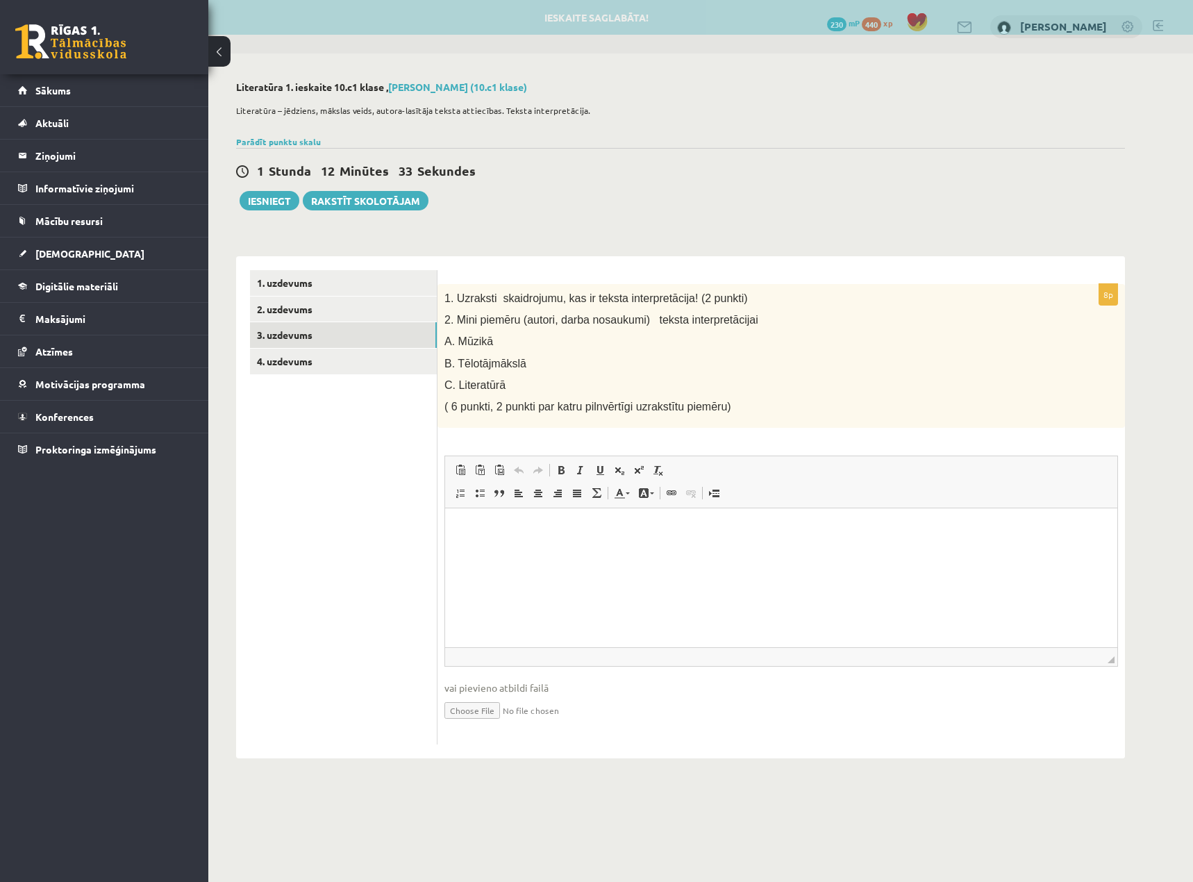
click at [706, 476] on span "Ielīmēt Klaviatūras saīsne vadīšanas taustiņš+V Ievietot kā vienkāršu tekstu Kl…" at bounding box center [781, 471] width 661 height 23
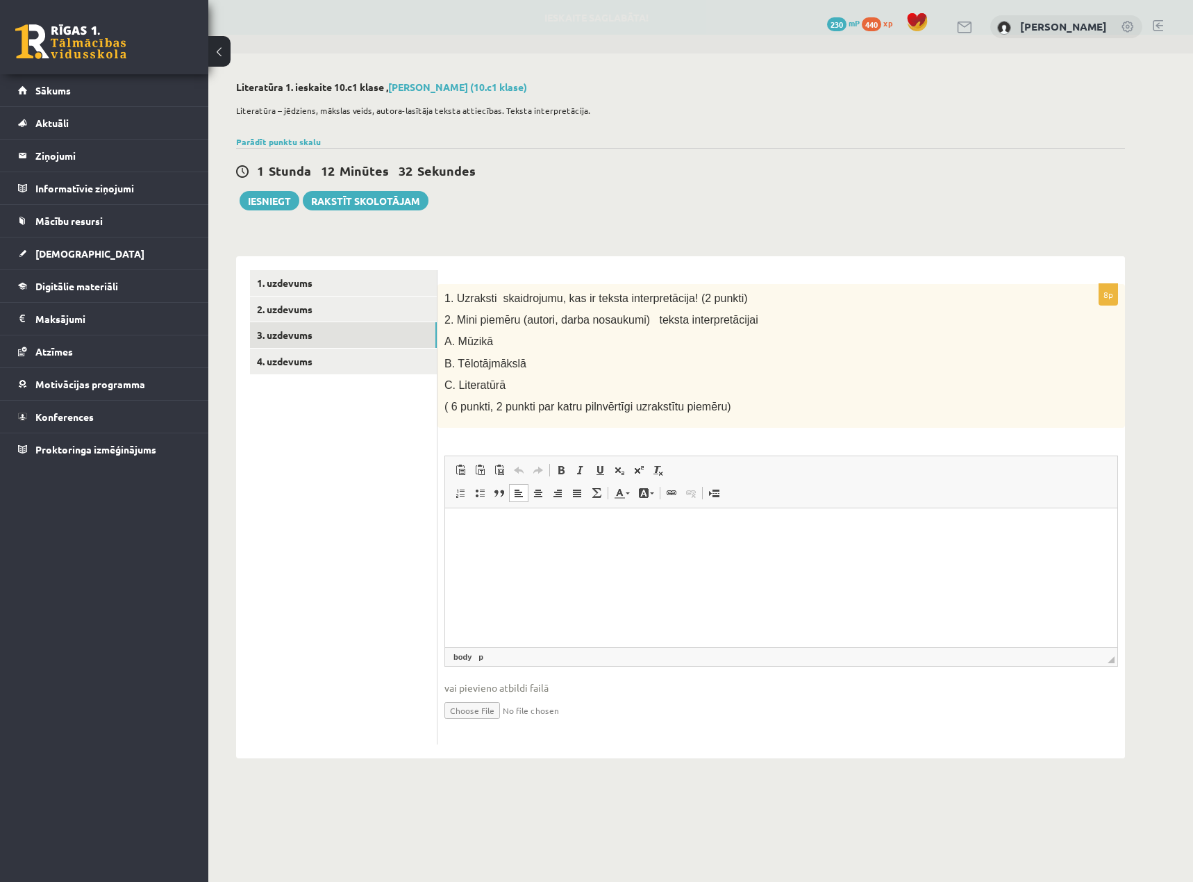
click at [704, 544] on html at bounding box center [781, 529] width 672 height 42
drag, startPoint x: 582, startPoint y: 296, endPoint x: 679, endPoint y: 301, distance: 97.4
click at [673, 302] on span "1. Uzraksti skaidrojumu, kas ir teksta interpretācija! (2 punkti)" at bounding box center [596, 298] width 304 height 12
copy span "teksta interpretācija"
click at [551, 274] on form "8p 1. Uzraksti skaidrojumu, kas ir teksta interpretācija! (2 punkti) 2. Mini pi…" at bounding box center [781, 507] width 660 height 475
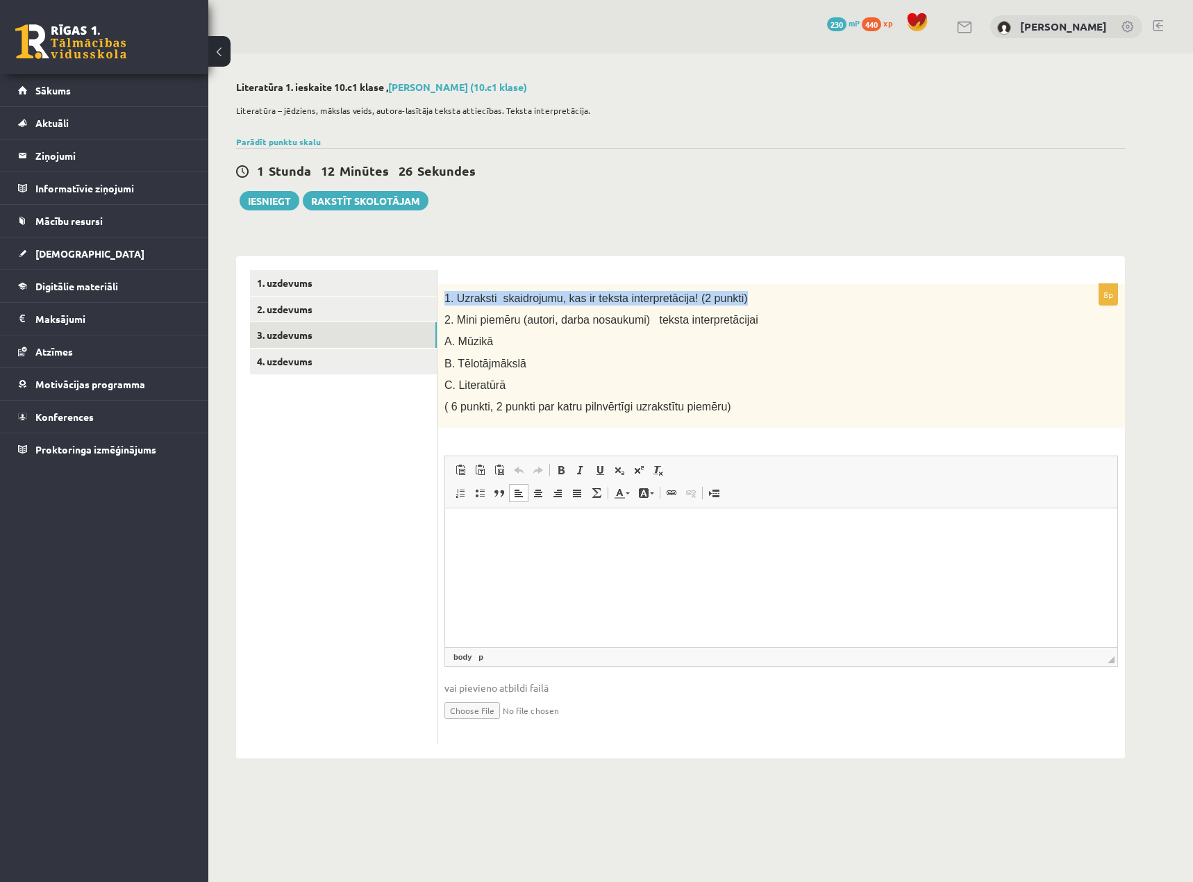
drag, startPoint x: 734, startPoint y: 298, endPoint x: 440, endPoint y: 296, distance: 294.5
click at [440, 296] on div "1. Uzraksti skaidrojumu, kas ir teksta interpretācija! (2 punkti) 2. Mini piemē…" at bounding box center [782, 356] width 688 height 144
copy span "1. Uzraksti skaidrojumu, kas ir teksta interpretācija! (2 punkti)"
click at [517, 551] on html at bounding box center [781, 529] width 672 height 42
click at [683, 551] on html "**" at bounding box center [781, 529] width 672 height 42
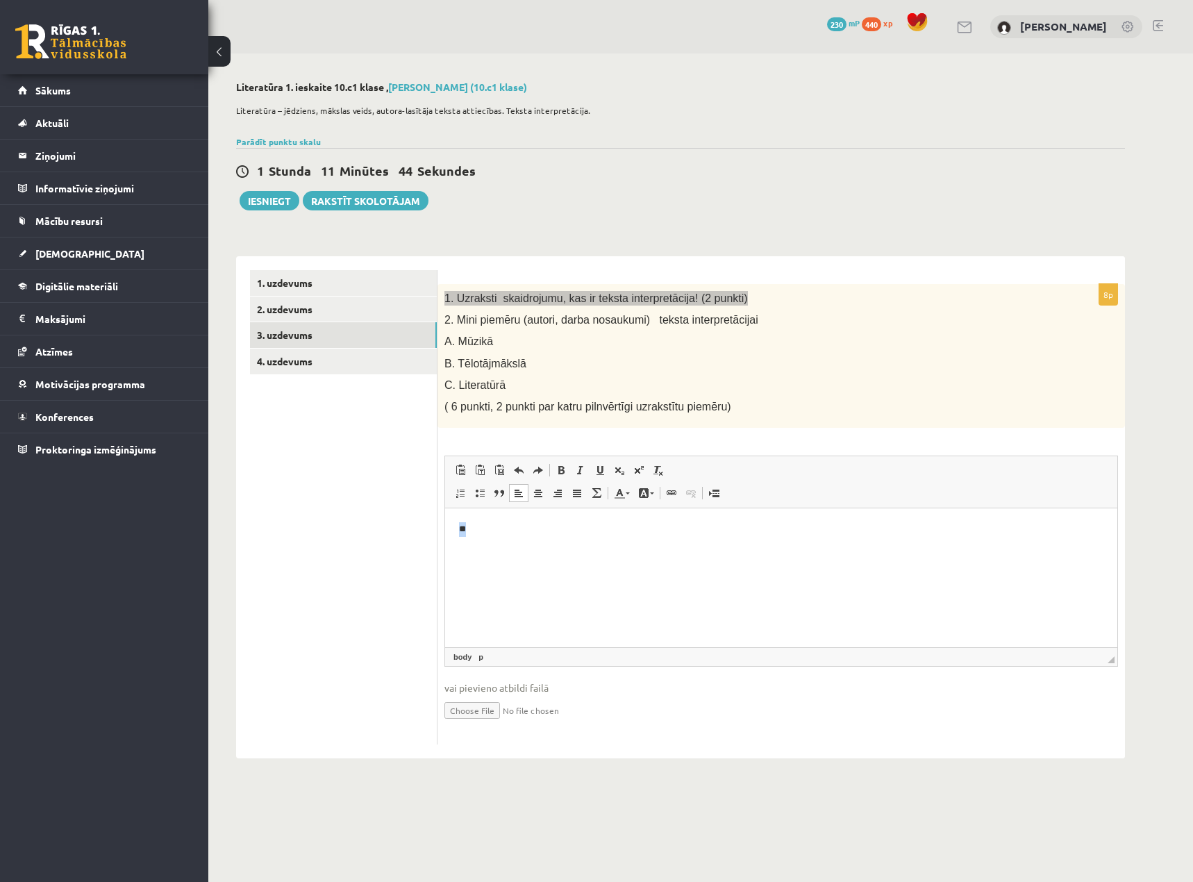
drag, startPoint x: 551, startPoint y: 583, endPoint x: 436, endPoint y: 537, distance: 123.4
click at [445, 537] on html "**" at bounding box center [781, 529] width 672 height 42
click at [535, 535] on p "Bagātinātā teksta redaktors, wiswyg-editor-user-answer-47024778319960" at bounding box center [781, 529] width 645 height 15
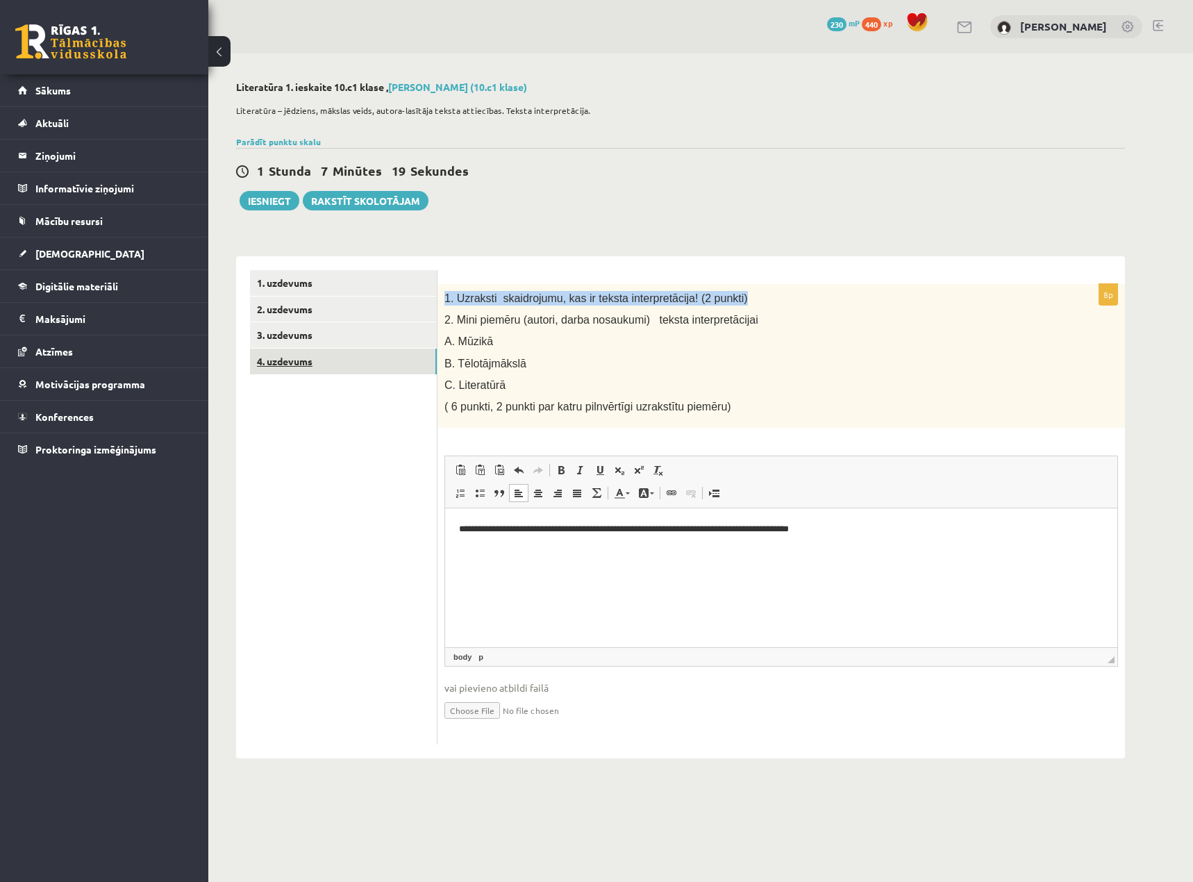
click at [294, 362] on link "4. uzdevums" at bounding box center [343, 362] width 187 height 26
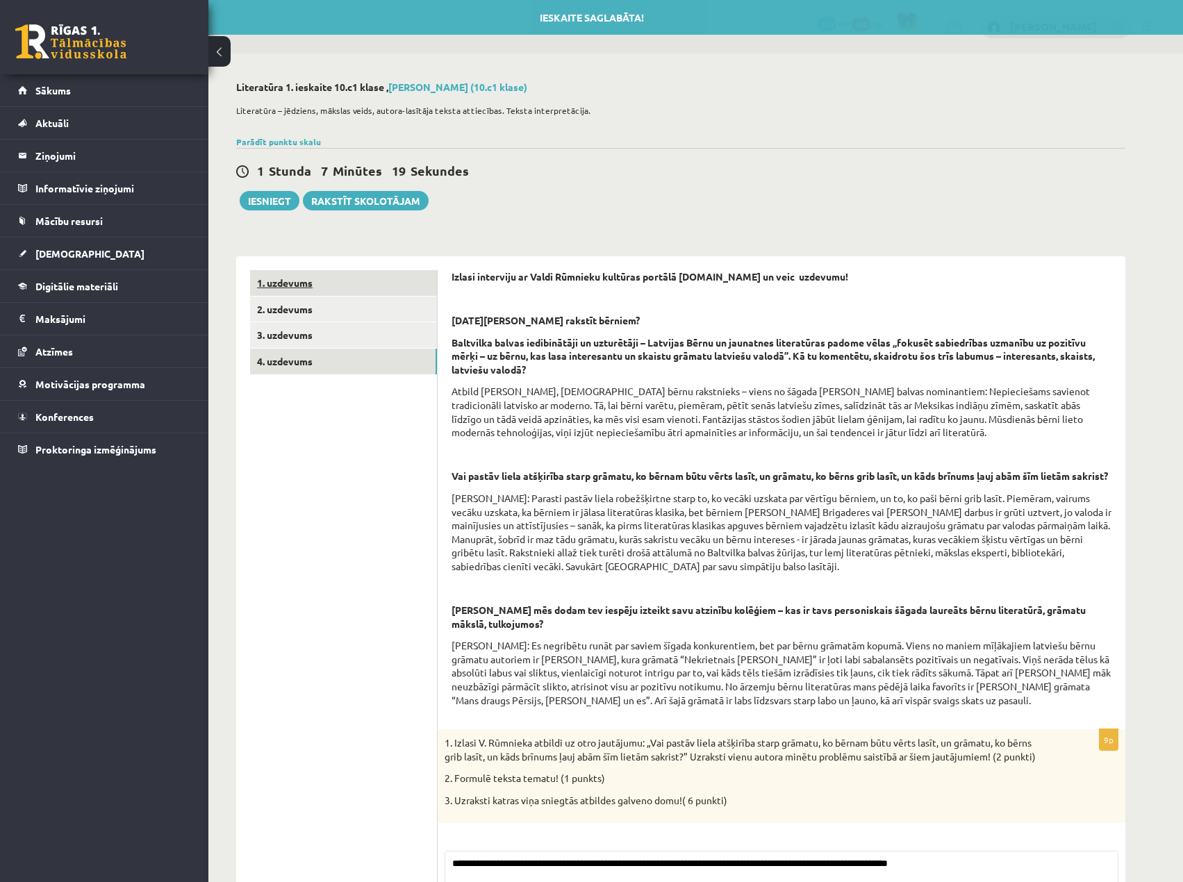
click at [295, 294] on link "1. uzdevums" at bounding box center [343, 283] width 187 height 26
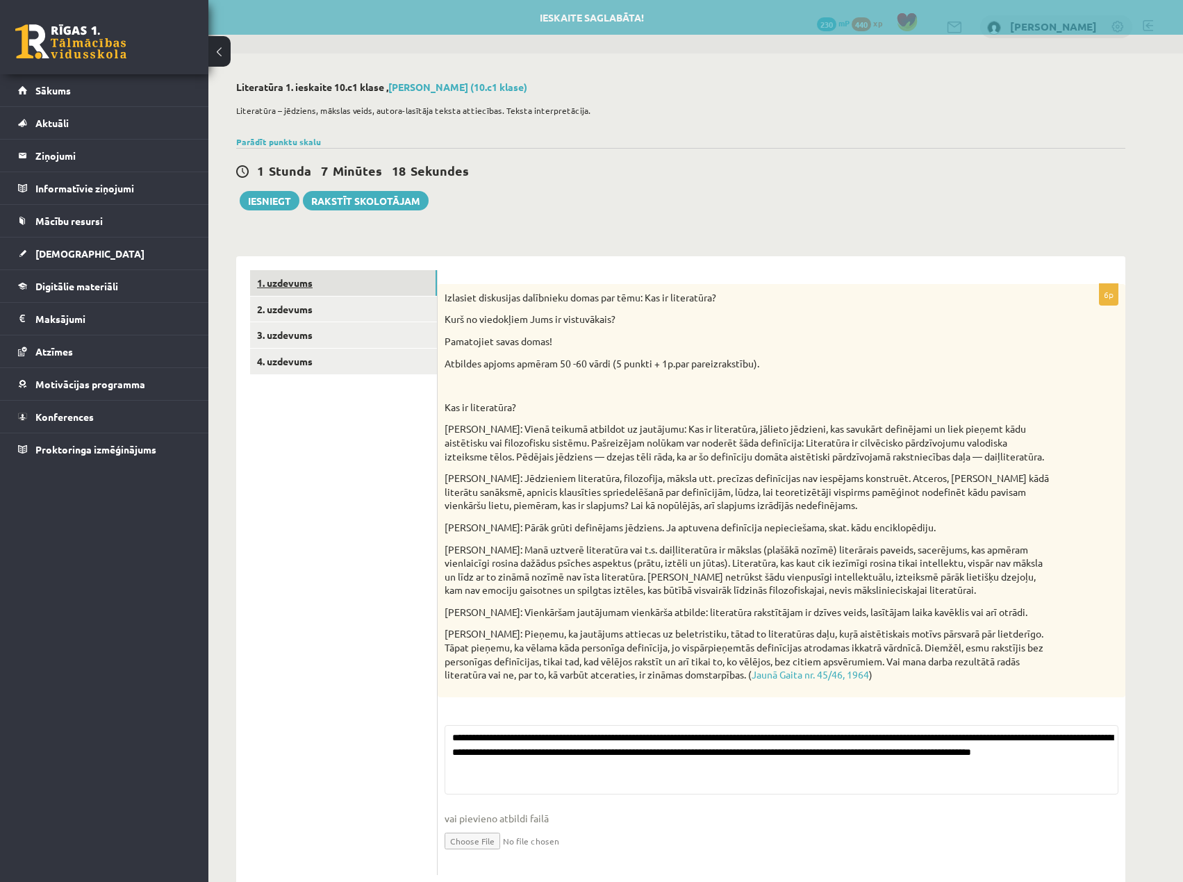
click at [297, 271] on link "1. uzdevums" at bounding box center [343, 283] width 187 height 26
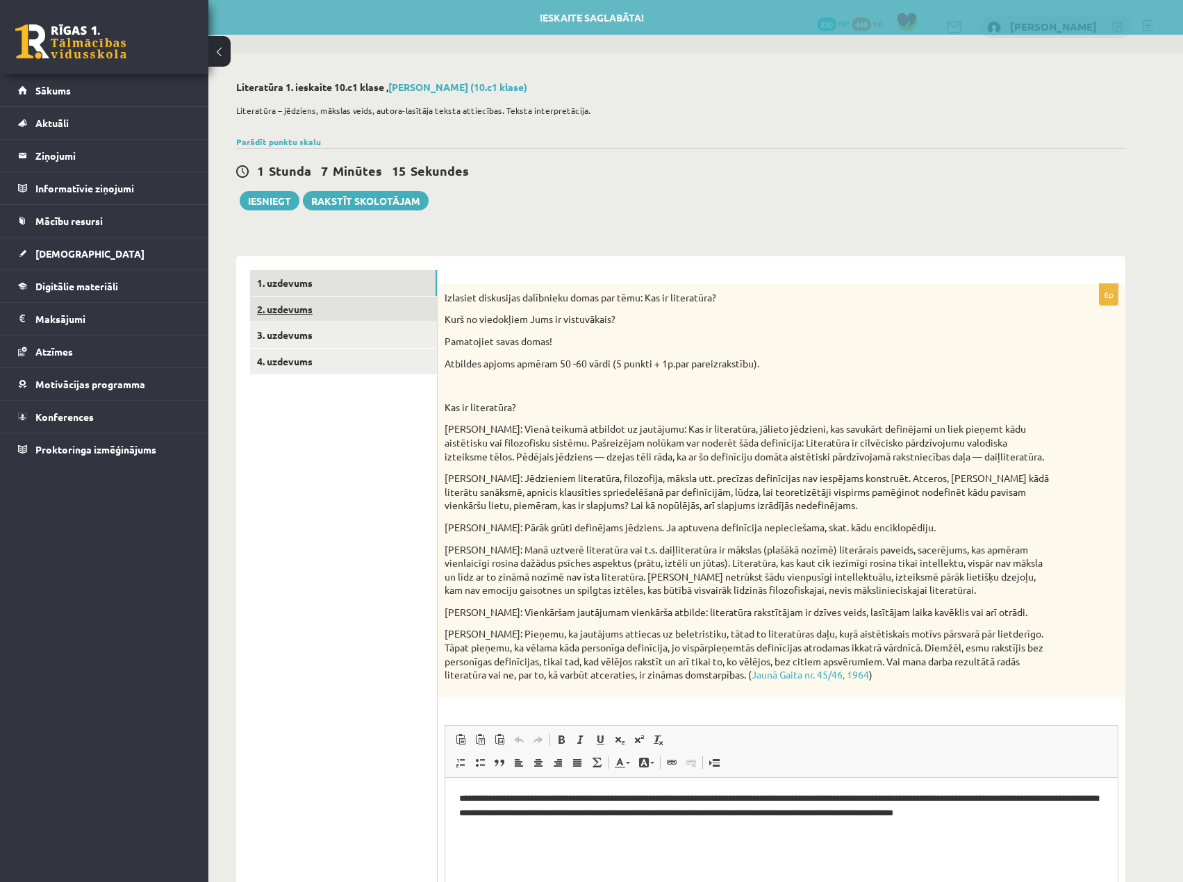
click at [278, 309] on link "2. uzdevums" at bounding box center [343, 310] width 187 height 26
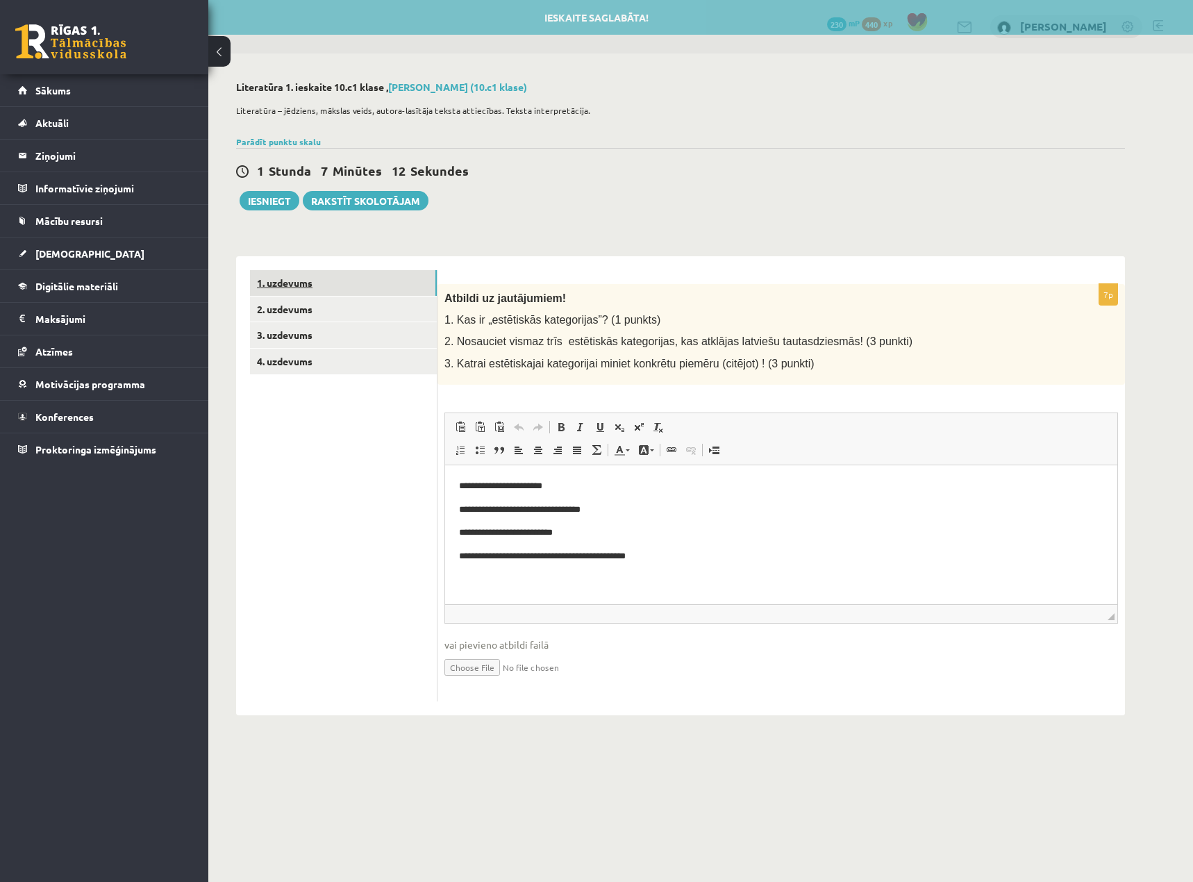
click at [305, 284] on link "1. uzdevums" at bounding box center [343, 283] width 187 height 26
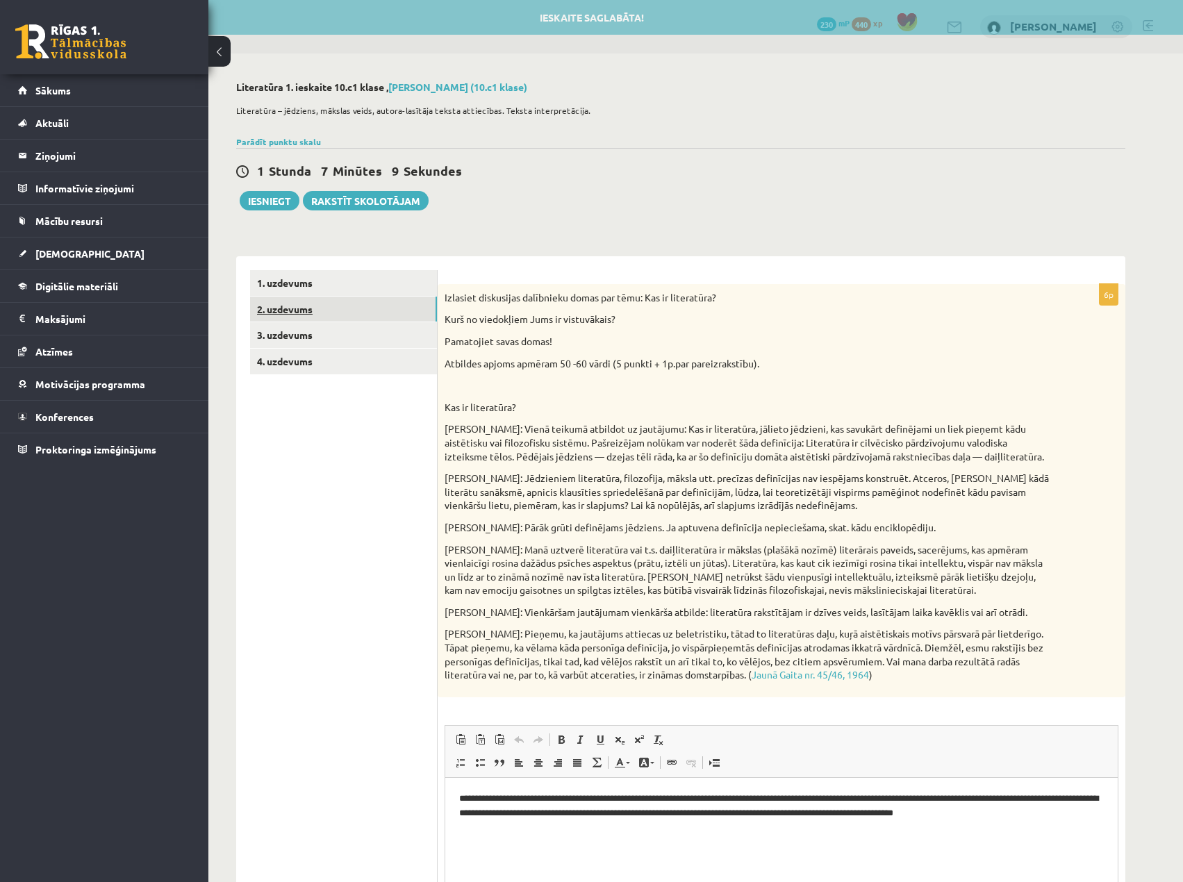
click at [298, 311] on link "2. uzdevums" at bounding box center [343, 310] width 187 height 26
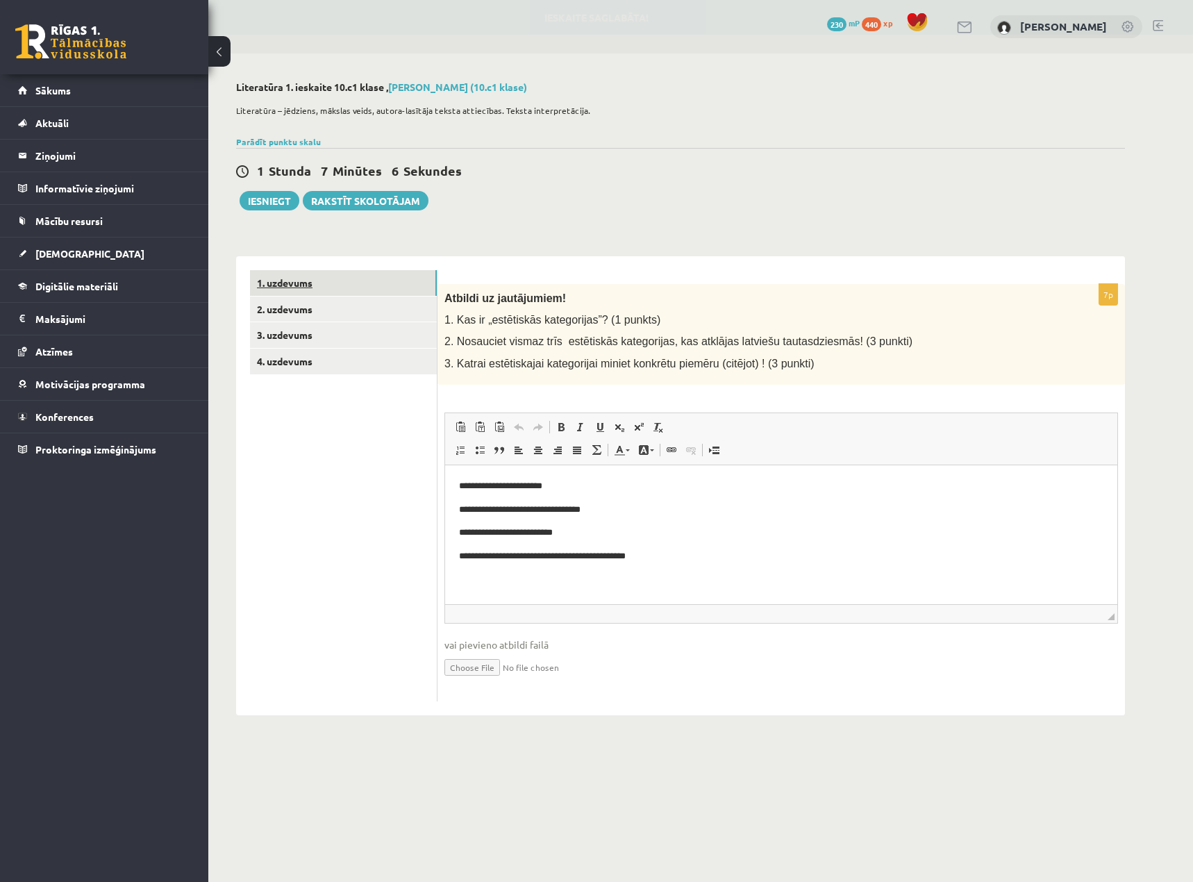
click at [292, 281] on link "1. uzdevums" at bounding box center [343, 283] width 187 height 26
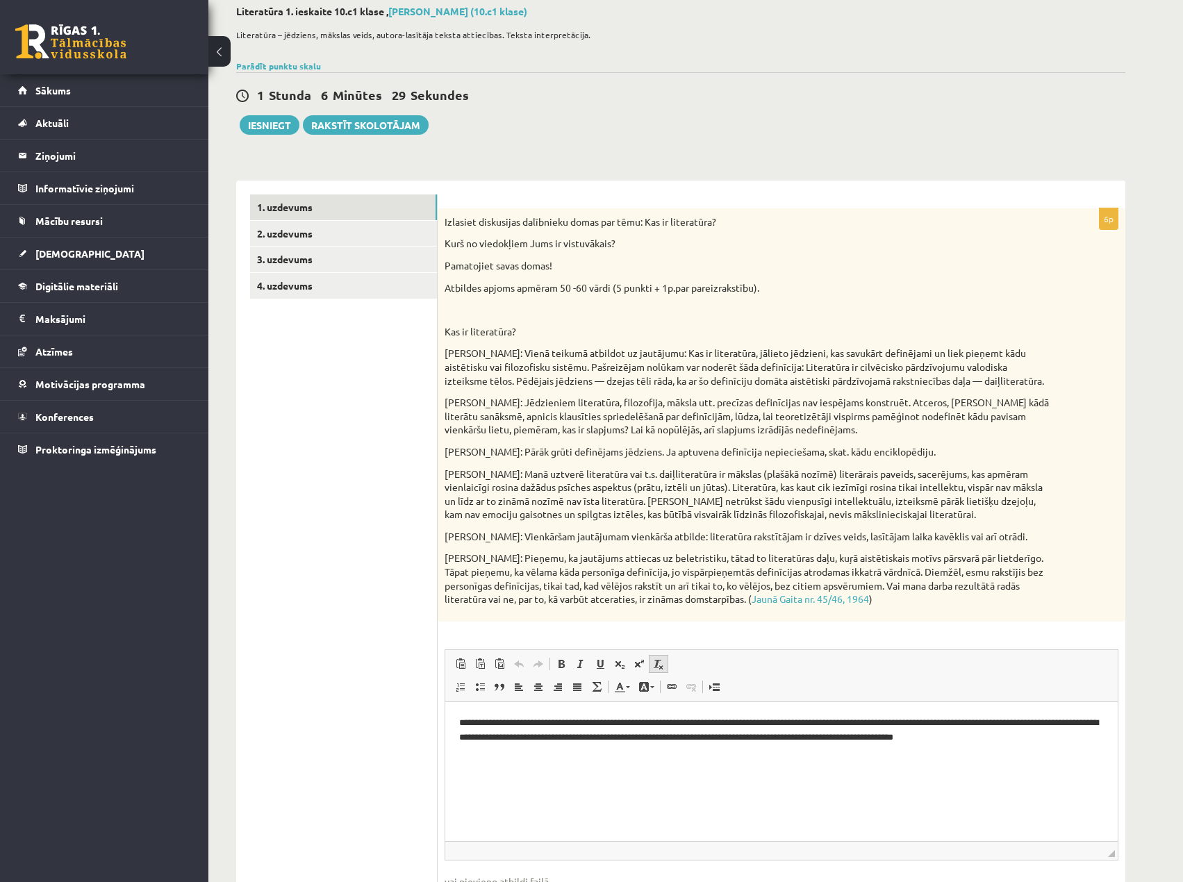
scroll to position [175, 0]
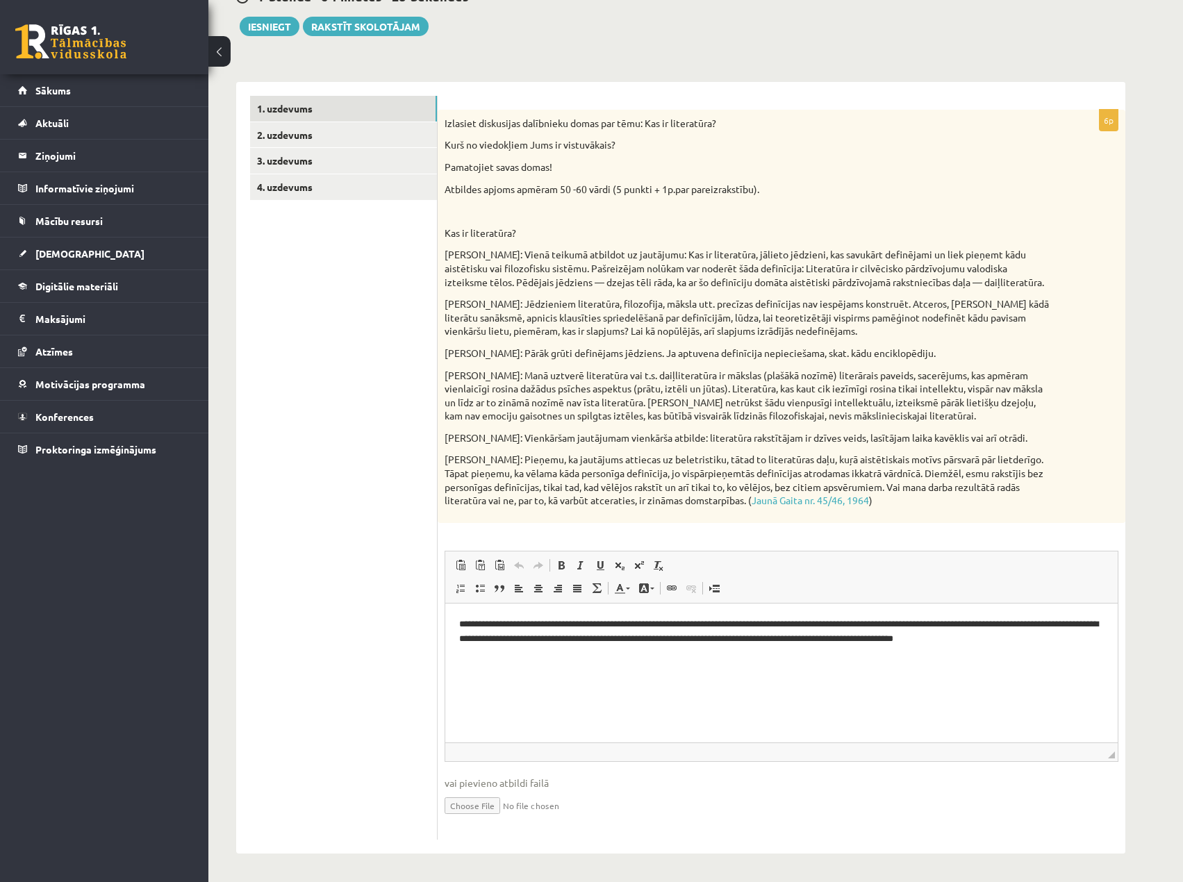
click at [502, 660] on html "**********" at bounding box center [781, 631] width 672 height 57
click at [1097, 634] on p "**********" at bounding box center [781, 631] width 645 height 29
click at [483, 755] on link "p" at bounding box center [481, 752] width 10 height 13
click at [494, 756] on link "br" at bounding box center [494, 752] width 13 height 13
click at [483, 754] on link "p" at bounding box center [481, 752] width 10 height 13
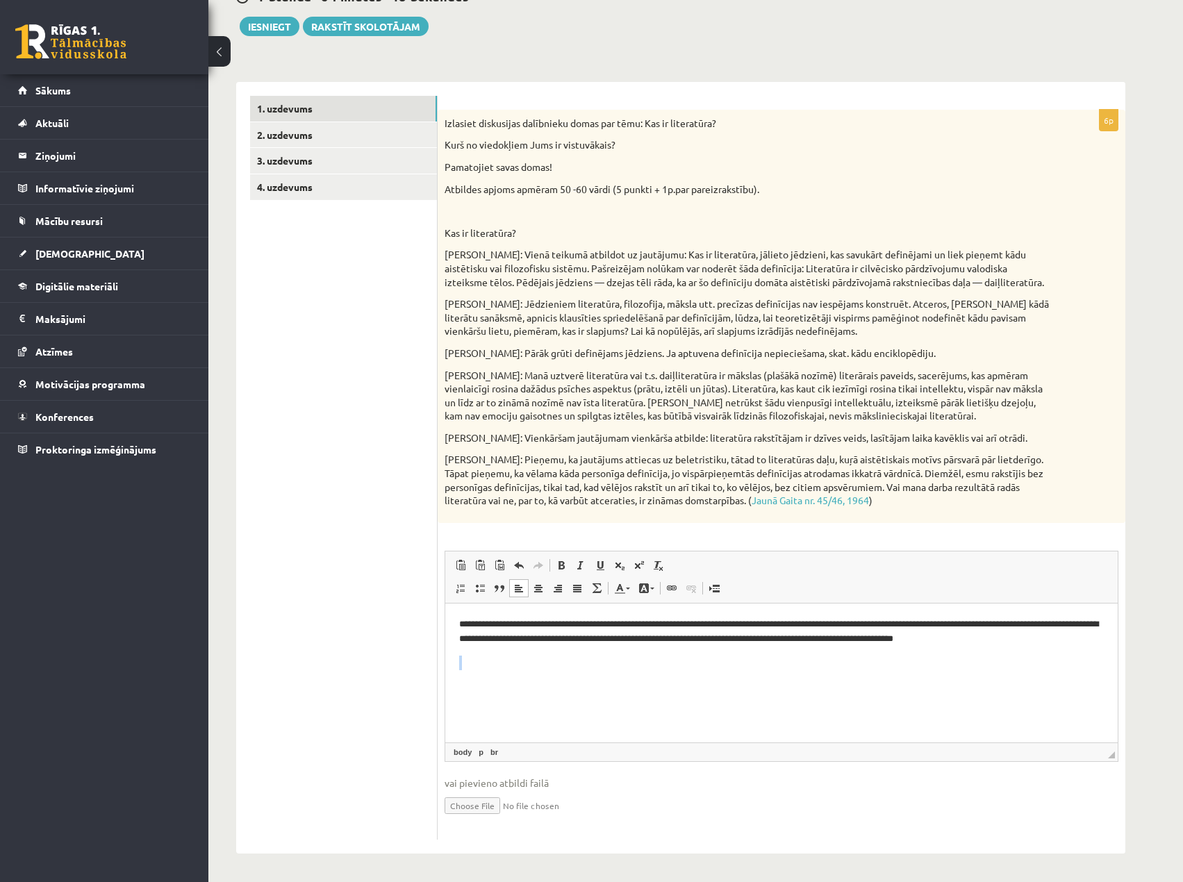
click at [482, 692] on html "**********" at bounding box center [781, 654] width 672 height 103
click at [460, 749] on link "body" at bounding box center [463, 752] width 24 height 13
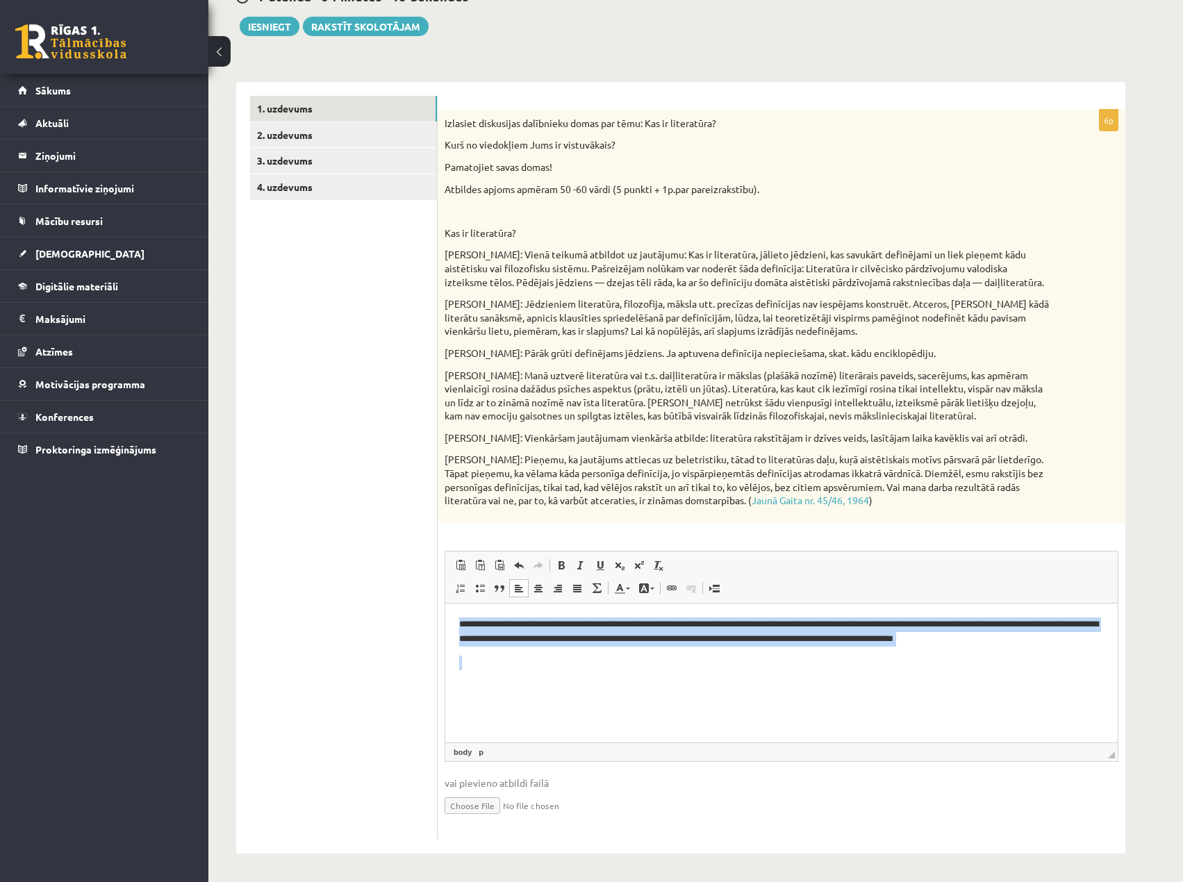
click at [519, 706] on html "**********" at bounding box center [781, 654] width 672 height 103
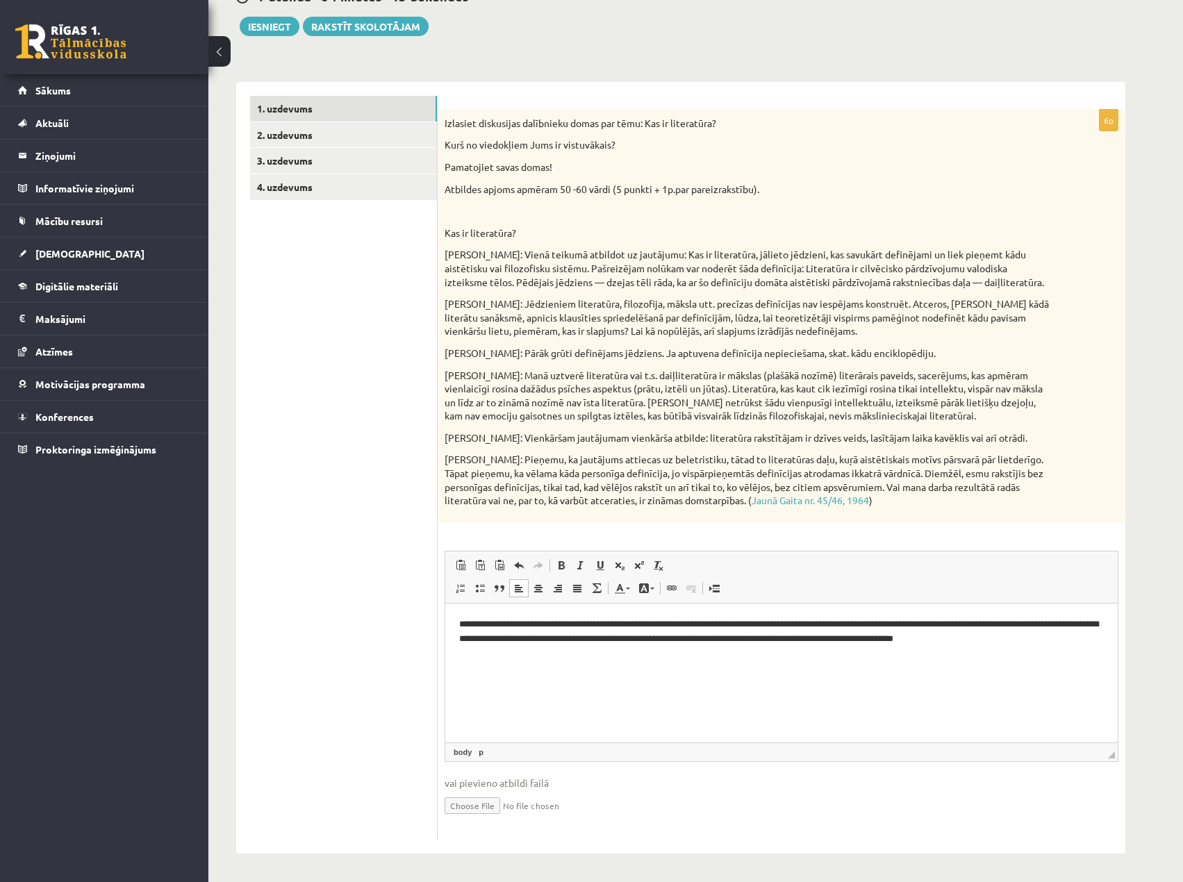
click at [529, 660] on p "Bagātinātā teksta redaktors, wiswyg-editor-user-answer-47024994430140" at bounding box center [781, 662] width 645 height 15
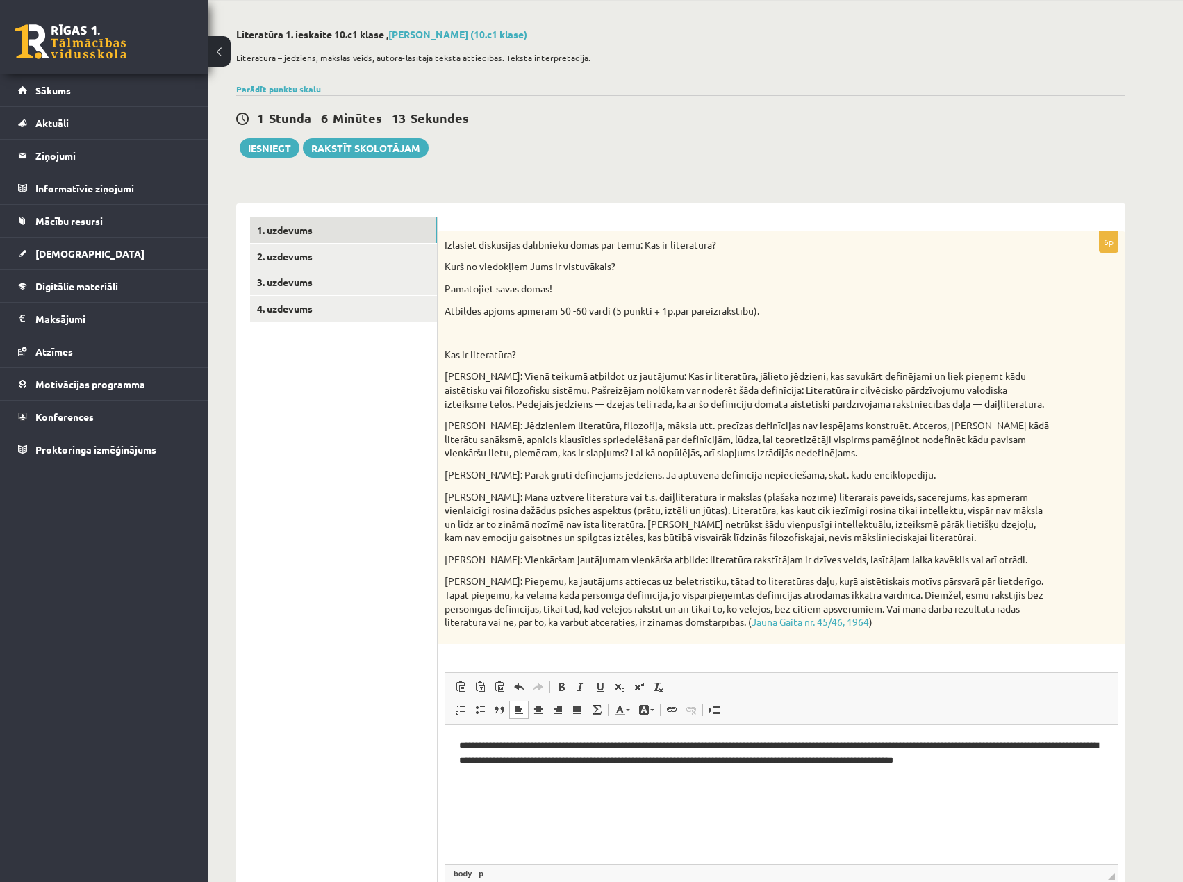
scroll to position [36, 0]
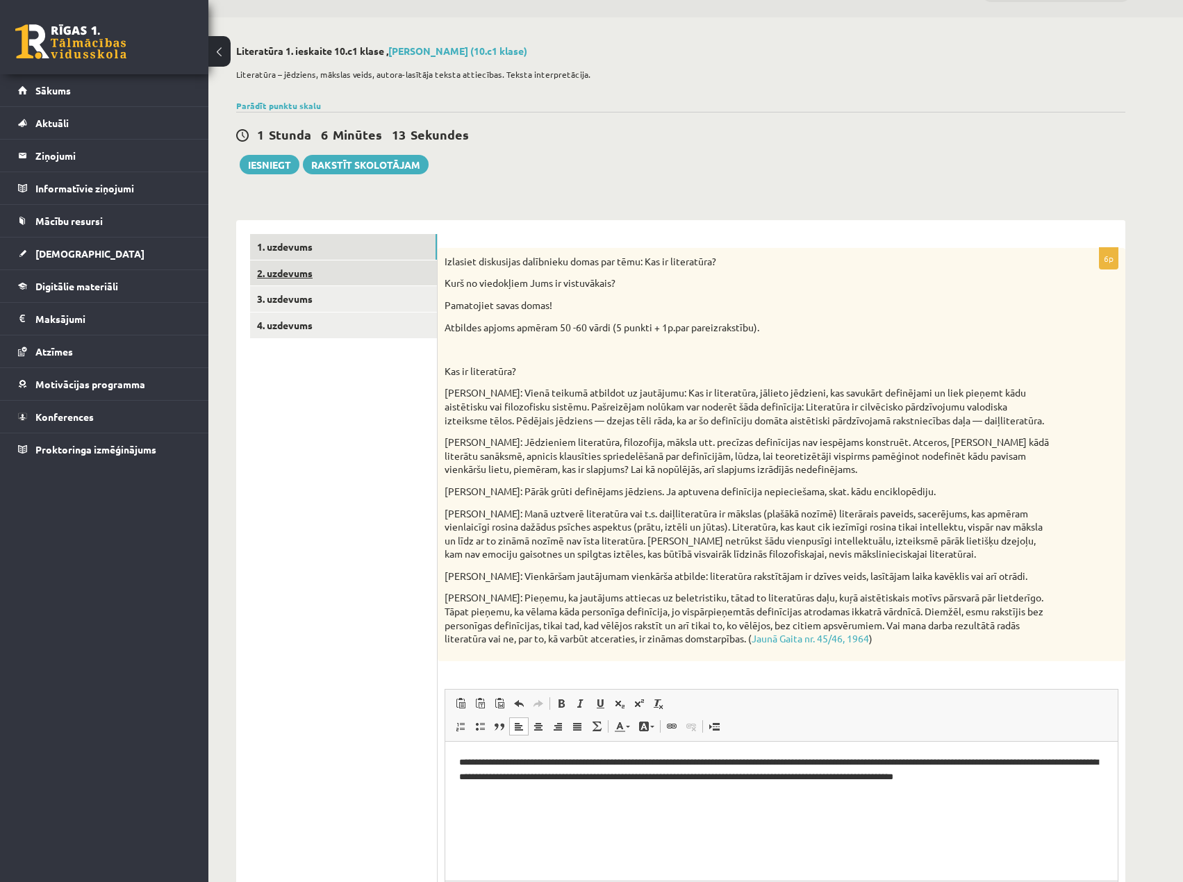
click at [306, 269] on link "2. uzdevums" at bounding box center [343, 273] width 187 height 26
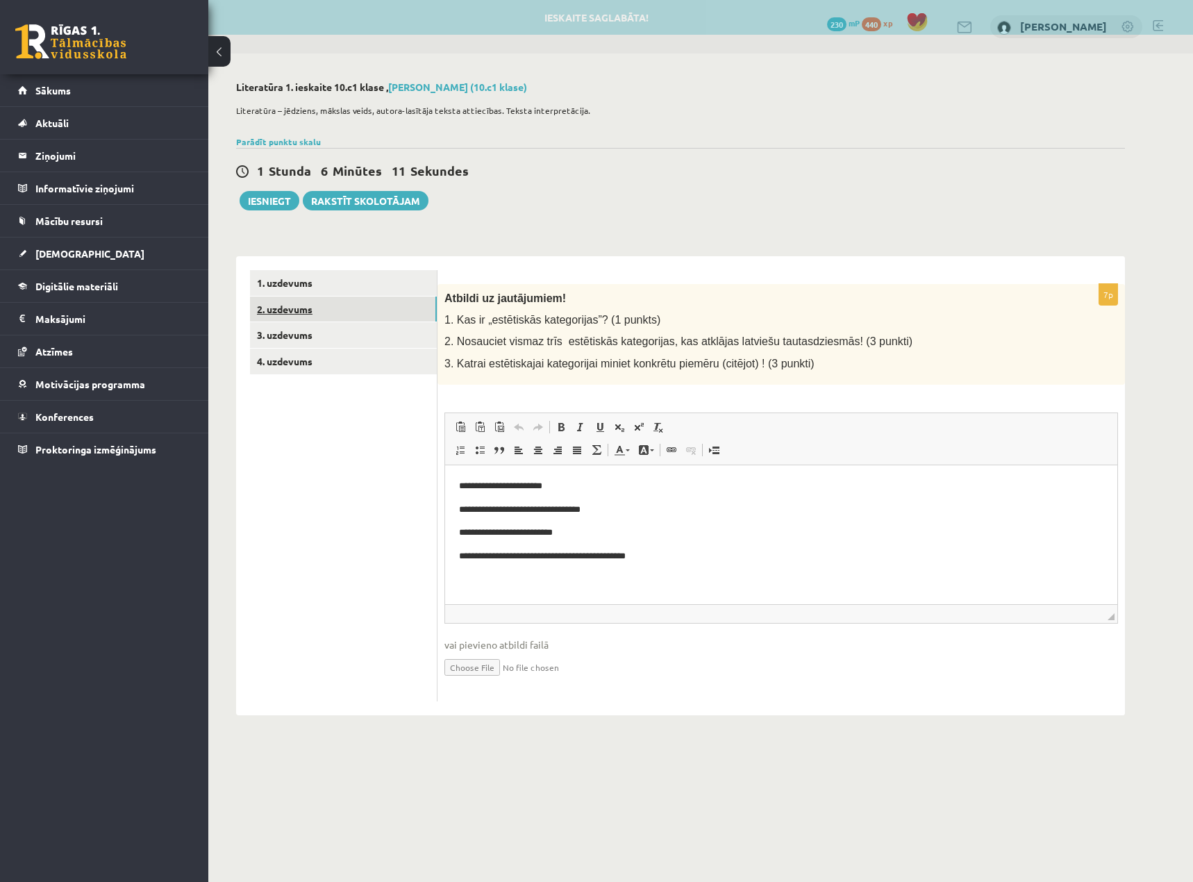
scroll to position [0, 0]
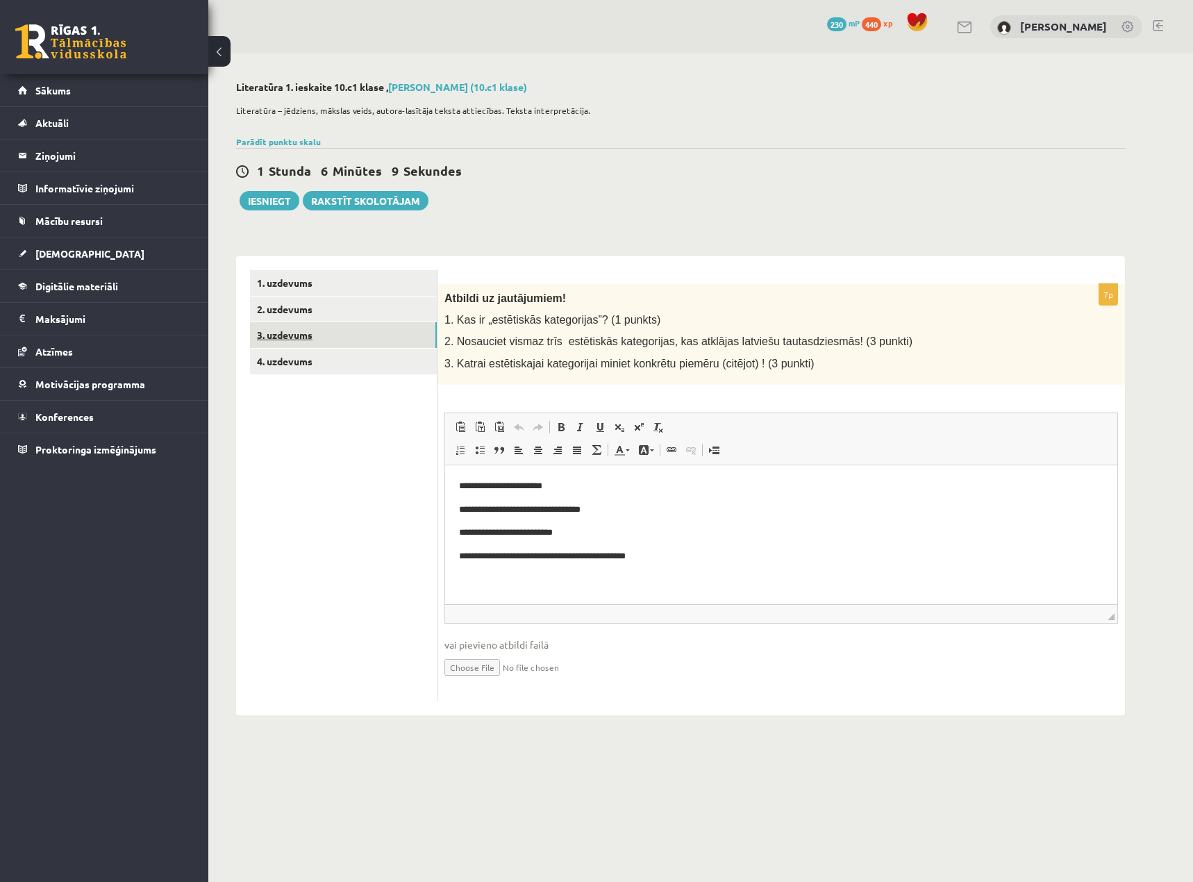
click at [302, 329] on link "3. uzdevums" at bounding box center [343, 335] width 187 height 26
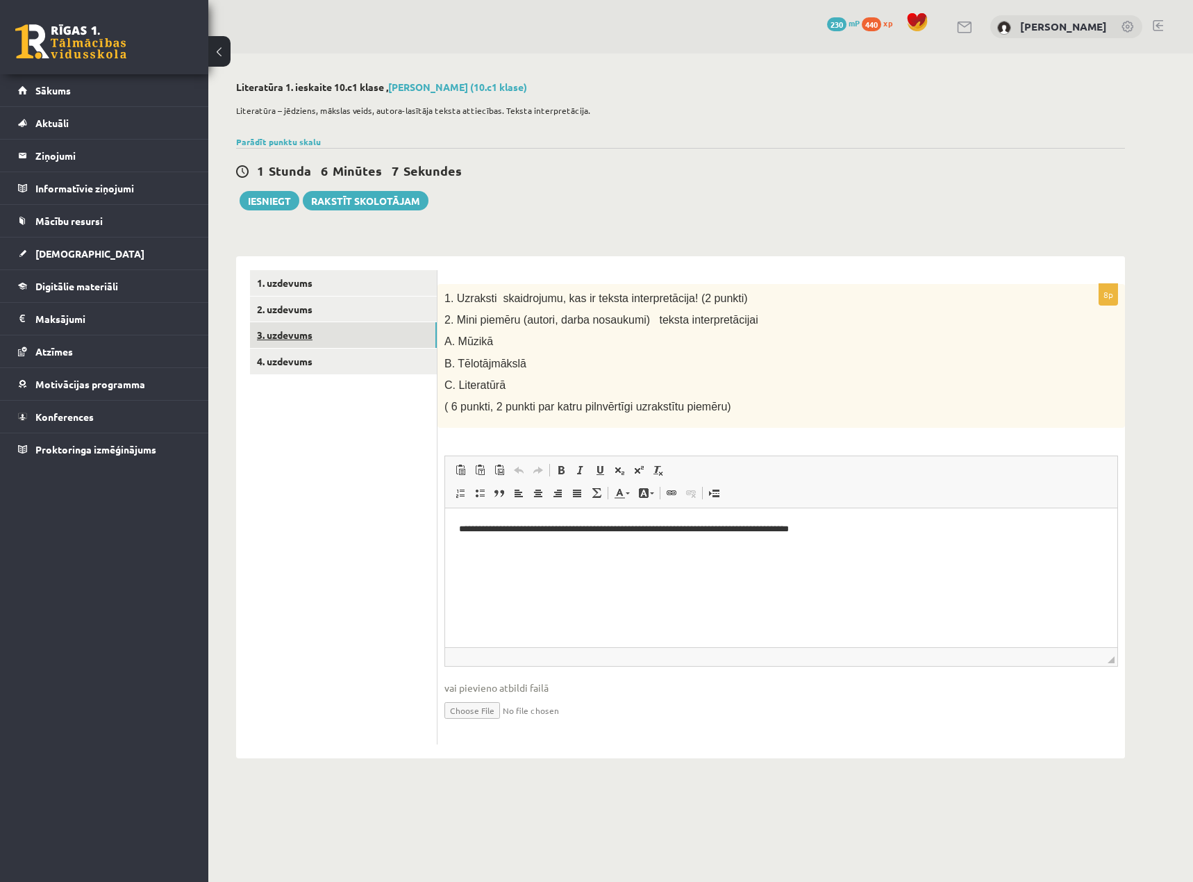
click at [290, 330] on link "3. uzdevums" at bounding box center [343, 335] width 187 height 26
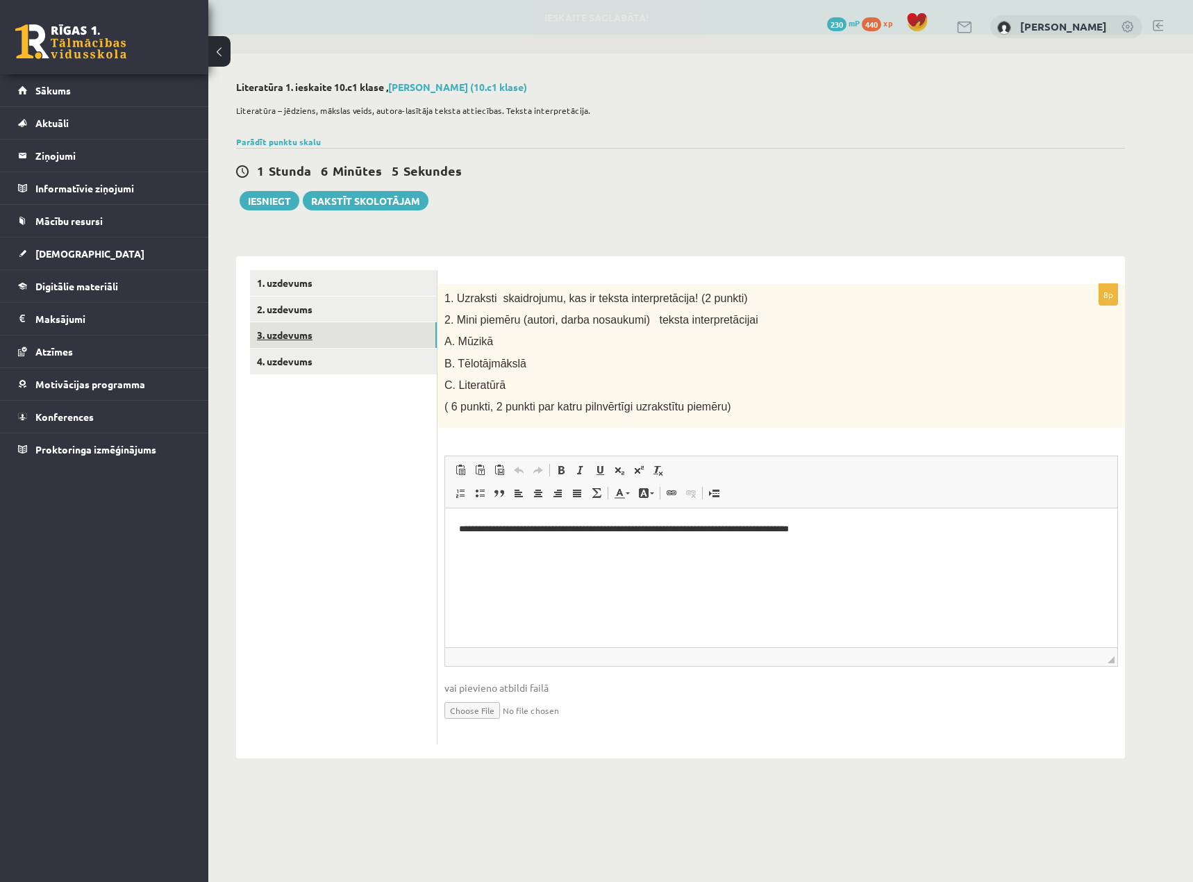
click at [290, 330] on link "3. uzdevums" at bounding box center [343, 335] width 187 height 26
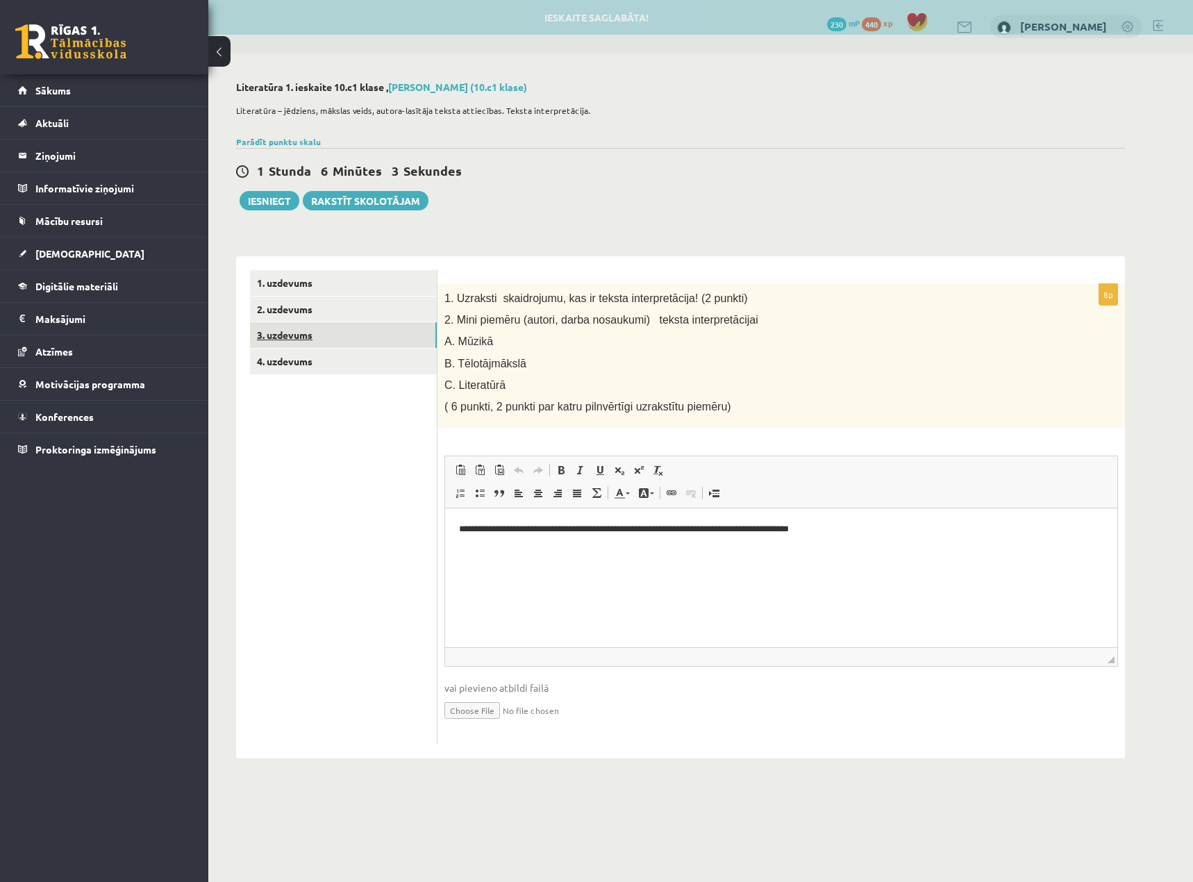
click at [290, 330] on link "3. uzdevums" at bounding box center [343, 335] width 187 height 26
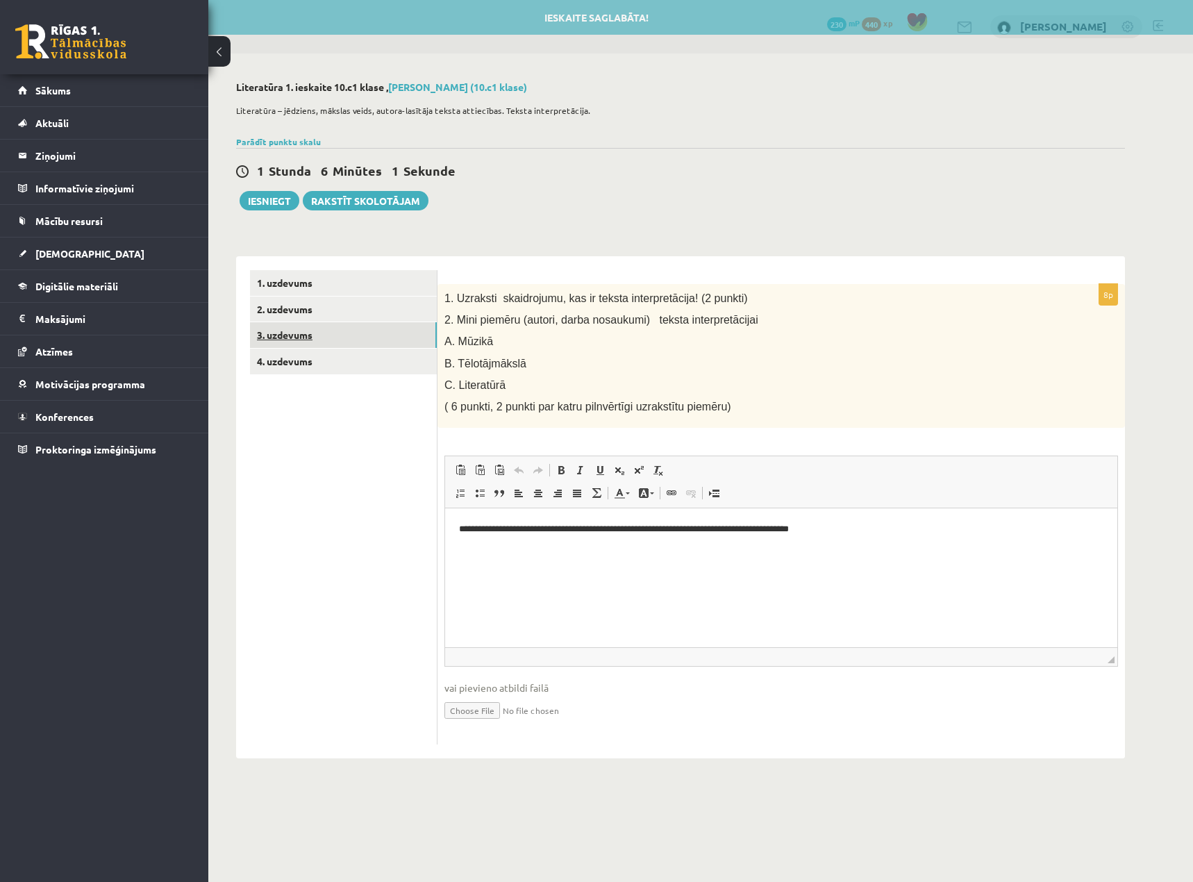
click at [290, 330] on link "3. uzdevums" at bounding box center [343, 335] width 187 height 26
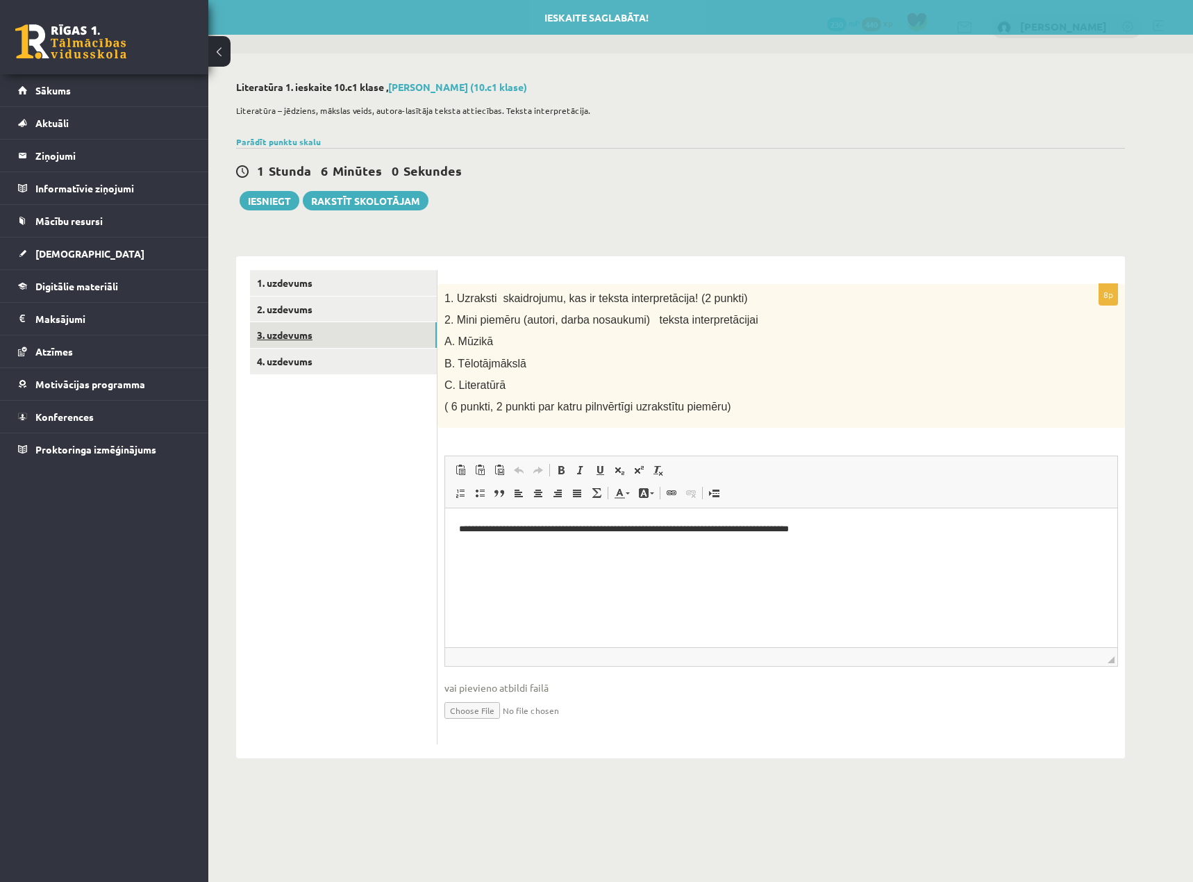
click at [290, 330] on link "3. uzdevums" at bounding box center [343, 335] width 187 height 26
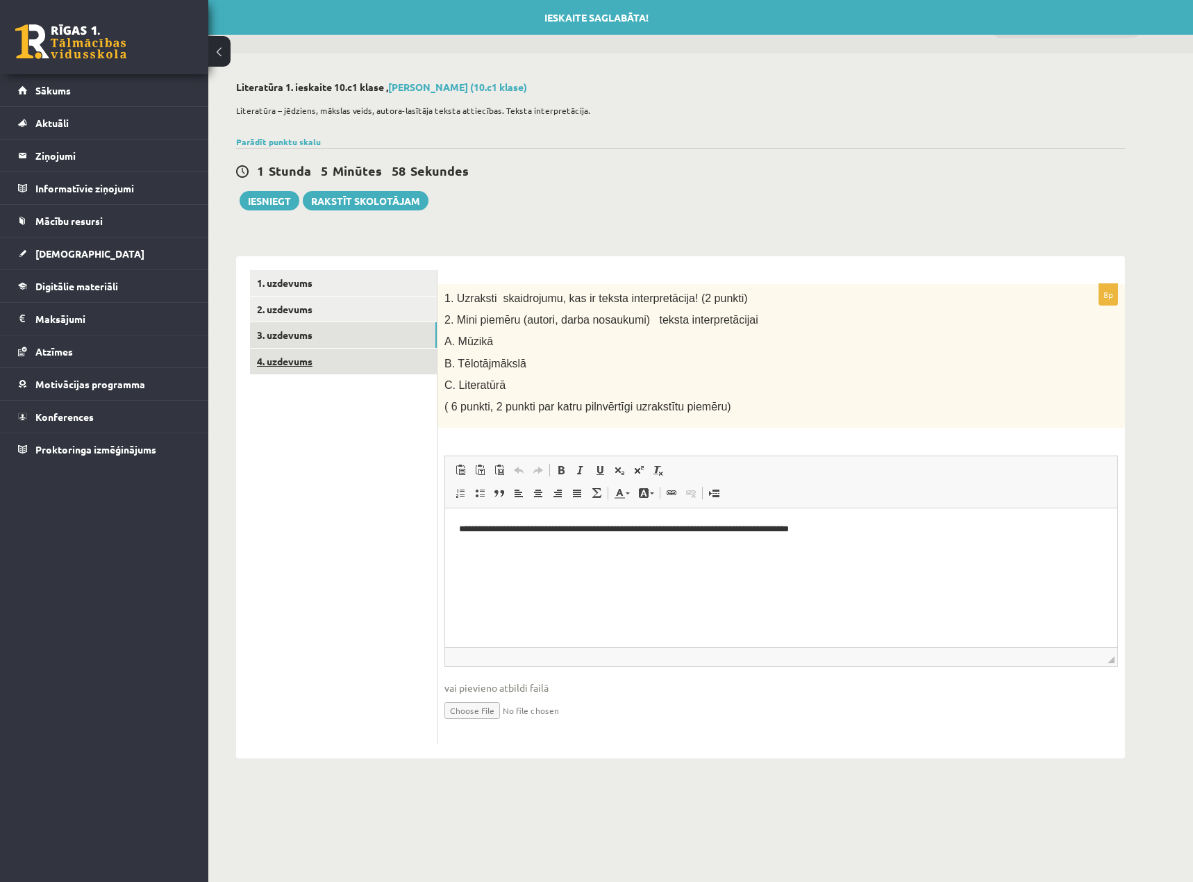
click at [284, 365] on link "4. uzdevums" at bounding box center [343, 362] width 187 height 26
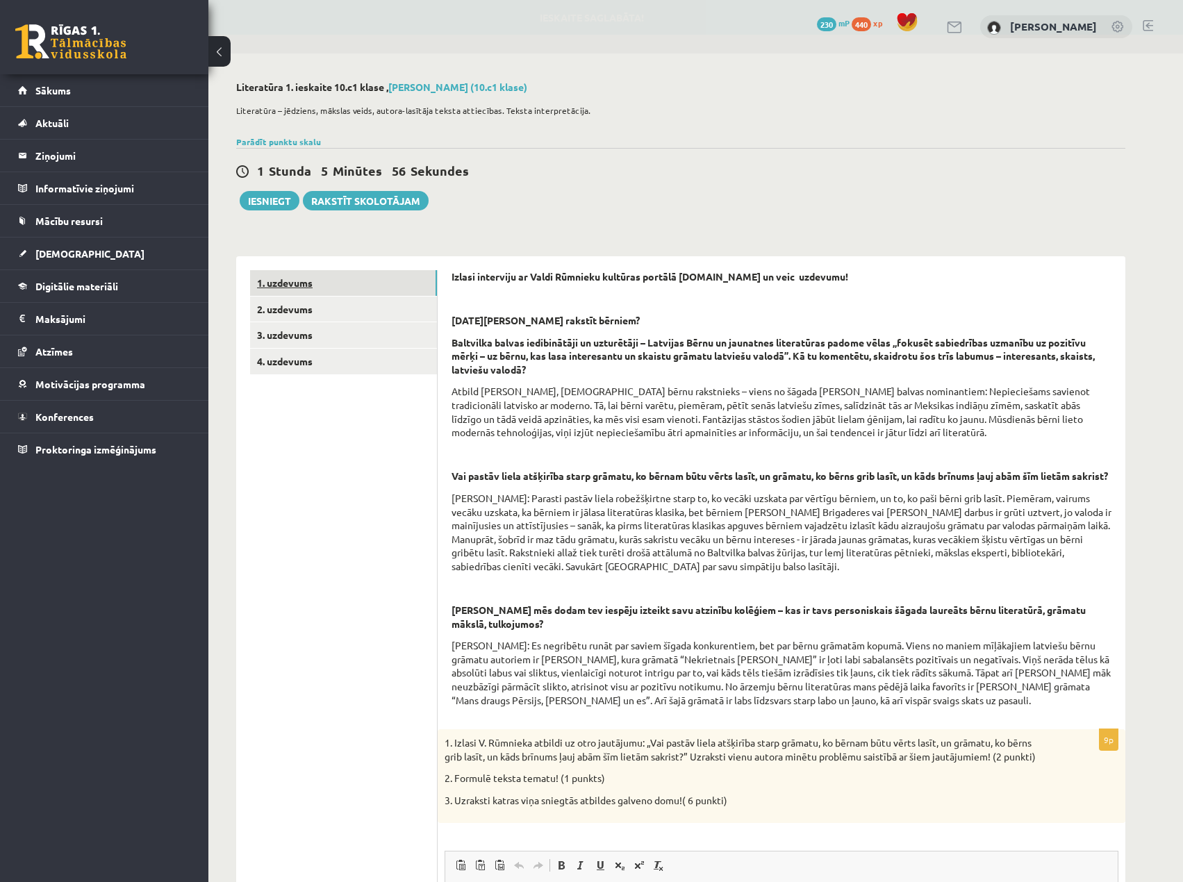
click at [289, 284] on link "1. uzdevums" at bounding box center [343, 283] width 187 height 26
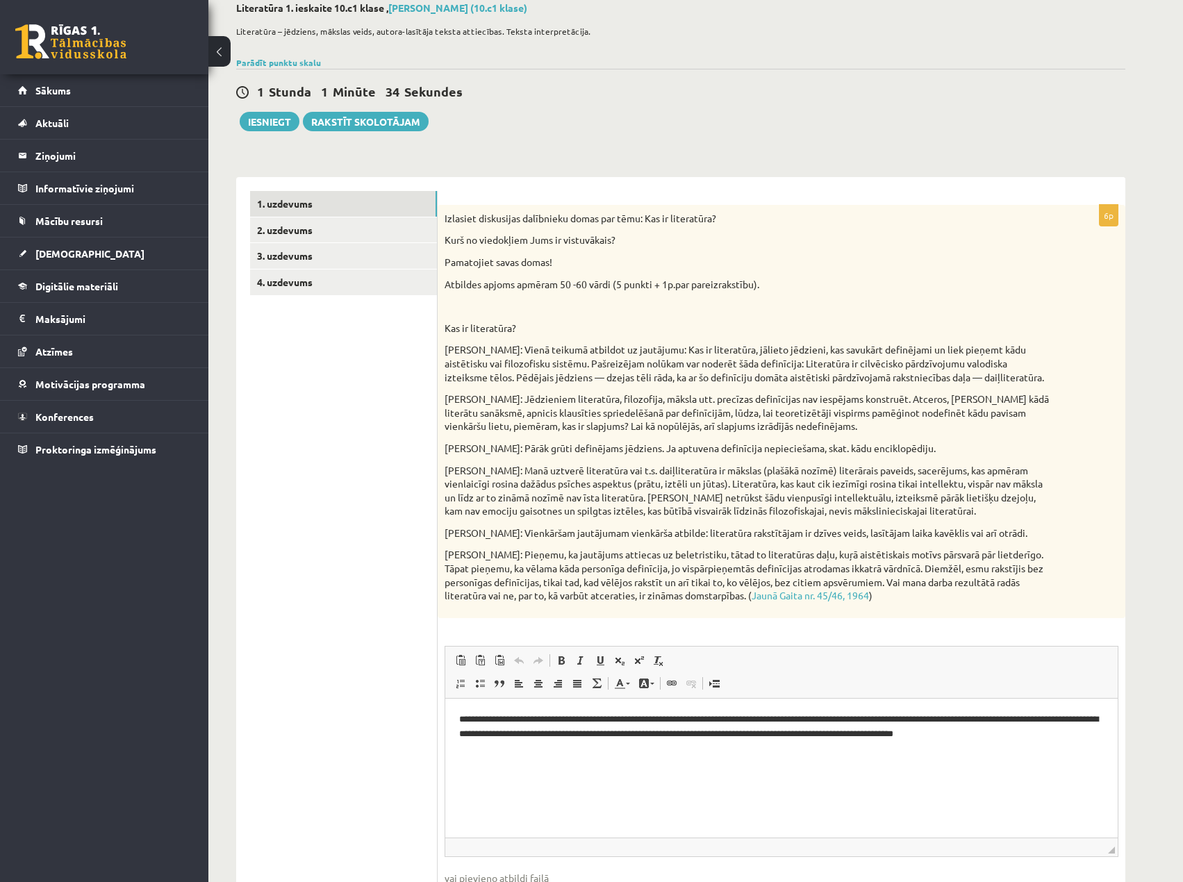
scroll to position [175, 0]
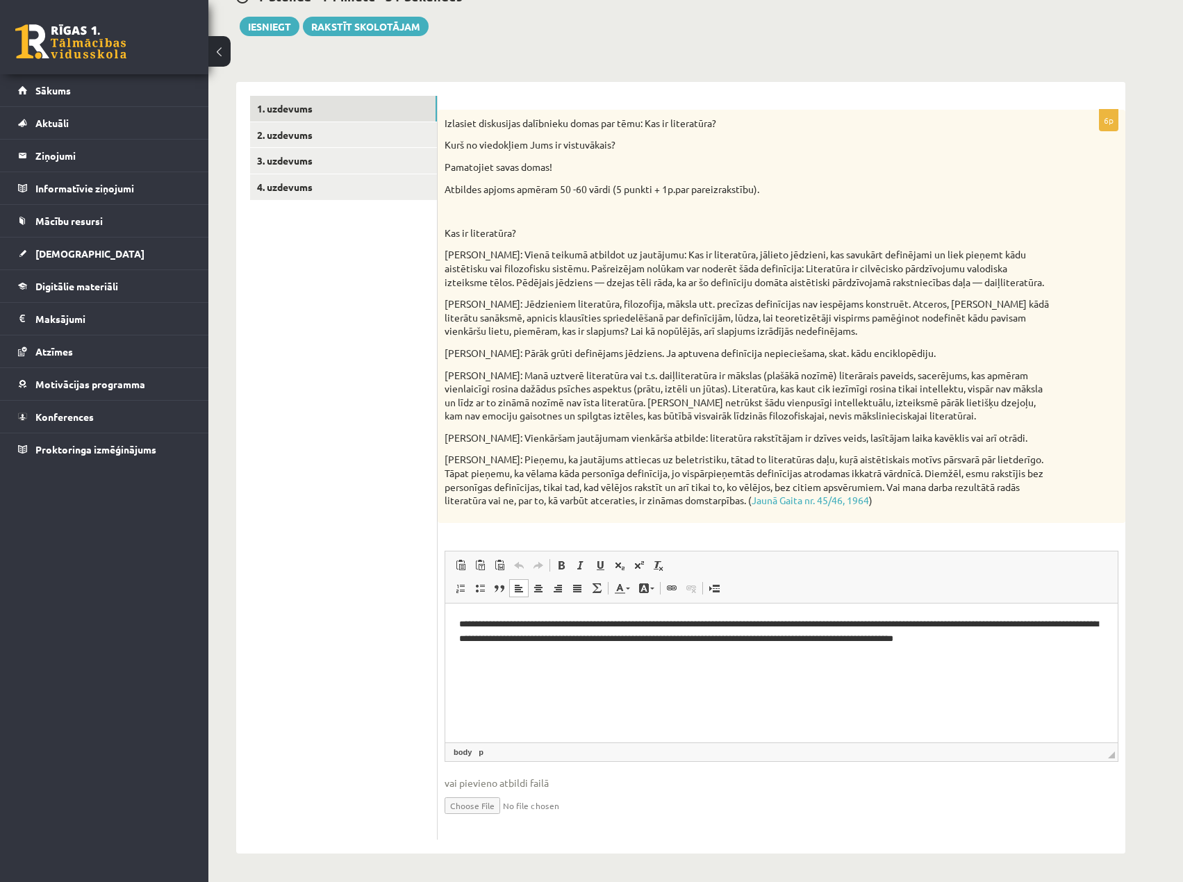
drag, startPoint x: 634, startPoint y: 652, endPoint x: 634, endPoint y: 660, distance: 7.6
click at [633, 656] on body "**********" at bounding box center [781, 655] width 645 height 76
click at [635, 662] on p "Bagātinātā teksta redaktors, wiswyg-editor-user-answer-47024928310060" at bounding box center [781, 662] width 645 height 15
click at [636, 662] on p "Bagātinātā teksta redaktors, wiswyg-editor-user-answer-47024928310060" at bounding box center [781, 662] width 645 height 15
drag, startPoint x: 636, startPoint y: 662, endPoint x: 533, endPoint y: 624, distance: 110.1
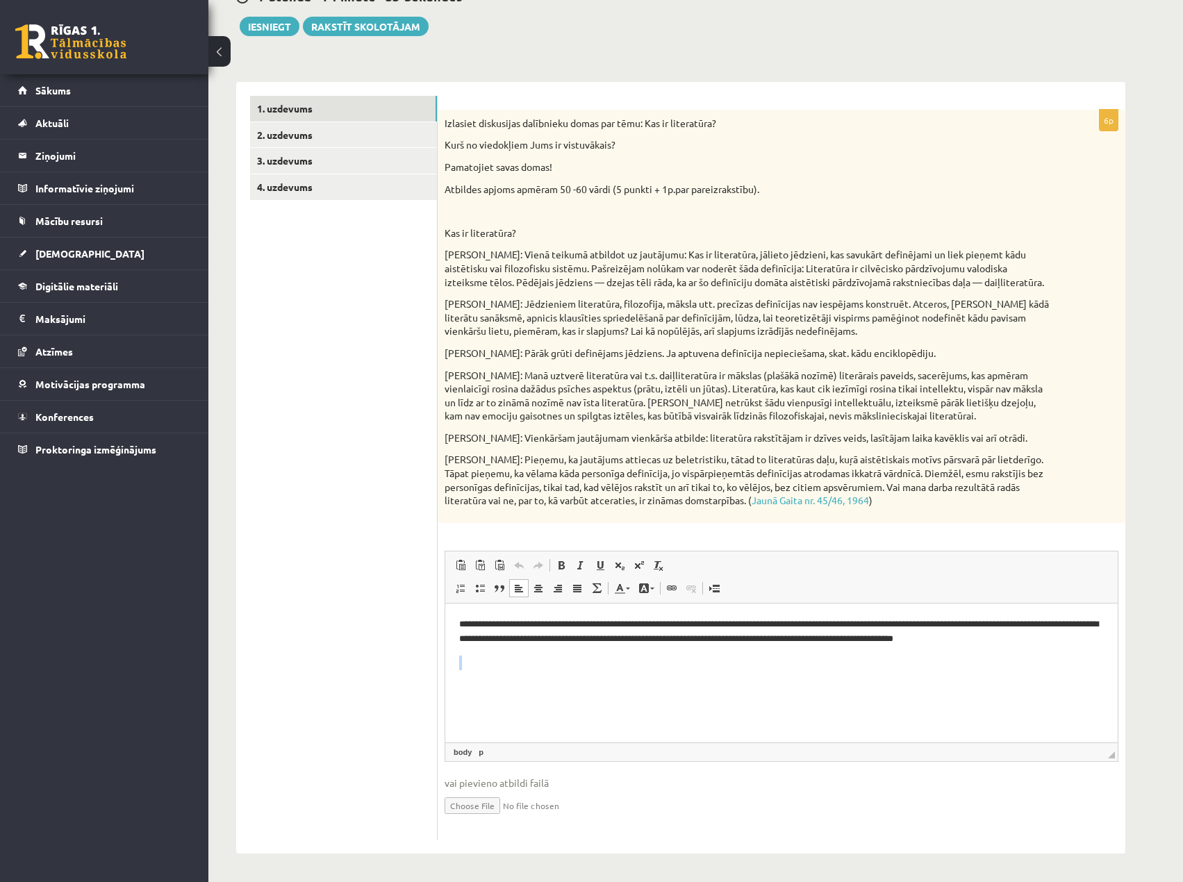
click at [624, 660] on p "Bagātinātā teksta redaktors, wiswyg-editor-user-answer-47024928310060" at bounding box center [781, 662] width 645 height 15
click at [533, 624] on p "**********" at bounding box center [781, 631] width 645 height 29
click at [587, 673] on body "**********" at bounding box center [781, 655] width 645 height 76
click at [820, 684] on p "Bagātinātā teksta redaktors, wiswyg-editor-user-answer-47024928310060" at bounding box center [781, 685] width 645 height 15
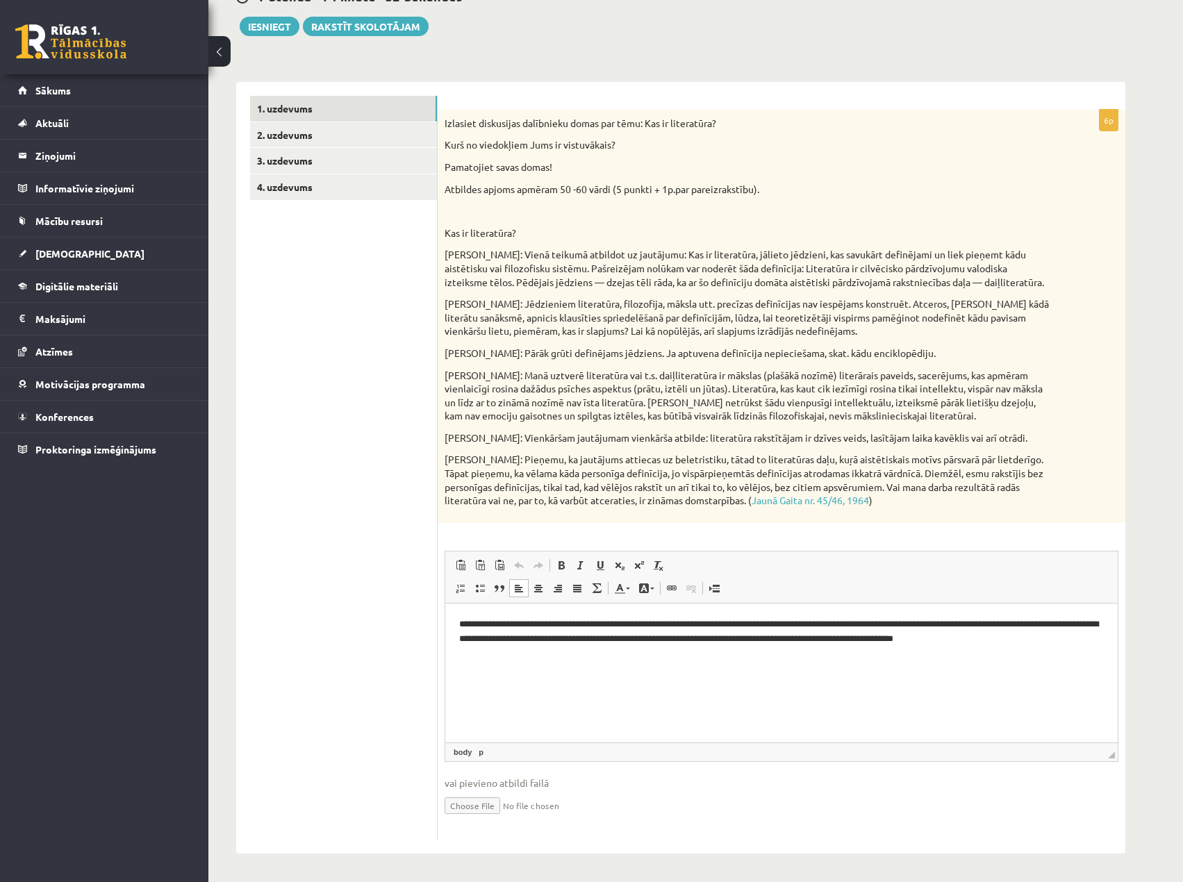
click at [632, 638] on p "**********" at bounding box center [781, 631] width 645 height 29
click at [323, 141] on link "2. uzdevums" at bounding box center [343, 135] width 187 height 26
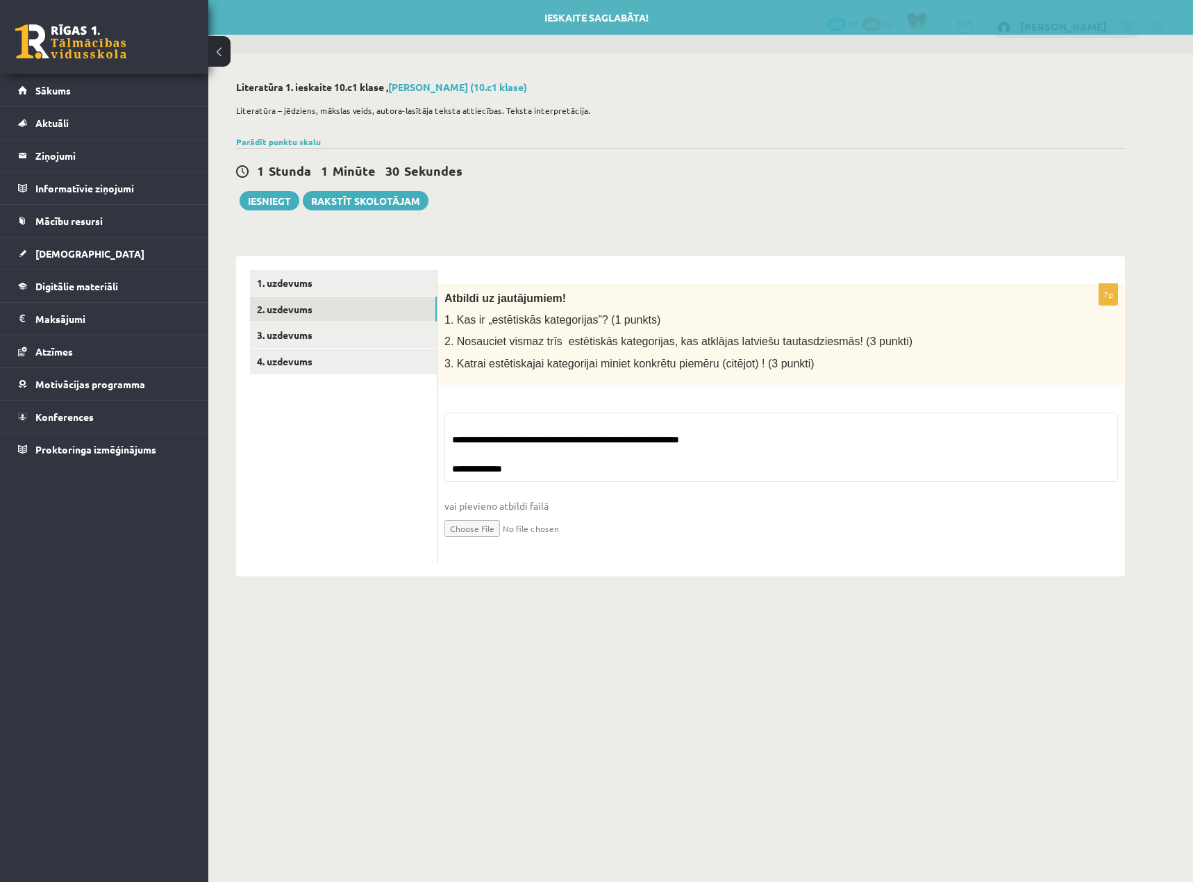
scroll to position [88, 0]
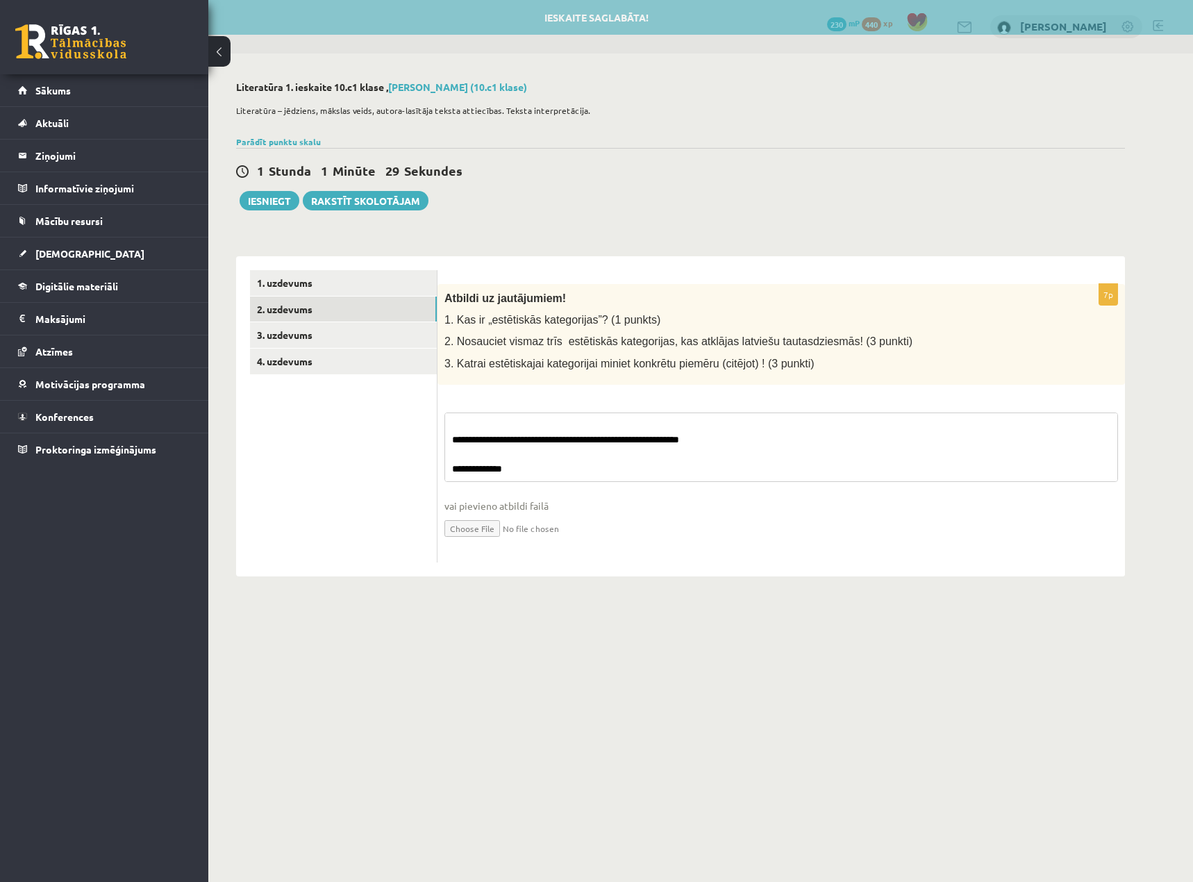
click at [592, 440] on textarea "**********" at bounding box center [781, 447] width 674 height 69
click at [591, 439] on textarea "**********" at bounding box center [781, 447] width 674 height 69
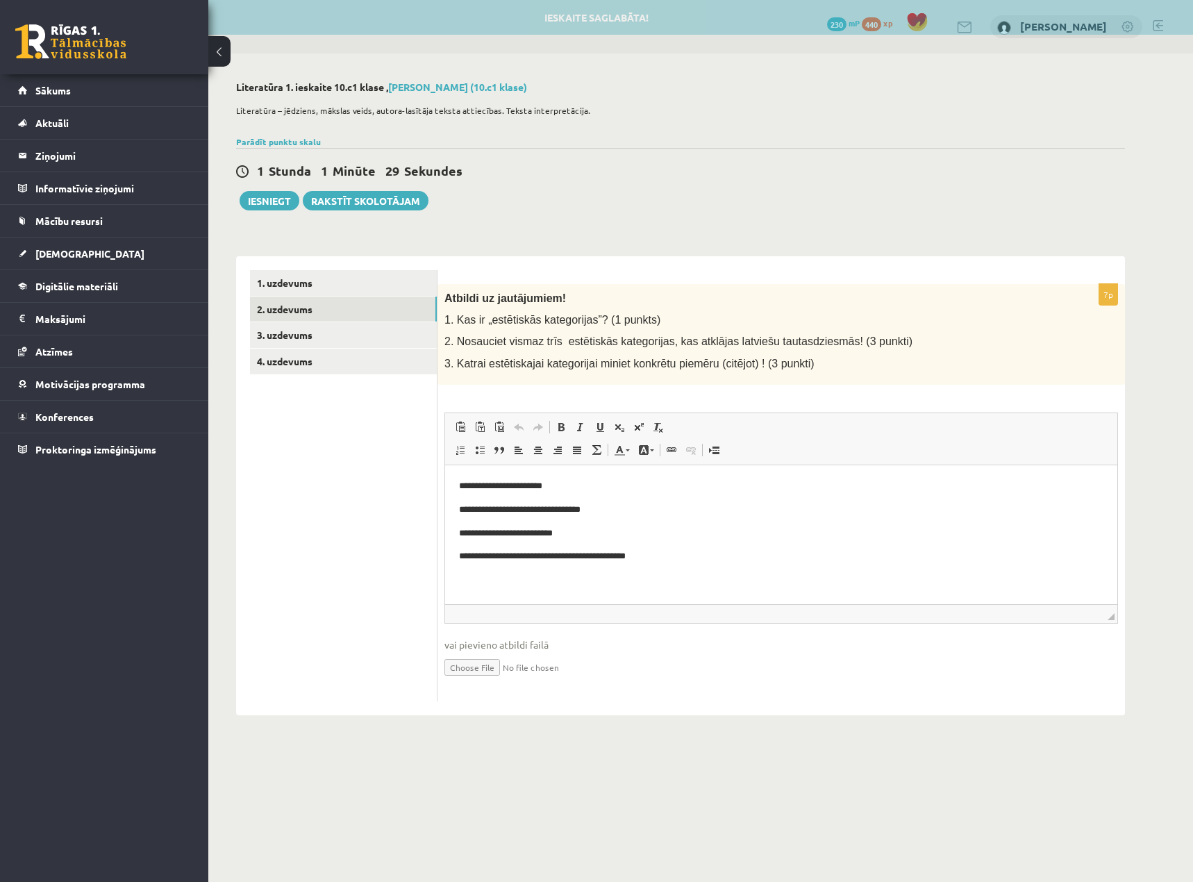
scroll to position [0, 0]
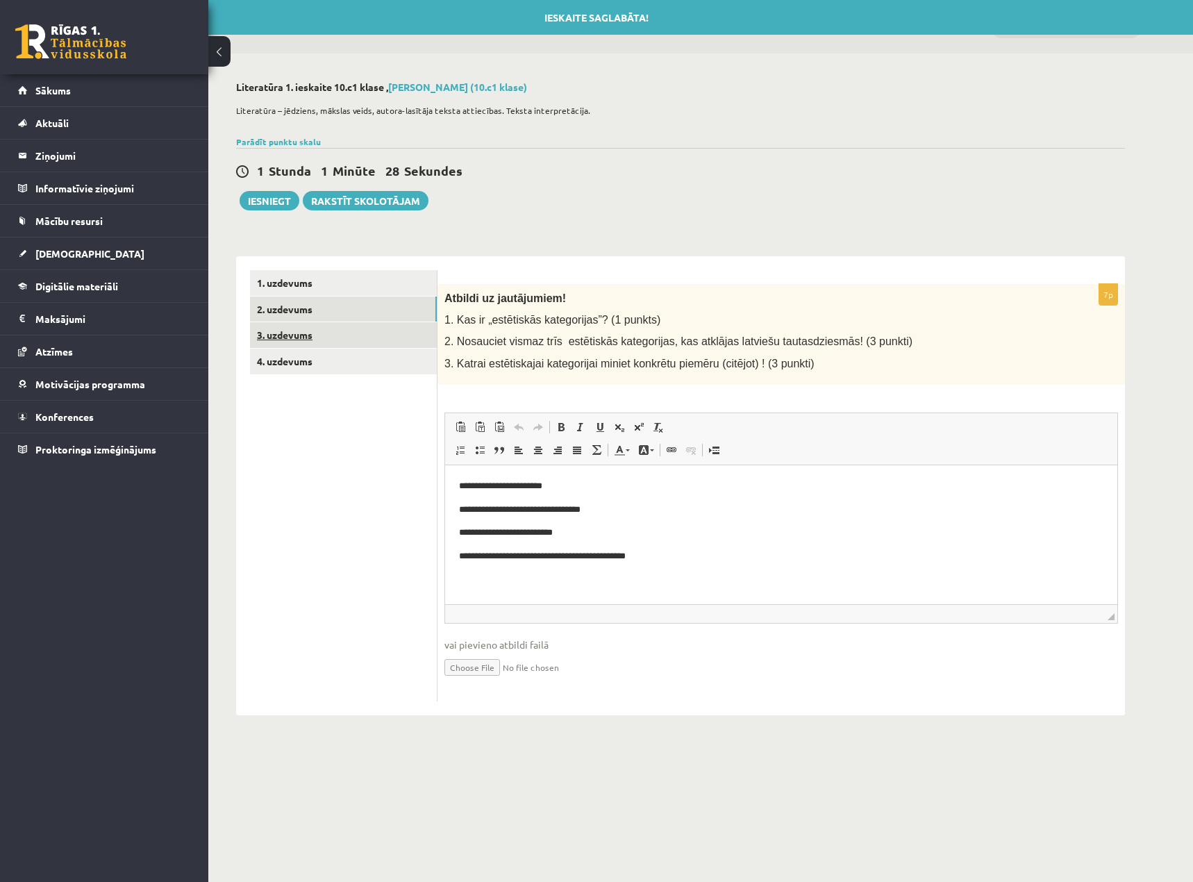
click at [311, 331] on link "3. uzdevums" at bounding box center [343, 335] width 187 height 26
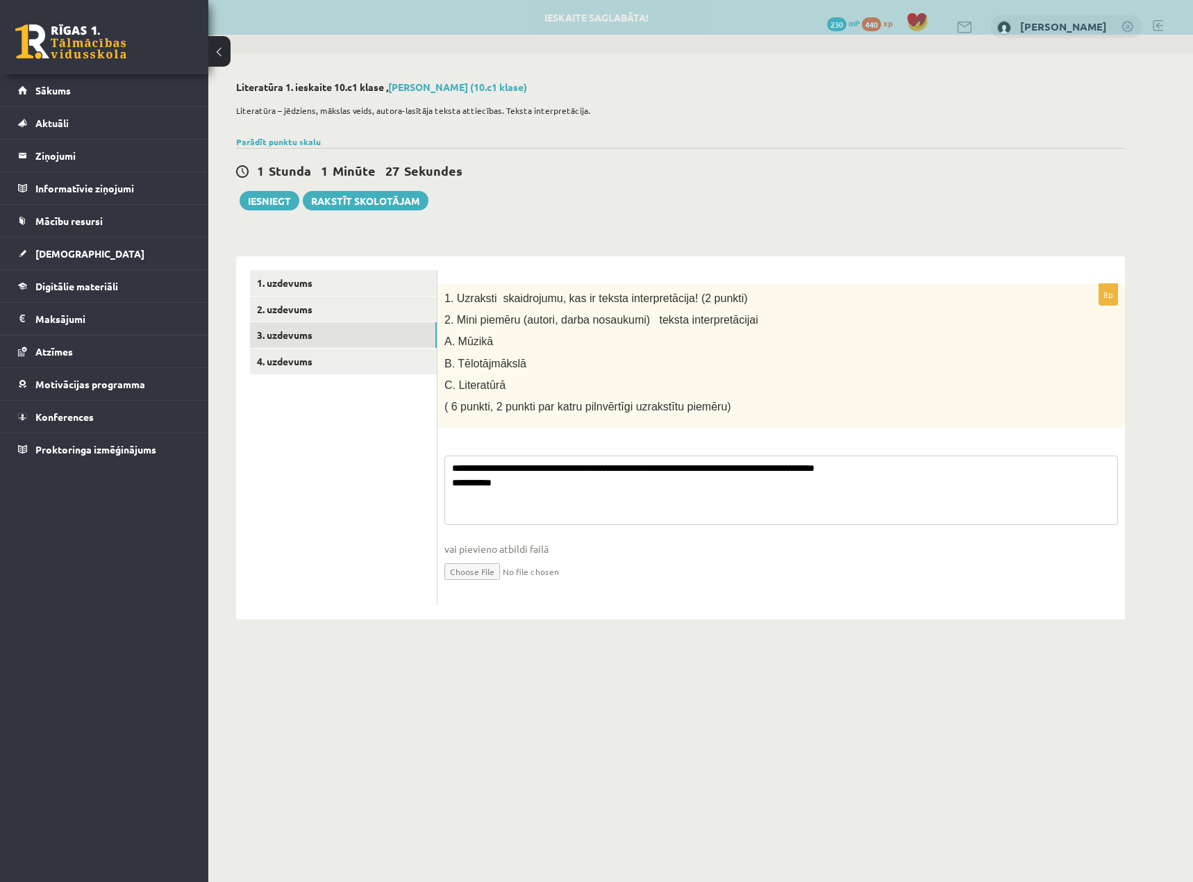
click at [580, 496] on textarea "**********" at bounding box center [781, 490] width 674 height 69
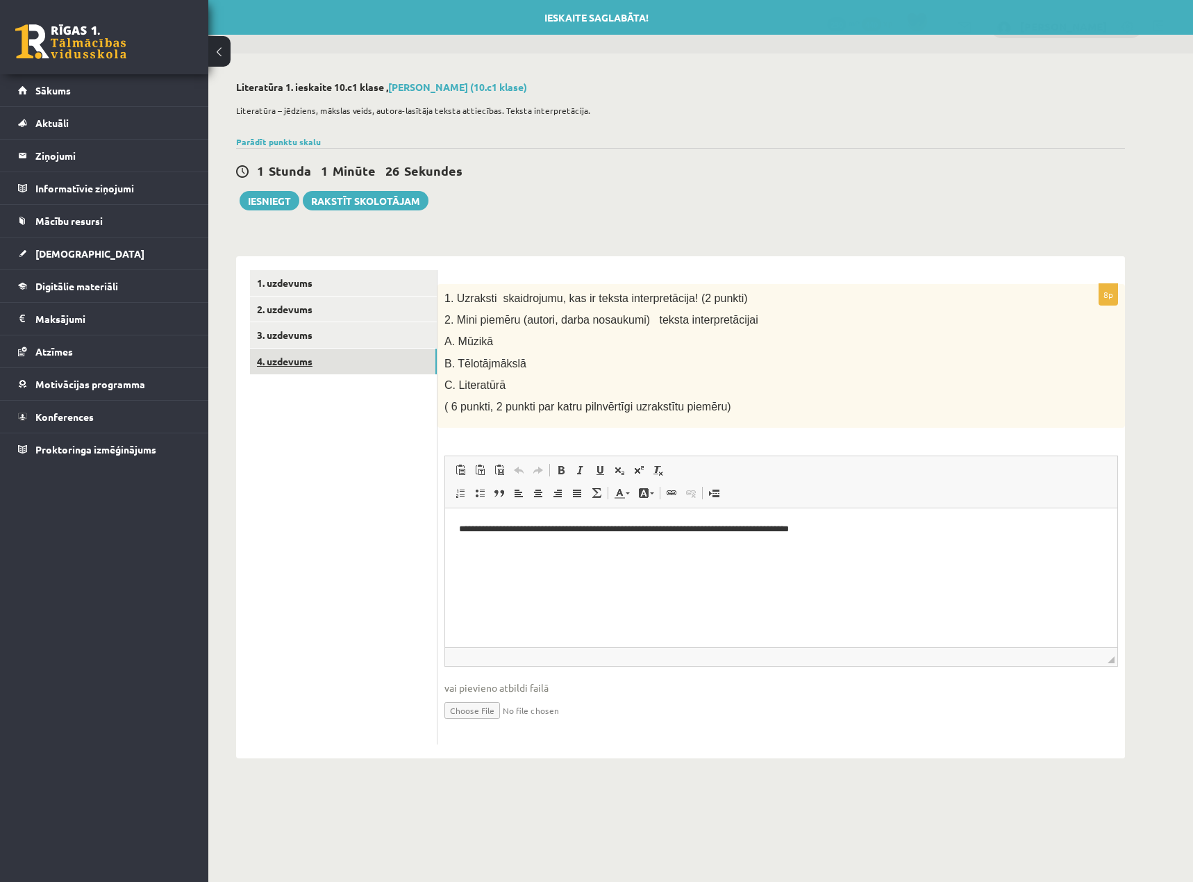
drag, startPoint x: 295, startPoint y: 360, endPoint x: 426, endPoint y: 354, distance: 131.4
click at [297, 360] on link "4. uzdevums" at bounding box center [343, 362] width 187 height 26
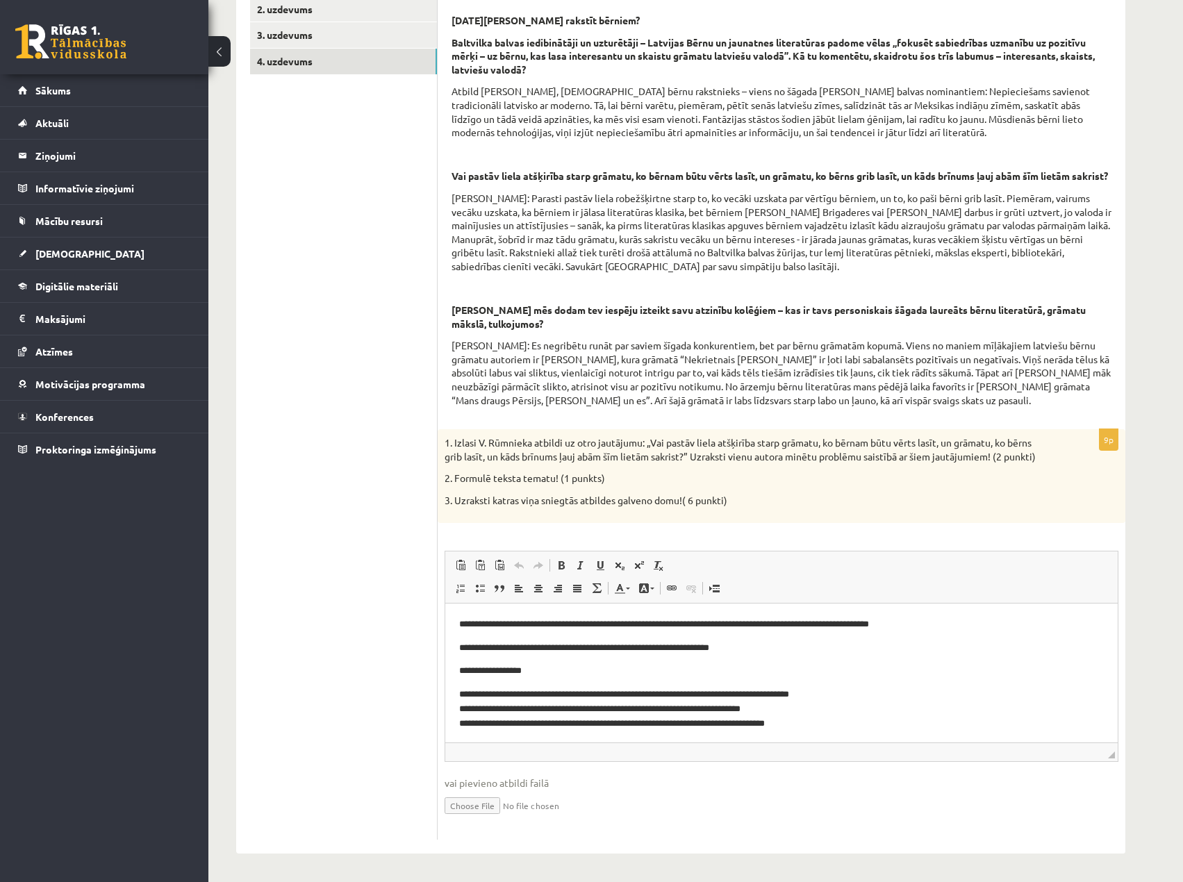
scroll to position [314, 0]
click at [616, 706] on p "**********" at bounding box center [776, 708] width 634 height 43
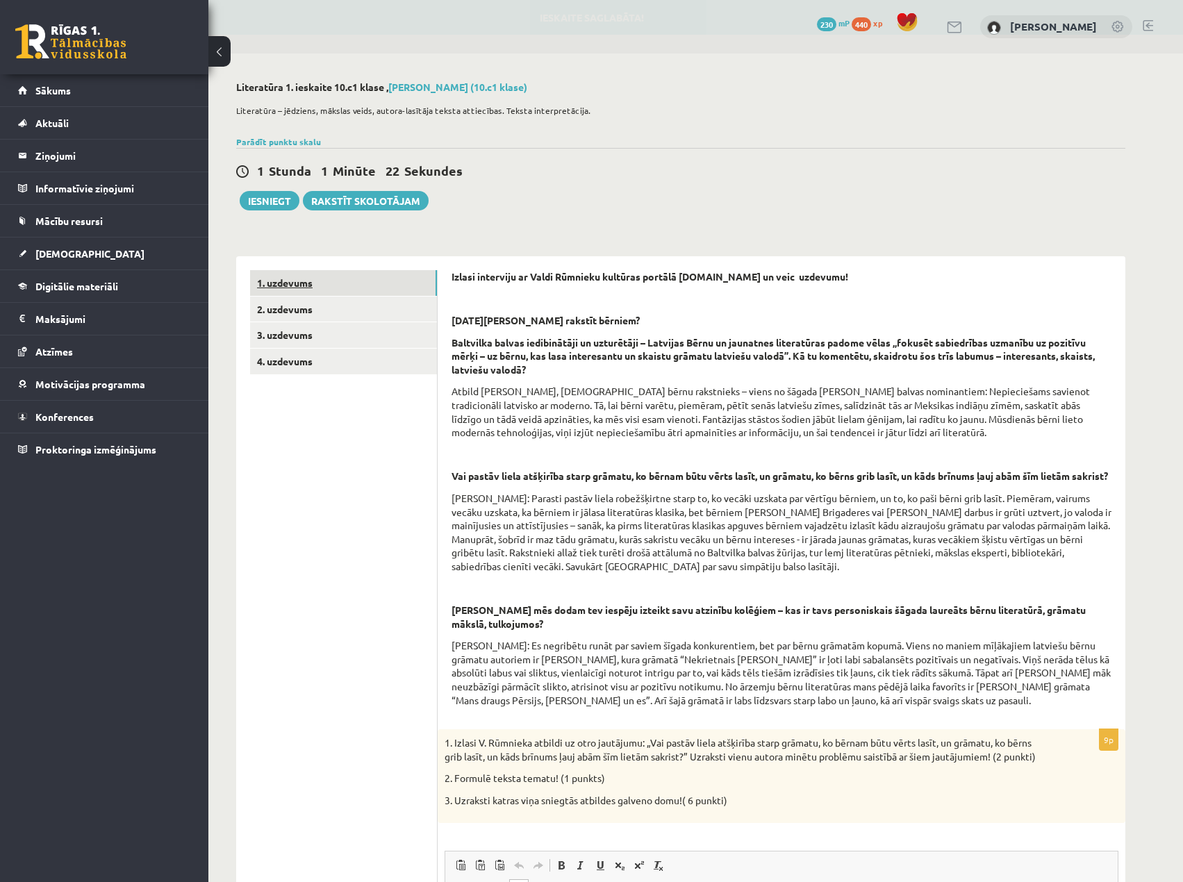
click at [280, 283] on link "1. uzdevums" at bounding box center [343, 283] width 187 height 26
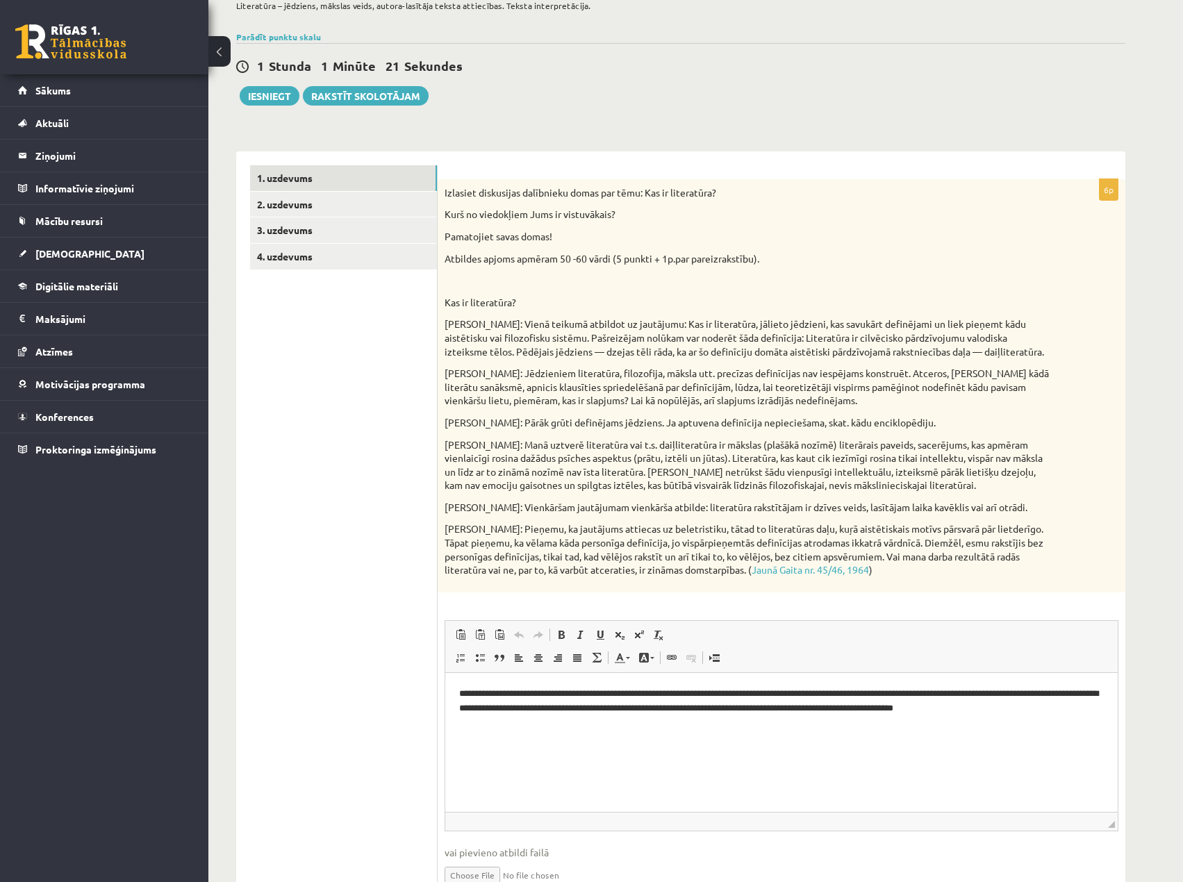
scroll to position [175, 0]
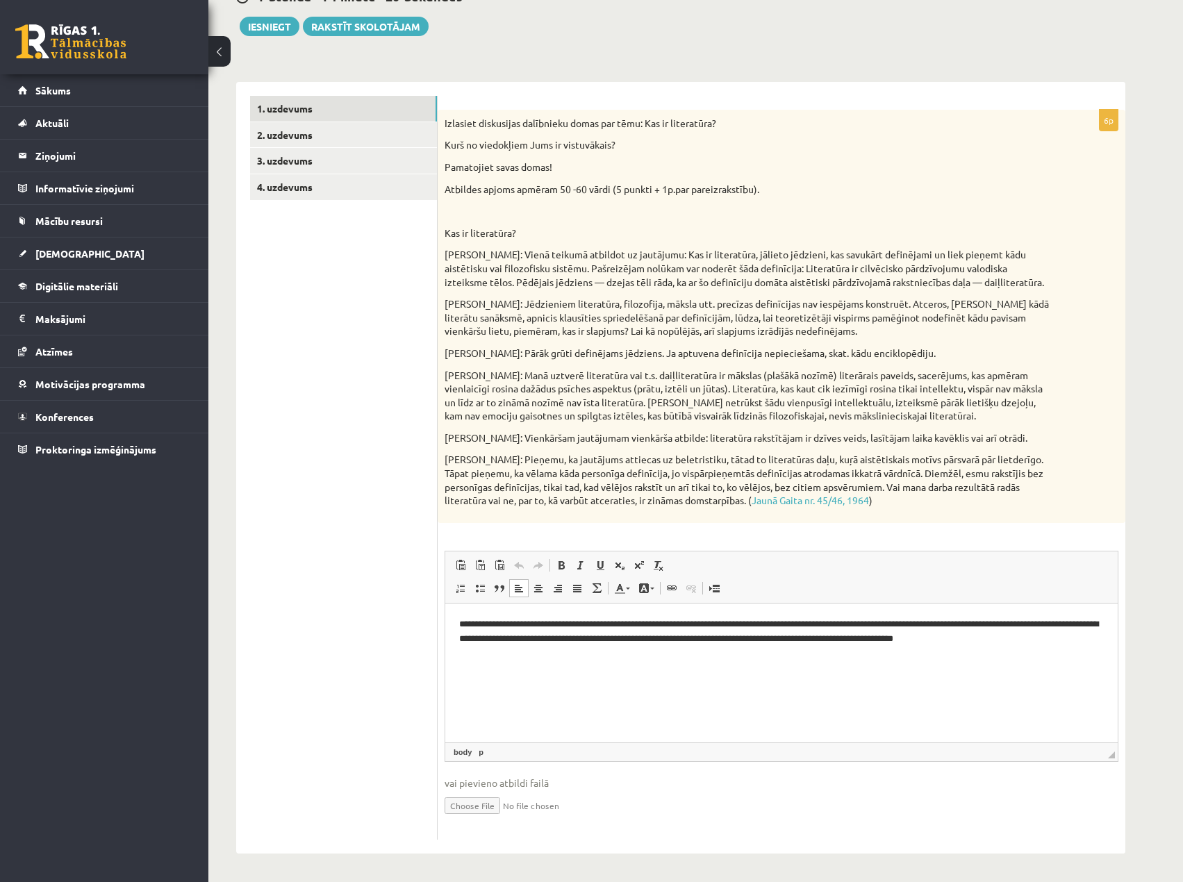
click at [724, 691] on p "Bagātinātā teksta redaktors, wiswyg-editor-user-answer-47024861092140" at bounding box center [781, 685] width 645 height 15
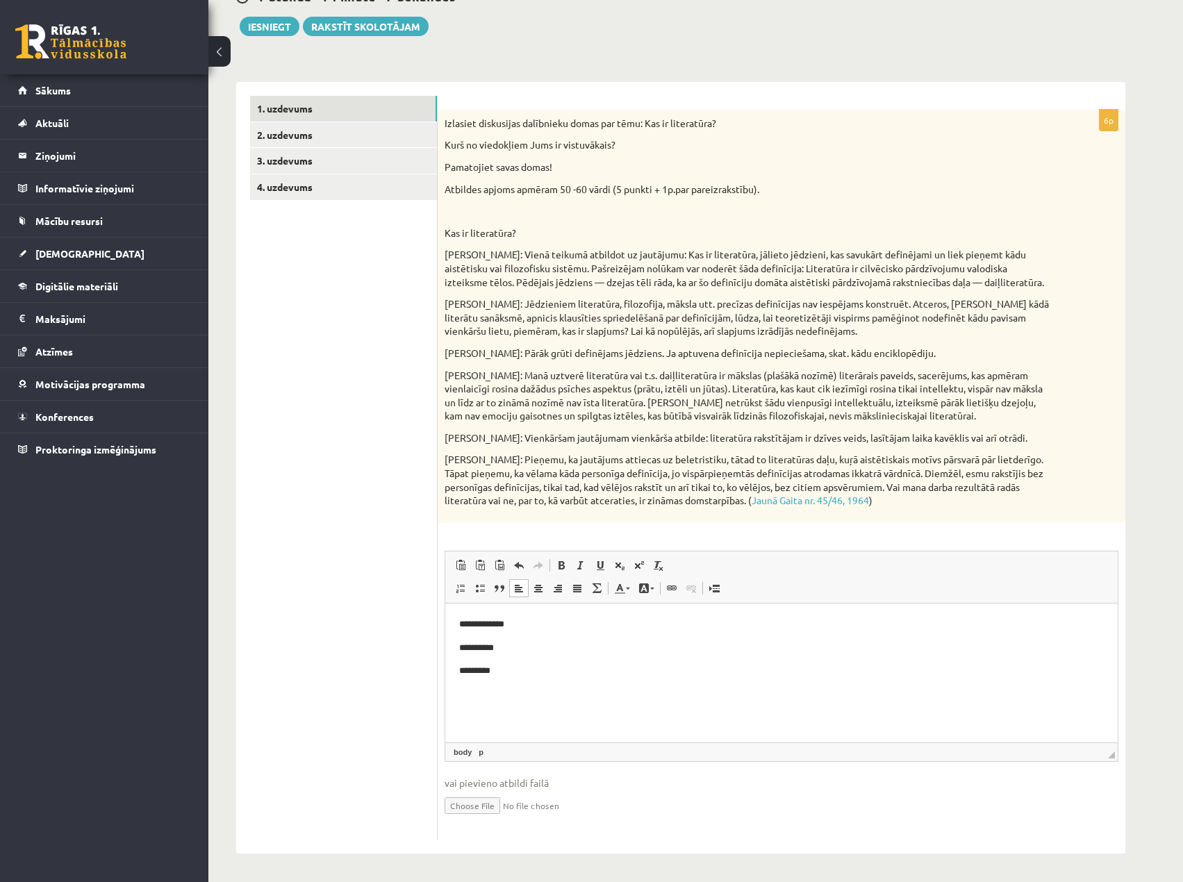
drag, startPoint x: 344, startPoint y: 357, endPoint x: 319, endPoint y: 276, distance: 84.4
click at [344, 351] on ul "1. uzdevums 2. uzdevums 3. uzdevums 4. uzdevums" at bounding box center [344, 468] width 188 height 744
click at [312, 133] on link "2. uzdevums" at bounding box center [343, 135] width 187 height 26
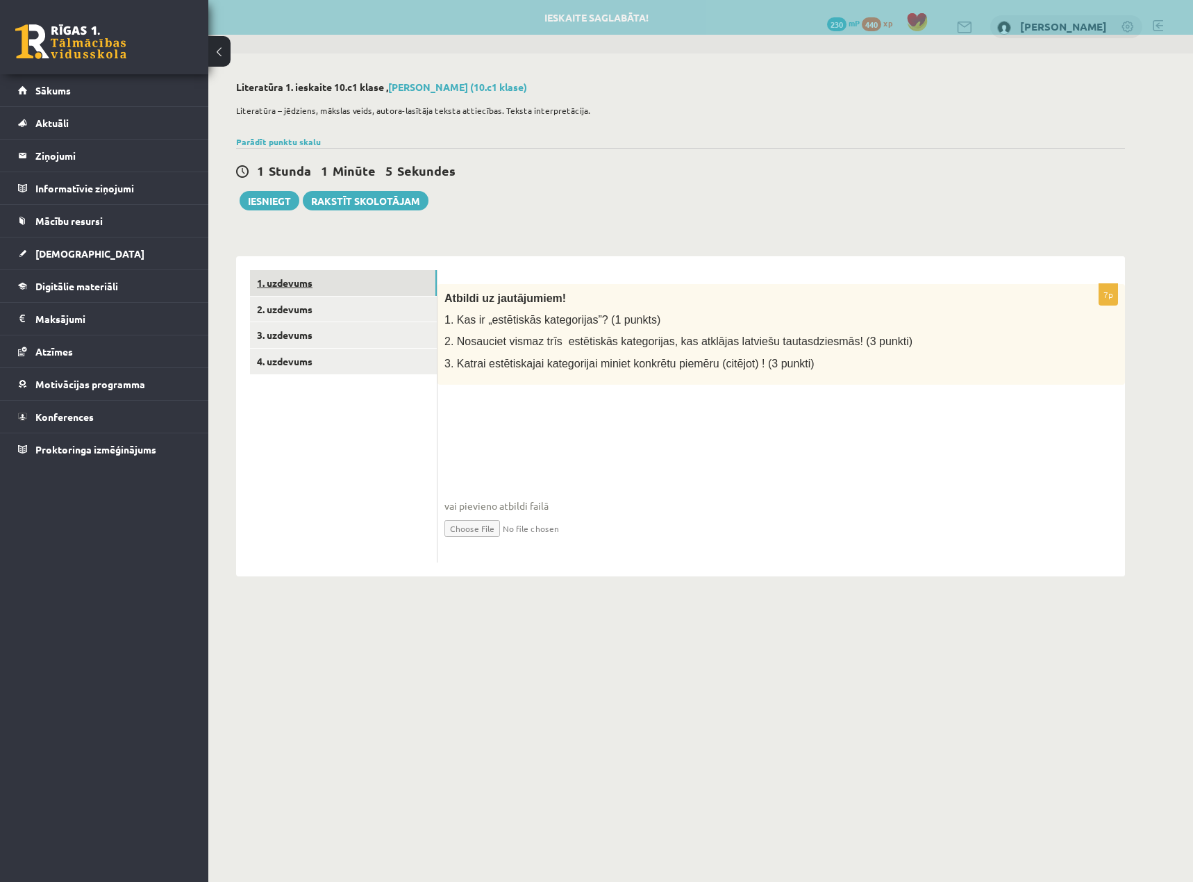
click at [297, 282] on link "1. uzdevums" at bounding box center [343, 283] width 187 height 26
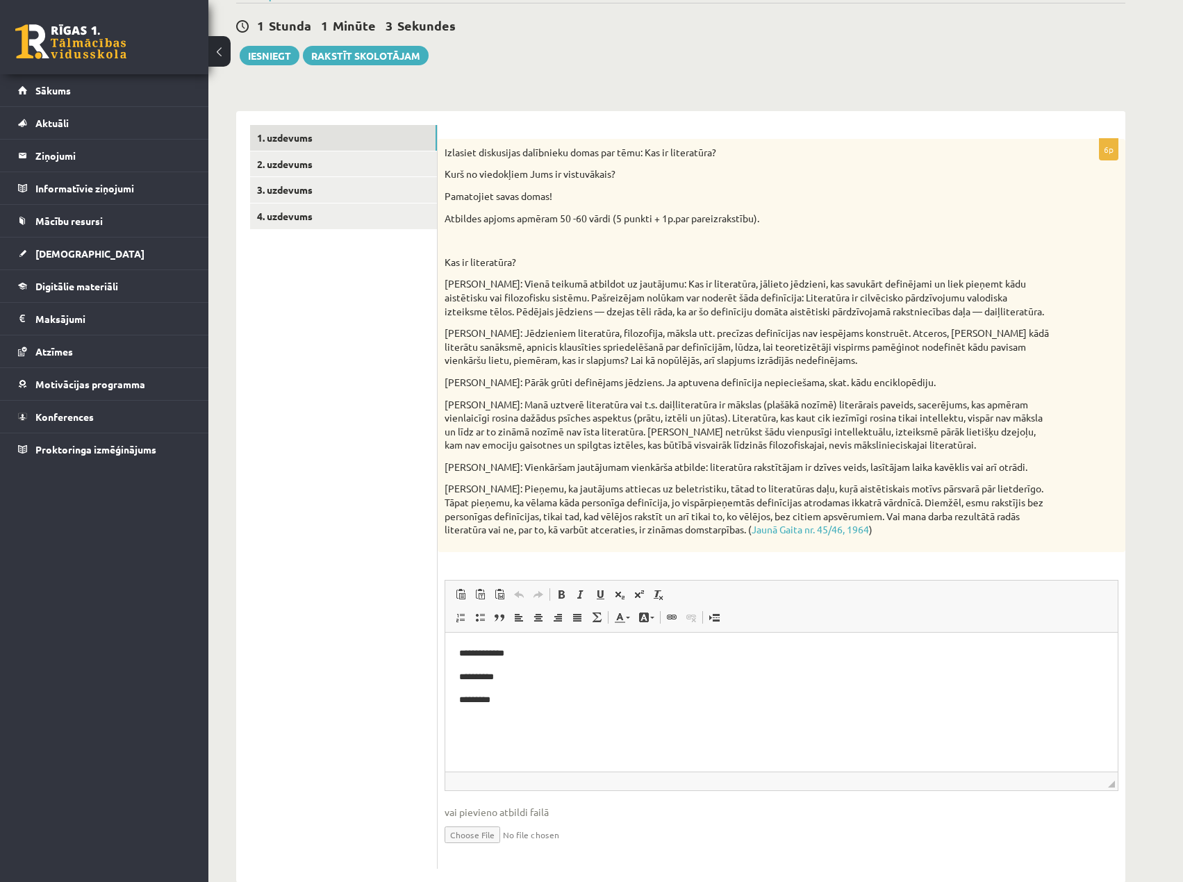
scroll to position [175, 0]
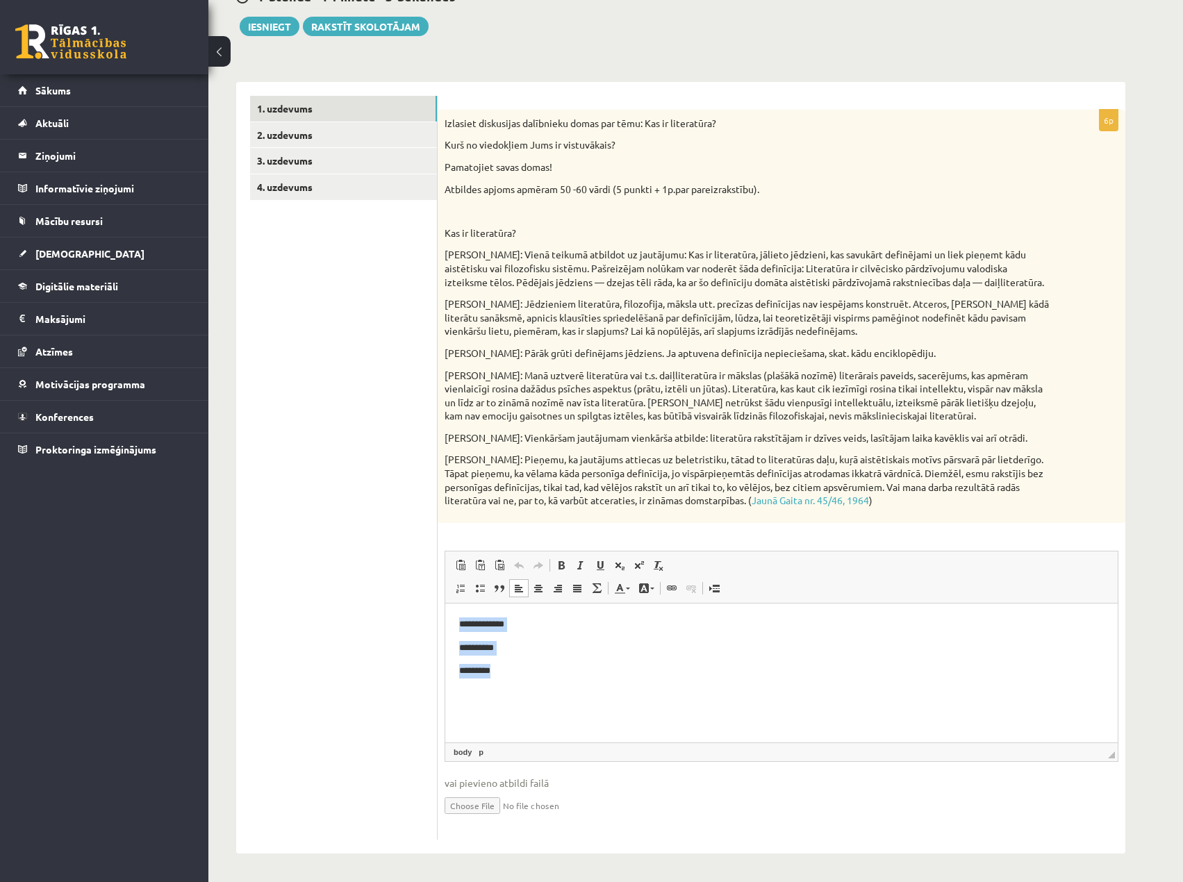
drag, startPoint x: 552, startPoint y: 674, endPoint x: 158, endPoint y: 488, distance: 435.9
click at [445, 603] on html "**********" at bounding box center [781, 647] width 672 height 89
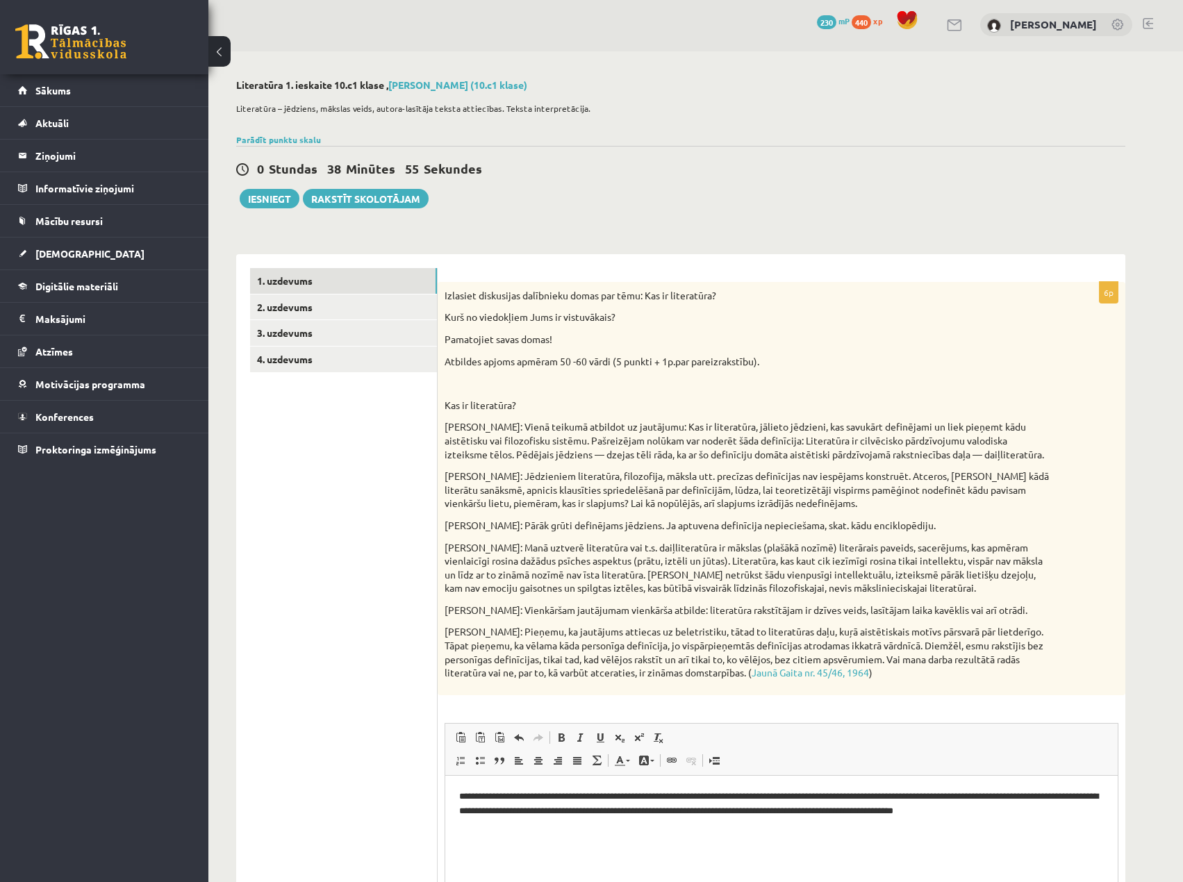
scroll to position [0, 0]
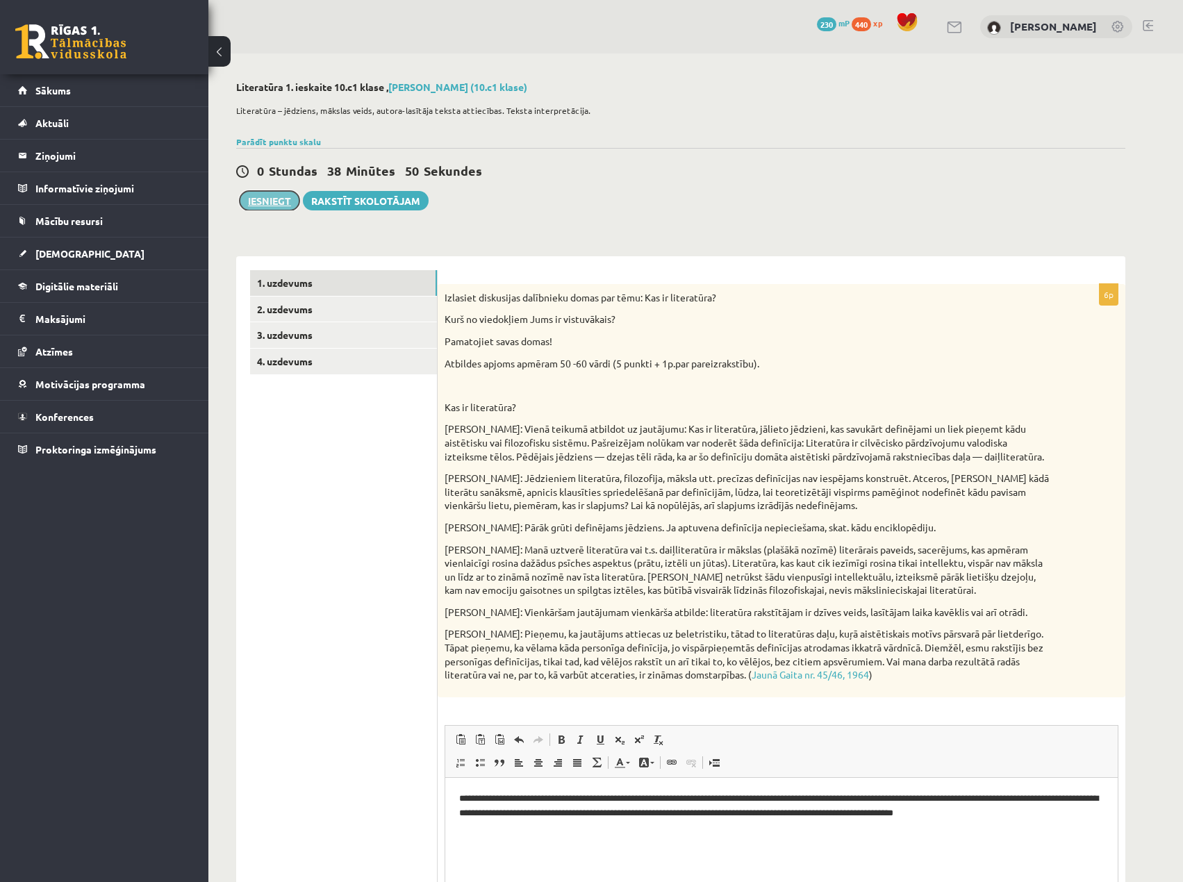
click at [265, 192] on button "Iesniegt" at bounding box center [270, 200] width 60 height 19
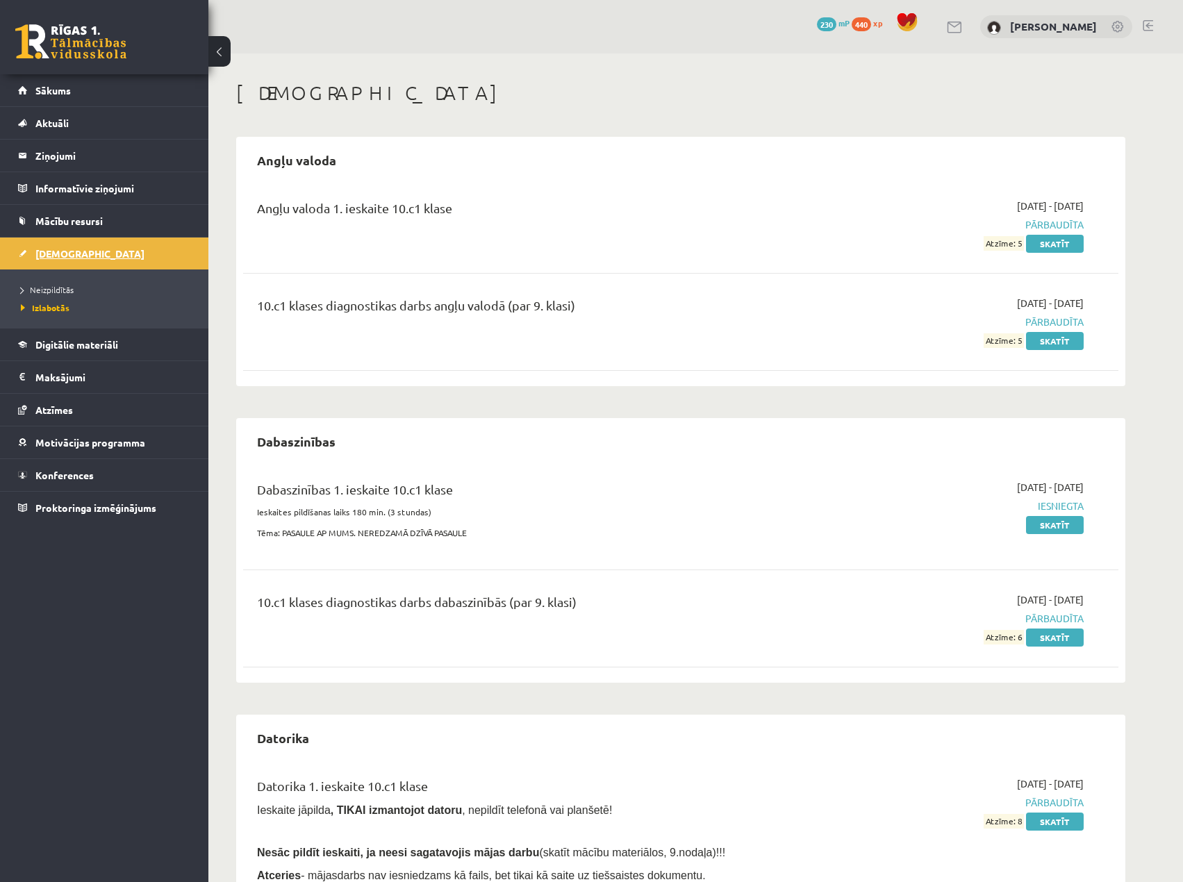
click at [55, 246] on link "[DEMOGRAPHIC_DATA]" at bounding box center [104, 254] width 173 height 32
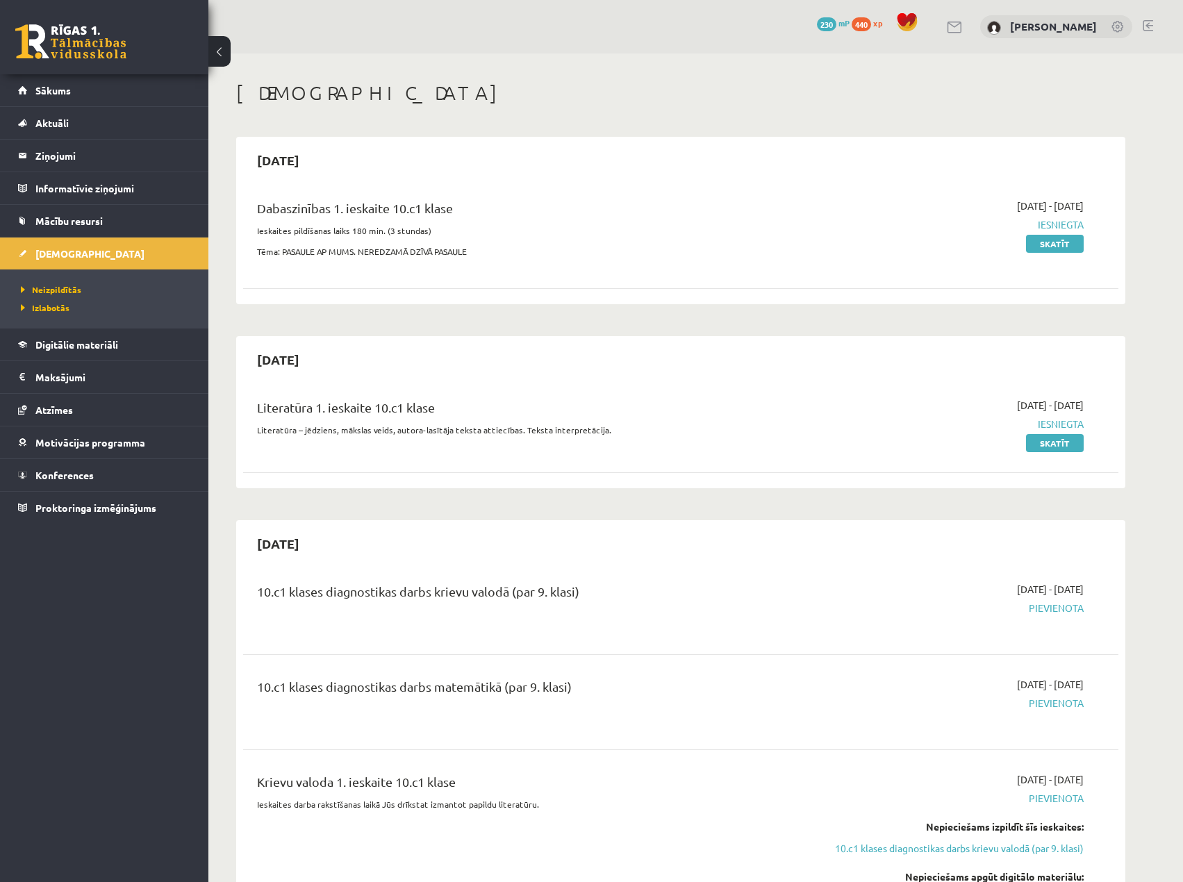
click at [1064, 608] on span "Pievienota" at bounding box center [953, 608] width 262 height 15
